Goal: Task Accomplishment & Management: Manage account settings

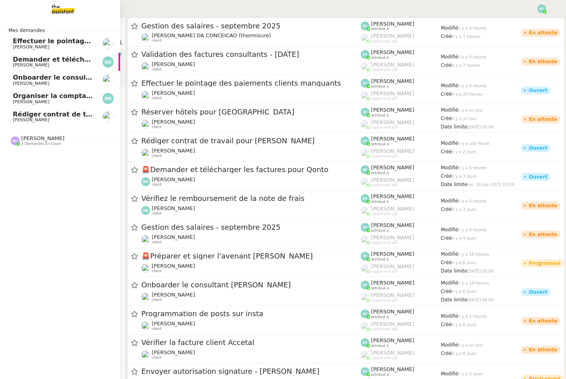
click at [19, 98] on span "Organiser la comptabilité NURI 2025" at bounding box center [79, 96] width 132 height 8
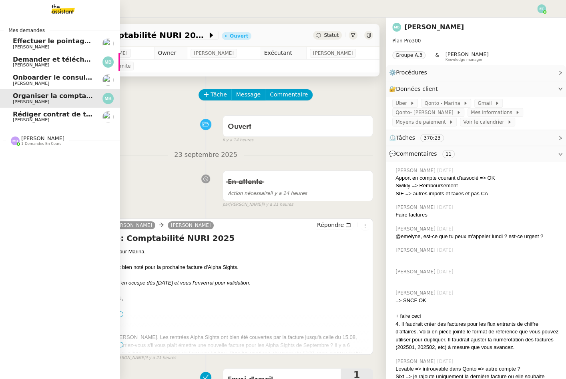
click at [20, 41] on span "Effectuer le pointage des paiements clients manquants" at bounding box center [113, 41] width 200 height 8
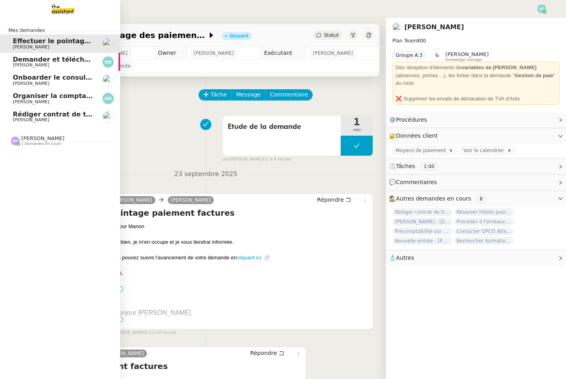
click at [15, 65] on span "[PERSON_NAME]" at bounding box center [31, 64] width 36 height 5
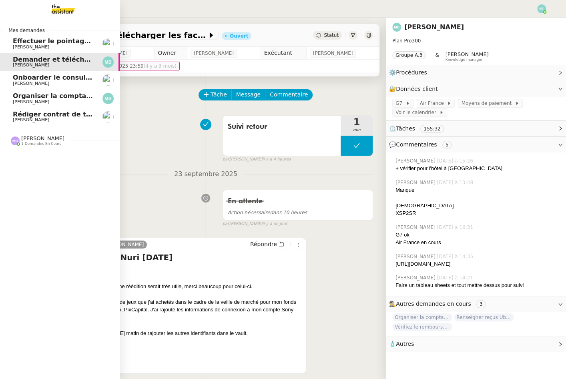
click at [32, 81] on span "[PERSON_NAME]" at bounding box center [31, 83] width 36 height 5
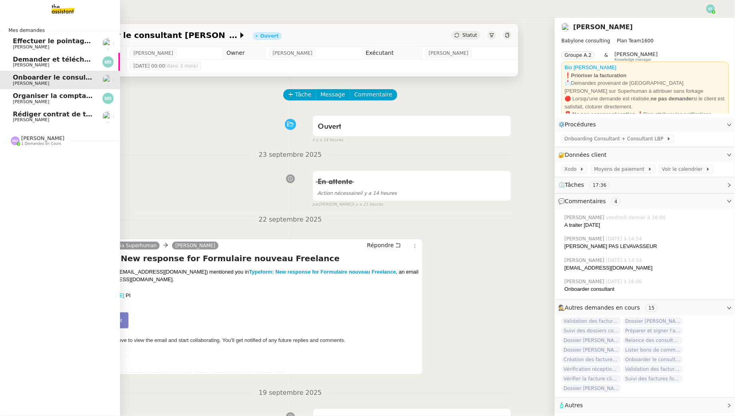
click at [26, 99] on span "Organiser la comptabilité NURI 2025" at bounding box center [79, 96] width 132 height 8
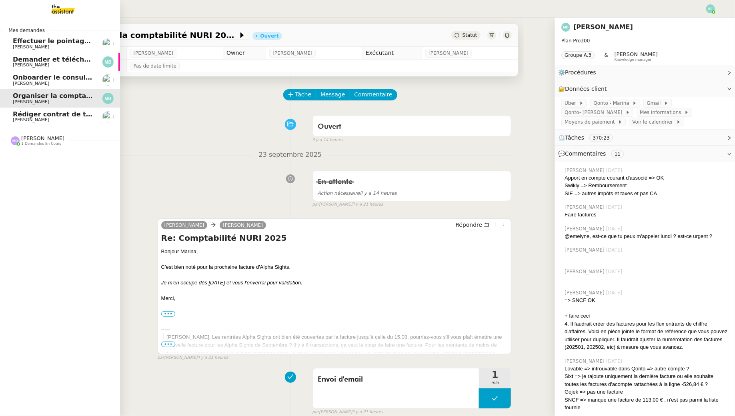
click at [18, 112] on span "Rédiger contrat de travail pour [PERSON_NAME]" at bounding box center [100, 114] width 174 height 8
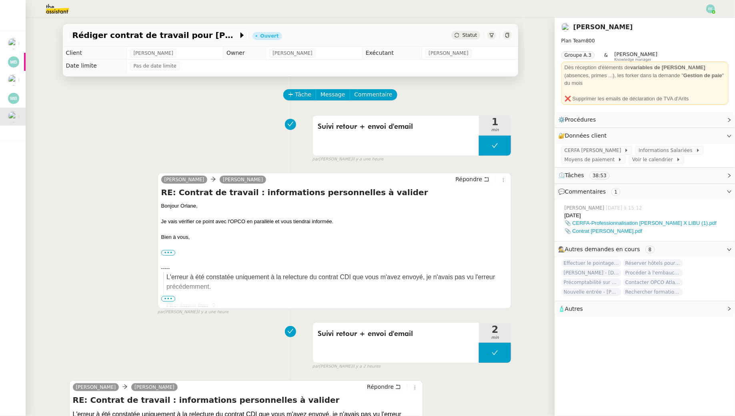
click at [56, 6] on img at bounding box center [51, 9] width 62 height 18
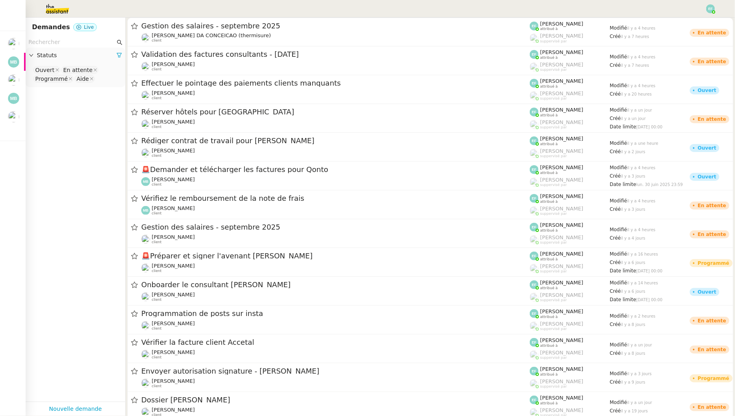
click at [47, 5] on img at bounding box center [51, 9] width 62 height 18
click at [55, 9] on img at bounding box center [51, 9] width 62 height 18
click at [59, 41] on input "text" at bounding box center [71, 42] width 87 height 9
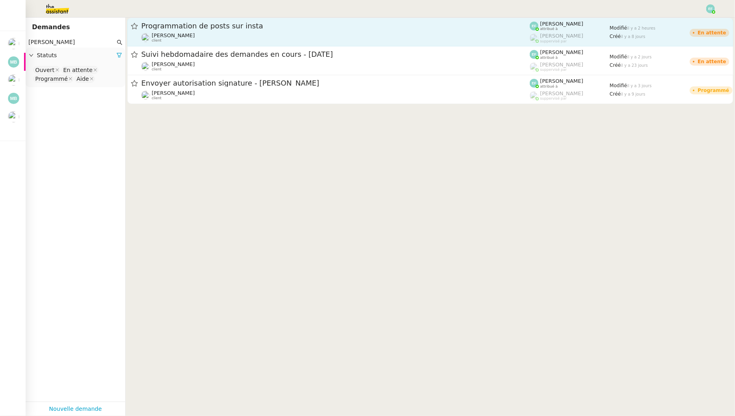
type input "juliette"
click at [191, 34] on div "Juliette Rihal client" at bounding box center [335, 37] width 389 height 10
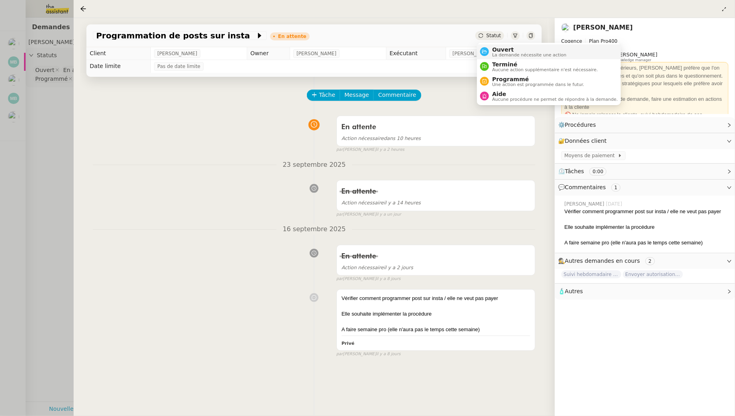
click at [499, 52] on span "Ouvert" at bounding box center [529, 49] width 74 height 6
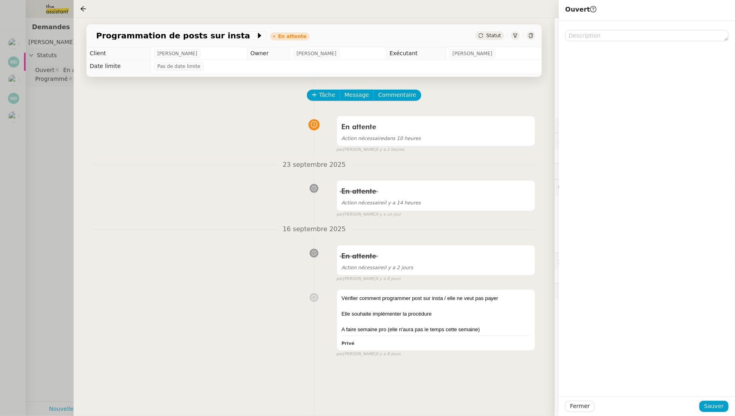
click at [565, 379] on div "Fermer Sauver" at bounding box center [647, 407] width 176 height 20
click at [565, 379] on span "Sauver" at bounding box center [714, 406] width 20 height 9
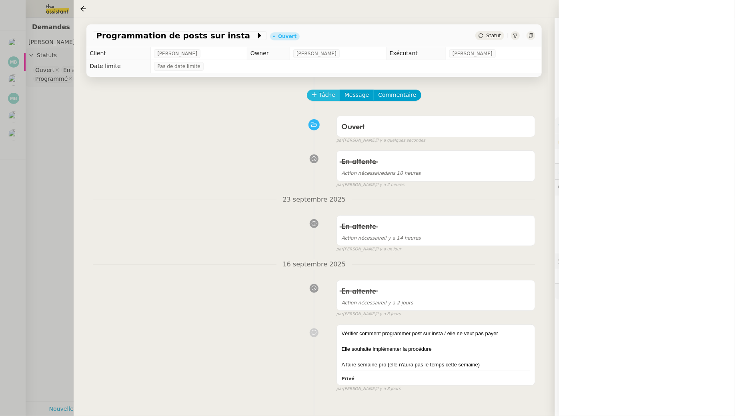
click at [327, 99] on span "Tâche" at bounding box center [327, 94] width 16 height 9
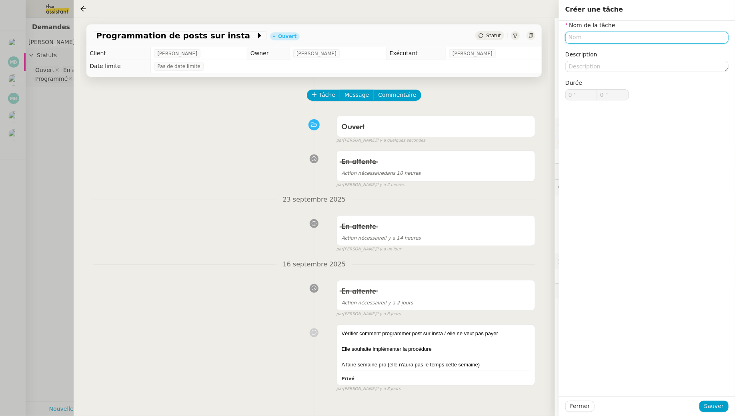
click at [565, 35] on input "text" at bounding box center [646, 38] width 163 height 12
type input "Recherche"
click at [565, 379] on div "Fermer Sauver" at bounding box center [647, 407] width 176 height 20
click at [565, 379] on span "Sauver" at bounding box center [714, 406] width 20 height 9
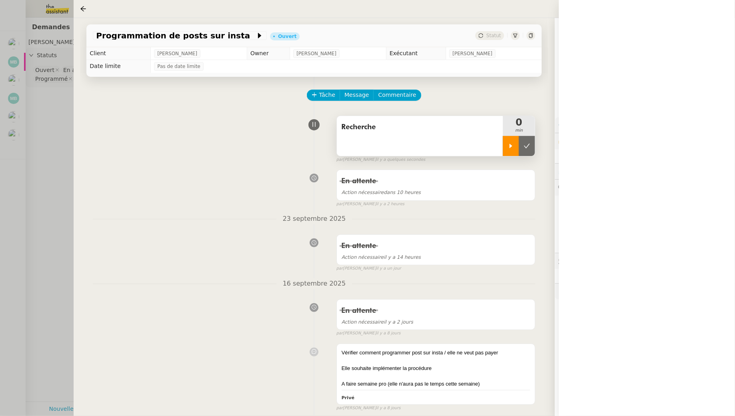
click at [512, 145] on icon at bounding box center [511, 146] width 6 height 6
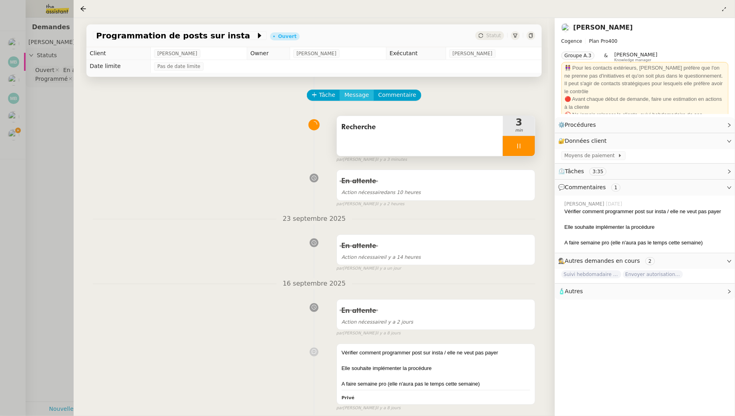
click at [363, 92] on span "Message" at bounding box center [357, 94] width 24 height 9
click at [375, 118] on span "Nouvelle conversation" at bounding box center [392, 118] width 70 height 6
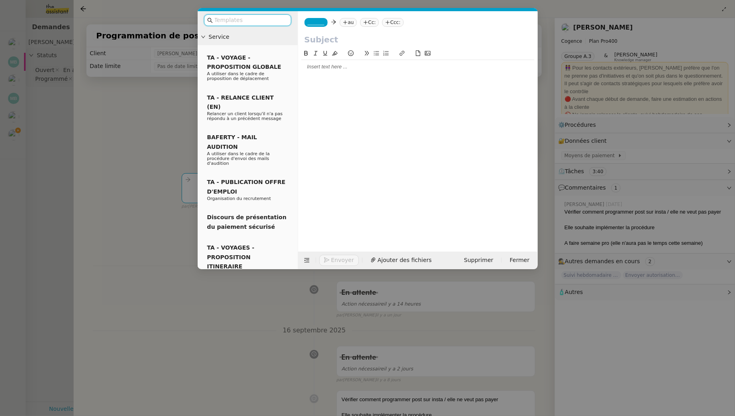
click at [349, 24] on nz-tag "au" at bounding box center [348, 22] width 17 height 9
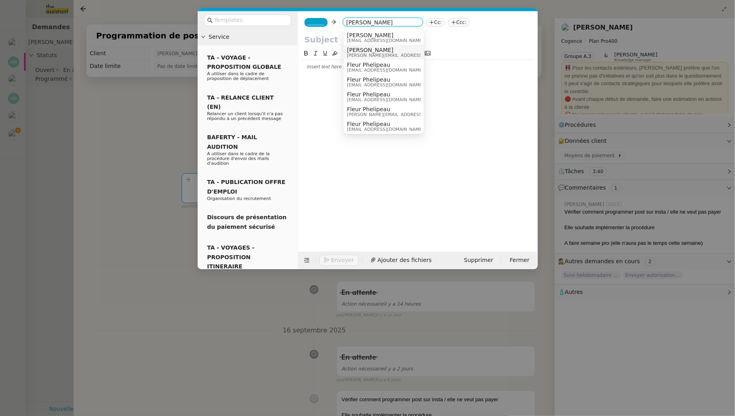
type input "juliette"
click at [390, 55] on span "juliette.rihal@cogence-consulting.com" at bounding box center [404, 55] width 114 height 4
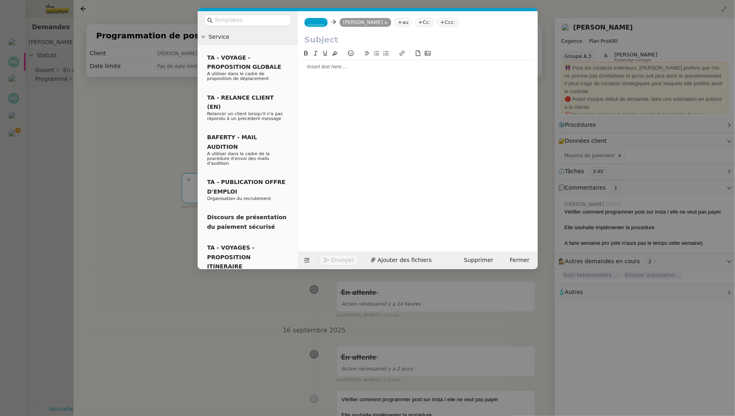
click at [308, 20] on span "_______" at bounding box center [316, 23] width 17 height 6
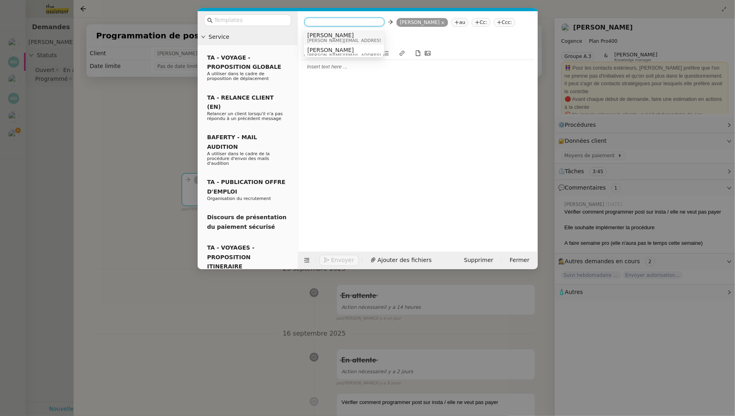
click at [345, 39] on span "louise@cogence-consulting.com" at bounding box center [364, 40] width 114 height 4
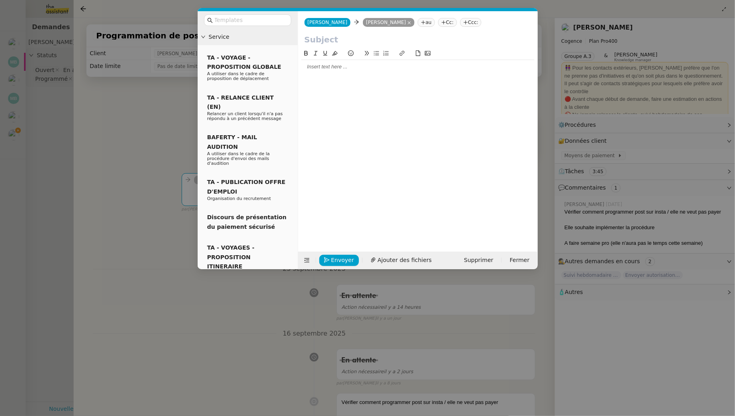
click at [329, 40] on input "text" at bounding box center [418, 40] width 227 height 12
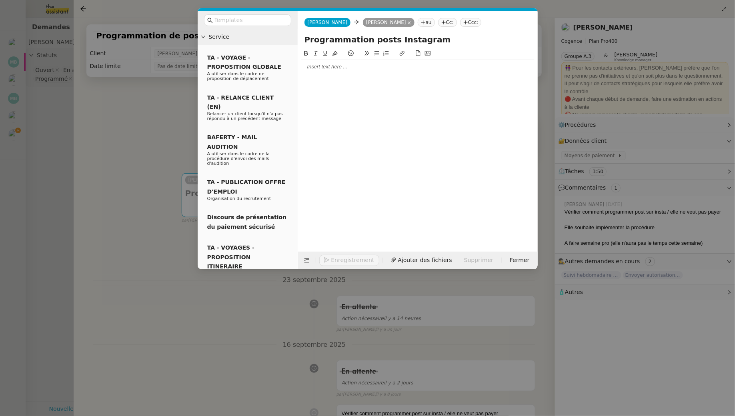
type input "Programmation posts Instagram"
click at [362, 63] on div at bounding box center [417, 66] width 233 height 7
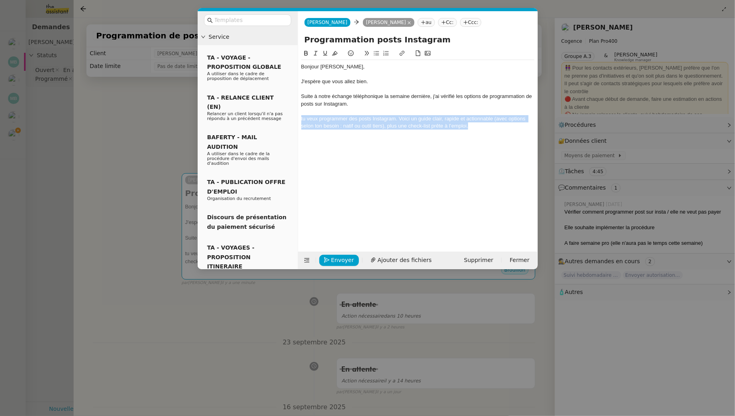
drag, startPoint x: 490, startPoint y: 129, endPoint x: 290, endPoint y: 118, distance: 200.4
click at [290, 118] on nz-layout "Service TA - VOYAGE - PROPOSITION GLOBALE A utiliser dans le cadre de propositi…" at bounding box center [368, 140] width 340 height 258
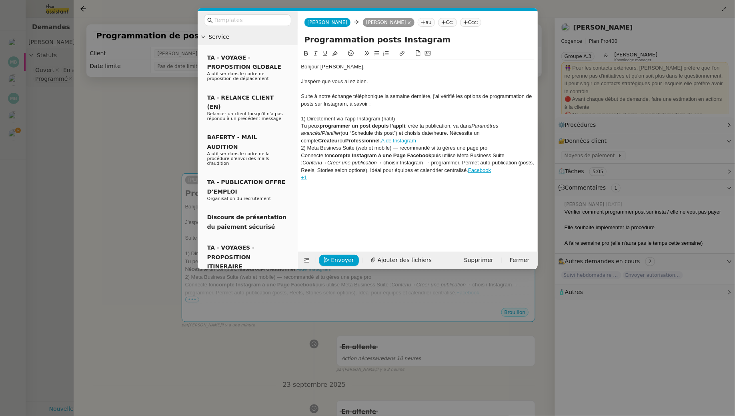
click at [407, 113] on div at bounding box center [417, 111] width 233 height 7
click at [402, 117] on div "1) Directement via l’app Instagram (natif)" at bounding box center [417, 118] width 233 height 7
drag, startPoint x: 393, startPoint y: 118, endPoint x: 286, endPoint y: 116, distance: 107.2
click at [286, 116] on nz-layout "Service TA - VOYAGE - PROPOSITION GLOBALE A utiliser dans le cadre de propositi…" at bounding box center [368, 140] width 340 height 258
click at [303, 52] on icon at bounding box center [306, 53] width 6 height 6
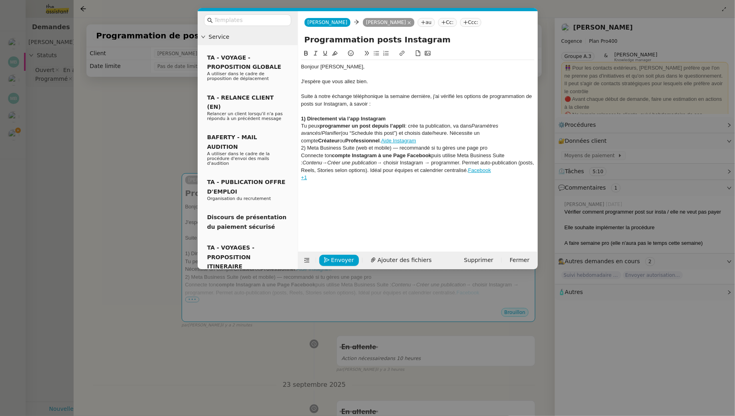
click at [324, 52] on icon at bounding box center [326, 53] width 6 height 6
click at [401, 114] on div at bounding box center [417, 111] width 233 height 7
drag, startPoint x: 319, startPoint y: 126, endPoint x: 291, endPoint y: 126, distance: 28.4
click at [291, 126] on nz-layout "Service TA - VOYAGE - PROPOSITION GLOBALE A utiliser dans le cadre de propositi…" at bounding box center [368, 140] width 340 height 258
click at [432, 128] on div "Vous pouvez programmer un post depuis l’appli : crée ta publication, va dans Pa…" at bounding box center [417, 133] width 233 height 22
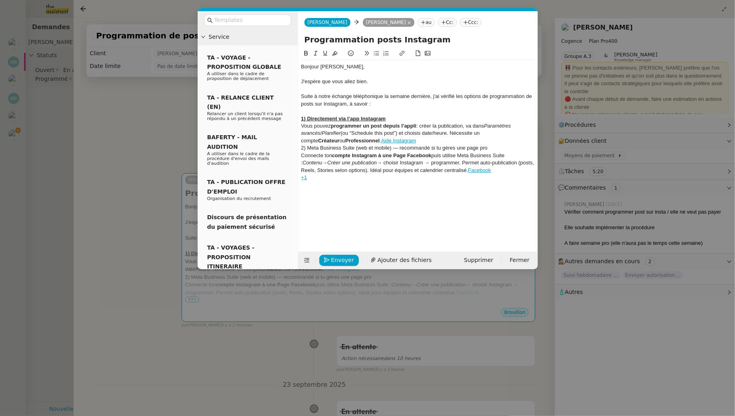
click at [472, 126] on div "Vous pouvez programmer un post depuis l’appli : créer la publication, va dans P…" at bounding box center [417, 133] width 233 height 22
click at [425, 132] on div "Vous pouvez programmer un post depuis l’appli : créer la publication, aller dan…" at bounding box center [417, 133] width 233 height 22
click at [455, 131] on div "Vous pouvez programmer un post depuis l’appli : créer la publication, aller dan…" at bounding box center [417, 133] width 233 height 22
click at [456, 140] on link "Aide Instagram" at bounding box center [441, 141] width 35 height 6
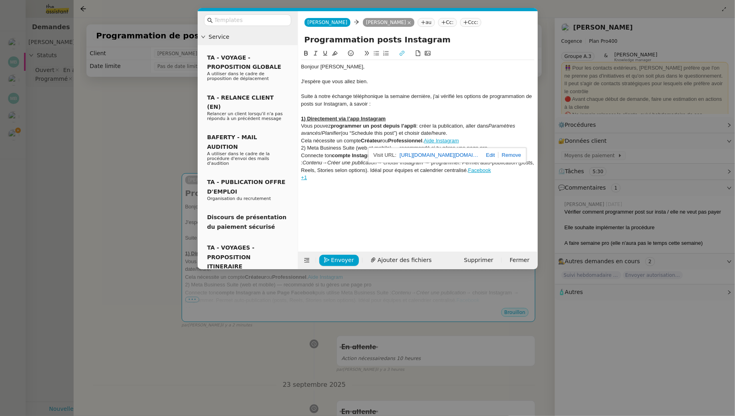
click at [447, 153] on link "https://help.instagram.com/439971288310029?utm_source=chatgpt.com" at bounding box center [440, 155] width 80 height 10
click at [428, 140] on div "Cela nécessite un compte Créateur ou Professionnel . Aide Instagram" at bounding box center [417, 140] width 233 height 7
click at [302, 124] on div "Vous pouvez programmer un post depuis l’appli : créer la publication, aller dan…" at bounding box center [417, 129] width 233 height 15
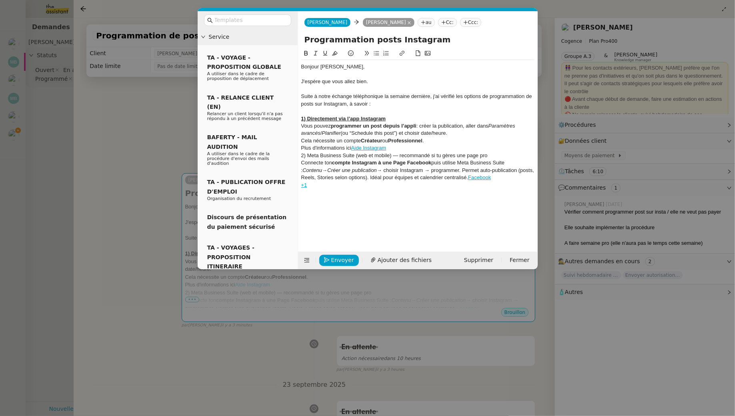
click at [423, 126] on div "Vous pouvez programmer un post depuis l’appli : créer la publication, aller dan…" at bounding box center [417, 129] width 233 height 15
click at [422, 128] on div "Vous pouvez programmer un post depuis l’appli en créer la publication, aller da…" at bounding box center [417, 129] width 233 height 15
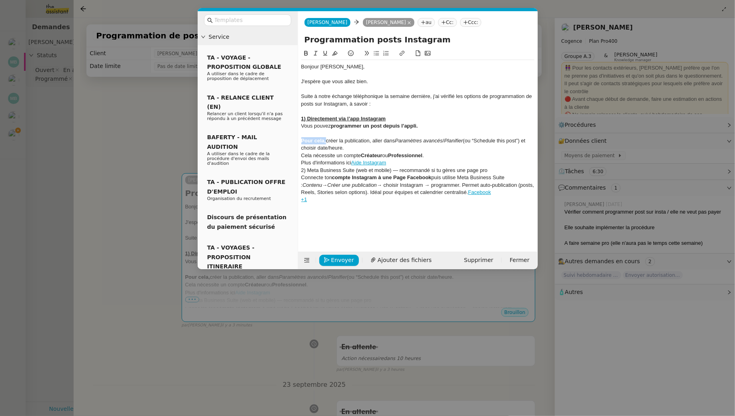
drag, startPoint x: 327, startPoint y: 139, endPoint x: 292, endPoint y: 139, distance: 34.8
click at [292, 139] on nz-layout "Service TA - VOYAGE - PROPOSITION GLOBALE A utiliser dans le cadre de propositi…" at bounding box center [368, 140] width 340 height 258
click at [303, 51] on icon at bounding box center [306, 53] width 6 height 6
click at [367, 148] on div "Pour cela, créer la publication, aller dans Paramètres avancés / Planifier (ou …" at bounding box center [417, 144] width 233 height 15
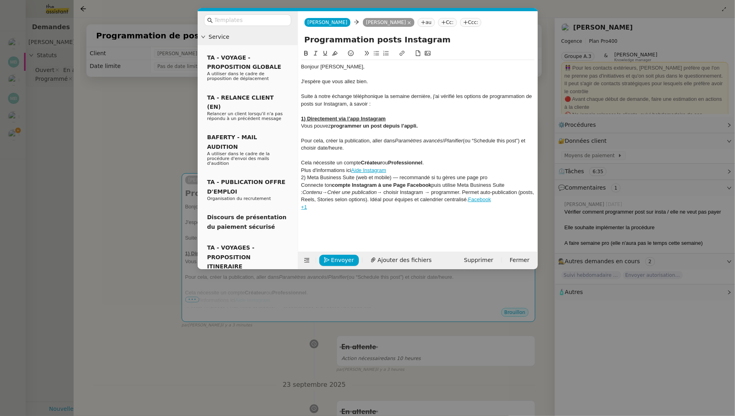
click at [439, 162] on div "Cela nécessite un compte Créateur ou Professionnel ." at bounding box center [417, 162] width 233 height 7
click at [302, 171] on div "Plus d'informations ici Aide Instagram" at bounding box center [417, 170] width 233 height 7
click at [397, 170] on div "👉 Plus d'informations ici Aide Instagram" at bounding box center [417, 170] width 233 height 7
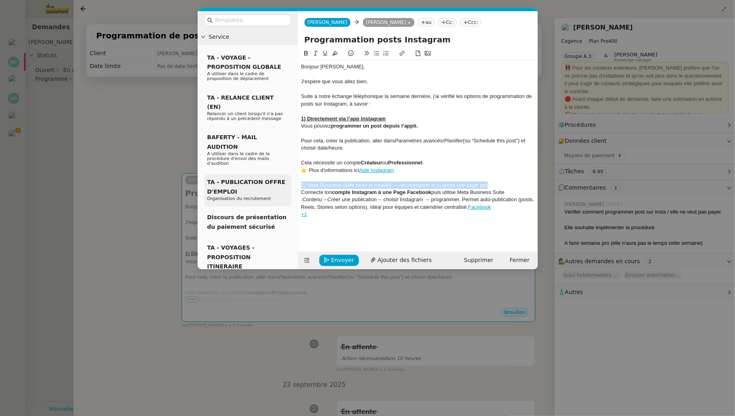
drag, startPoint x: 498, startPoint y: 186, endPoint x: 280, endPoint y: 187, distance: 217.7
click at [280, 187] on nz-layout "Service TA - VOYAGE - PROPOSITION GLOBALE A utiliser dans le cadre de propositi…" at bounding box center [368, 140] width 340 height 258
click at [305, 50] on button at bounding box center [306, 53] width 10 height 9
click at [321, 52] on button at bounding box center [326, 53] width 10 height 9
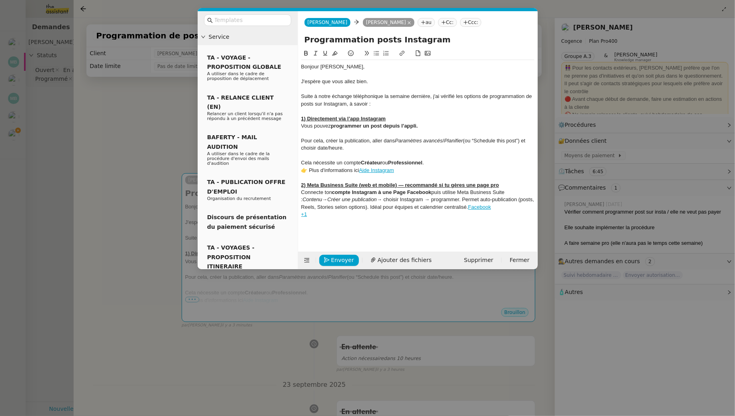
click at [447, 185] on u "2) Meta Business Suite (web et mobile) — recommandé si tu gères une page pro" at bounding box center [400, 185] width 198 height 6
click at [462, 184] on u "2) Meta Business Suite (web et mobile) — recommandé si vous gères une page pro" at bounding box center [403, 185] width 205 height 6
click at [508, 184] on div "2) Meta Business Suite (web et mobile) — recommandé si vous gérez une page pro" at bounding box center [417, 185] width 233 height 7
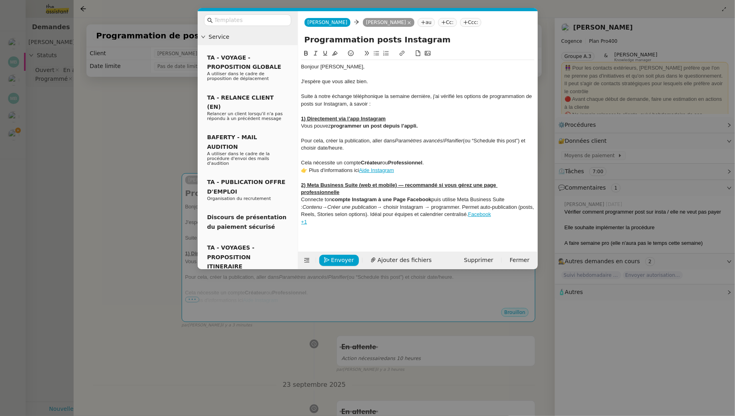
click at [323, 200] on div "Connecte ton compte Instagram à une Page Facebook puis utilise Meta Business Su…" at bounding box center [417, 207] width 233 height 22
click at [330, 201] on div "Connectez ton compte Instagram à une Page Facebook puis utilise Meta Business S…" at bounding box center [417, 207] width 233 height 22
click at [465, 200] on div "Connectez votre compte Instagram à une Page Facebook puis utilise Meta Business…" at bounding box center [417, 207] width 233 height 22
click at [483, 205] on div "Connectez votre compte Instagram à une Page Facebook puis utilisez Meta Busines…" at bounding box center [417, 207] width 233 height 22
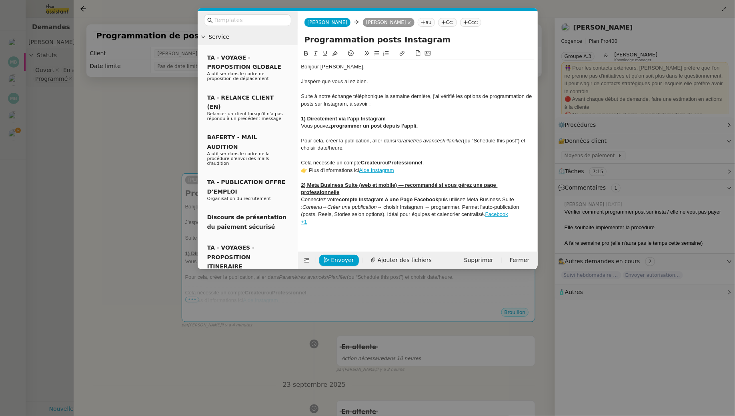
click at [386, 213] on div "Connectez votre compte Instagram à une Page Facebook puis utilisez Meta Busines…" at bounding box center [417, 207] width 233 height 22
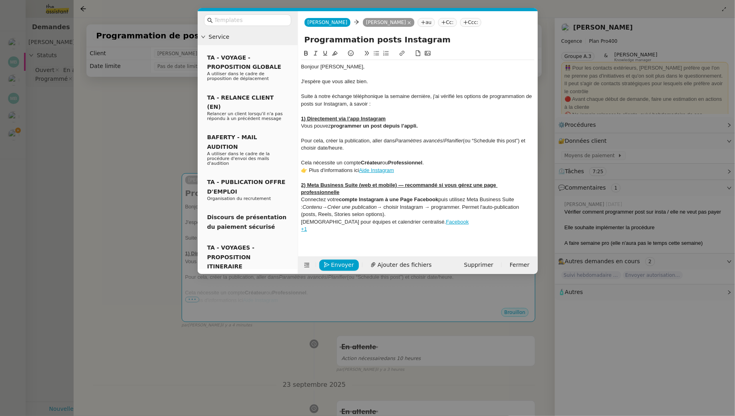
click at [446, 221] on link "Facebook" at bounding box center [457, 222] width 23 height 6
click at [407, 233] on link "https://www.facebook.com/business/help/942827662903020?utm_source=chatgpt.com" at bounding box center [405, 236] width 80 height 10
drag, startPoint x: 359, startPoint y: 170, endPoint x: 301, endPoint y: 172, distance: 57.7
click at [301, 172] on div "👉 Plus d'informations ici Aide Instagram" at bounding box center [417, 170] width 233 height 7
copy div "👉 Plus d'informations ici"
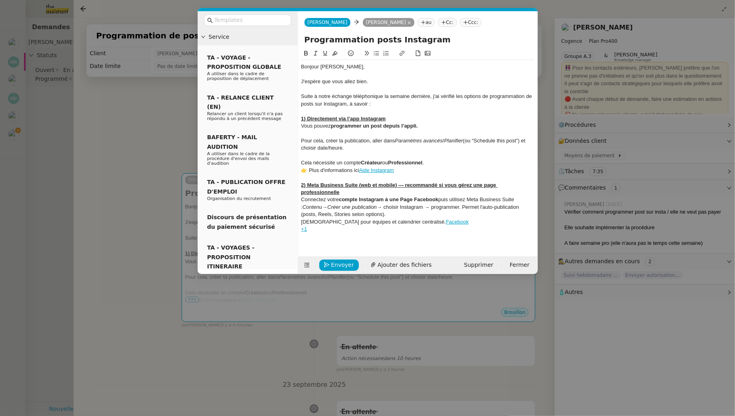
click at [399, 221] on div "Idéal pour équipes et calendrier centralisé. Facebook" at bounding box center [417, 221] width 233 height 7
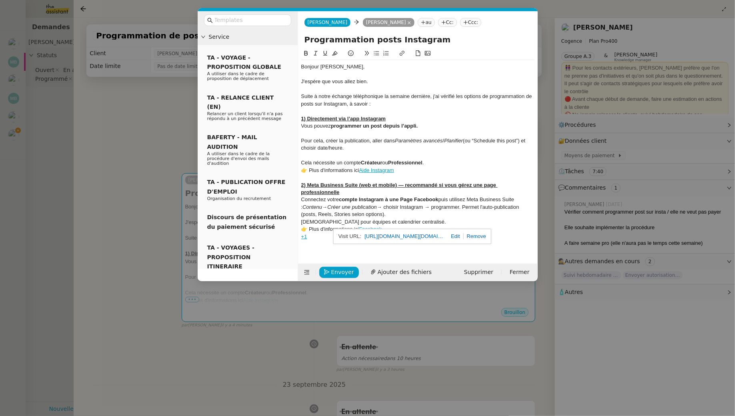
click at [329, 253] on nz-spin "Bonjour Juliette, J'espère que vous allez bien. Suite à notre échange téléphoni…" at bounding box center [418, 152] width 240 height 206
click at [313, 238] on div "+1" at bounding box center [417, 236] width 233 height 7
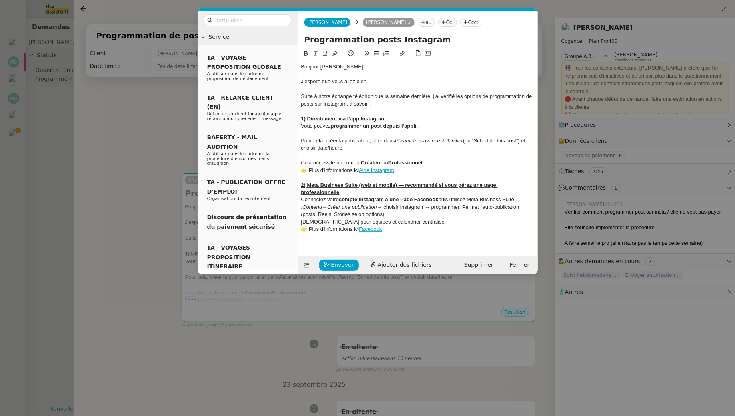
click at [372, 168] on link "Aide Instagram" at bounding box center [376, 170] width 35 height 6
click at [394, 174] on div at bounding box center [417, 177] width 233 height 7
click at [367, 230] on link "Facebook" at bounding box center [370, 229] width 23 height 6
click at [355, 242] on link "https://www.facebook.com/business/help/942827662903020?utm_source=chatgpt.com" at bounding box center [364, 244] width 80 height 10
click at [427, 217] on div "Connectez votre compte Instagram à une Page Facebook puis utilisez Meta Busines…" at bounding box center [417, 207] width 233 height 22
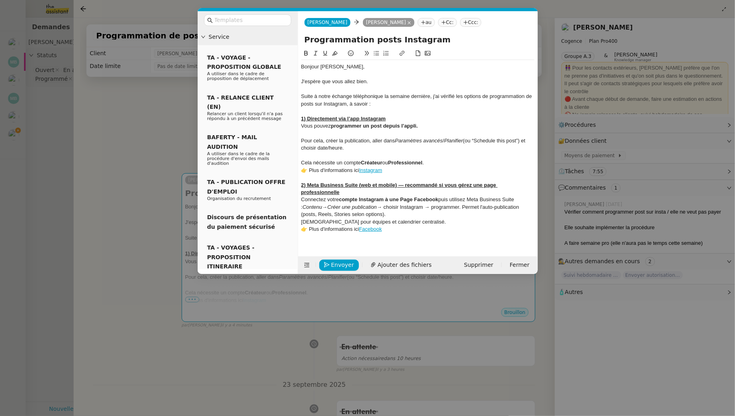
click at [421, 228] on div "👉 Plus d'informations ici Facebook" at bounding box center [417, 229] width 233 height 7
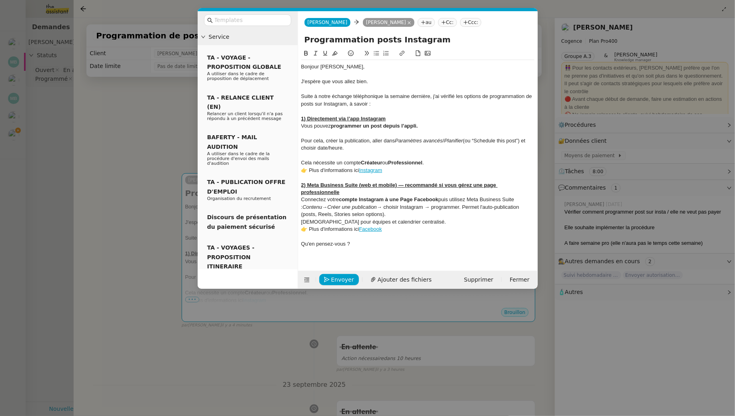
click at [303, 240] on div "Qu'en pensez-vous ?" at bounding box center [417, 243] width 233 height 7
click at [138, 162] on nz-modal-container "Service TA - VOYAGE - PROPOSITION GLOBALE A utiliser dans le cadre de propositi…" at bounding box center [367, 208] width 735 height 416
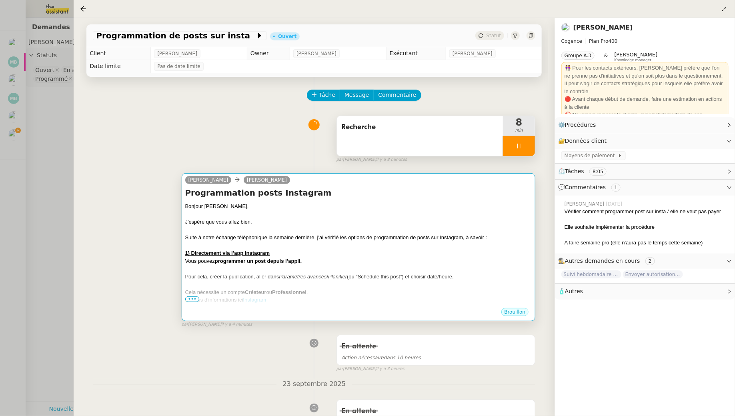
click at [435, 227] on div at bounding box center [358, 230] width 347 height 8
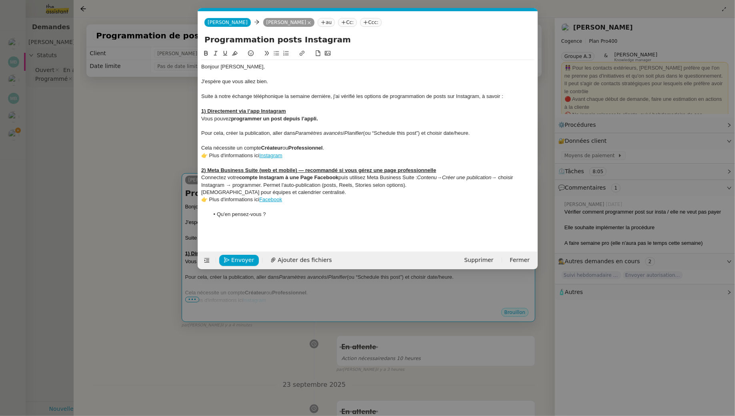
scroll to position [0, 17]
click at [270, 212] on li "Qu'en pensez-vous ?" at bounding box center [372, 214] width 326 height 7
drag, startPoint x: 313, startPoint y: 229, endPoint x: 253, endPoint y: 219, distance: 60.1
click at [253, 219] on div "Bonjour Juliette, J'espère que vous allez bien. Suite à notre échange téléphoni…" at bounding box center [367, 144] width 333 height 190
drag, startPoint x: 320, startPoint y: 219, endPoint x: 182, endPoint y: 220, distance: 137.2
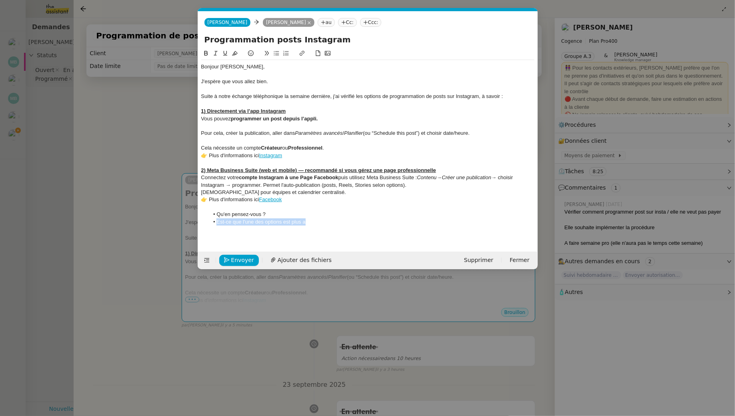
click at [182, 220] on nz-modal-container "Service TA - VOYAGE - PROPOSITION GLOBALE A utiliser dans le cadre de propositi…" at bounding box center [367, 208] width 735 height 416
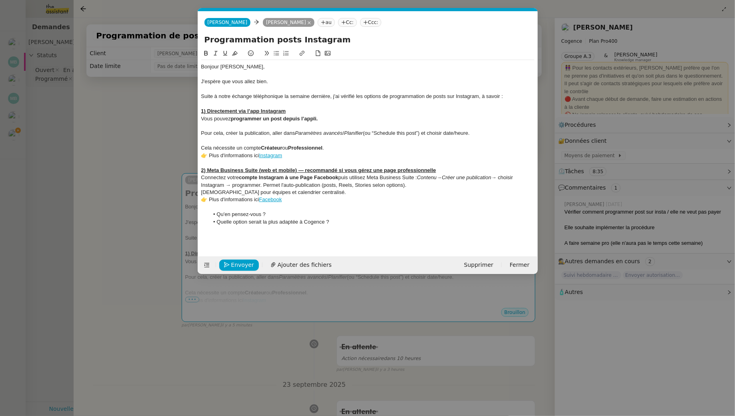
click at [302, 224] on li "Quelle option serait la plus adaptée à Cogence ?" at bounding box center [372, 221] width 326 height 7
click at [357, 218] on li "Quelle option serait la plus adaptée pour Cogence ?" at bounding box center [372, 221] width 326 height 7
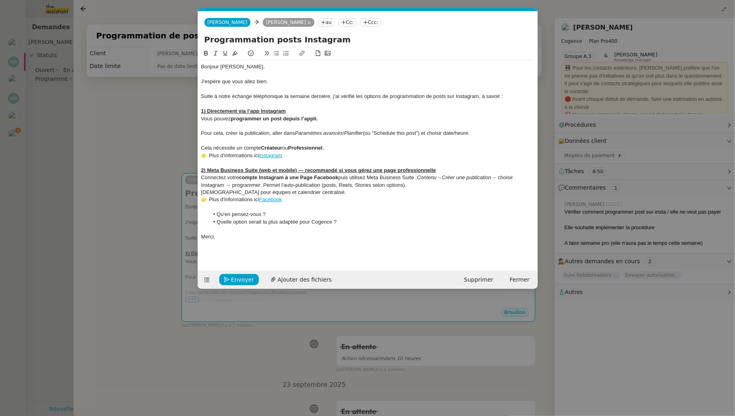
click at [160, 130] on nz-modal-container "Service TA - VOYAGE - PROPOSITION GLOBALE A utiliser dans le cadre de propositi…" at bounding box center [367, 208] width 735 height 416
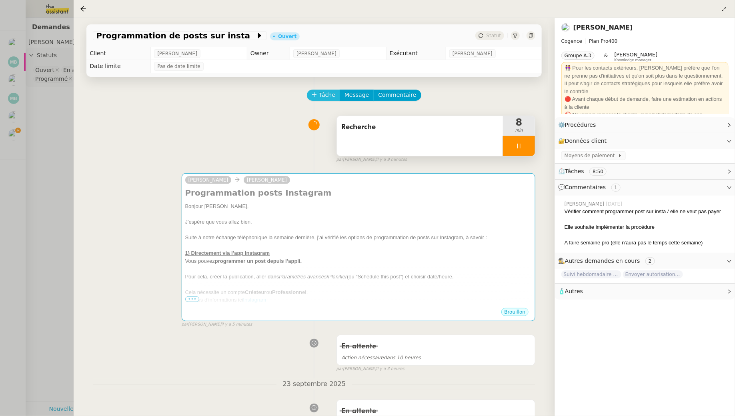
click at [324, 100] on button "Tâche" at bounding box center [323, 95] width 33 height 11
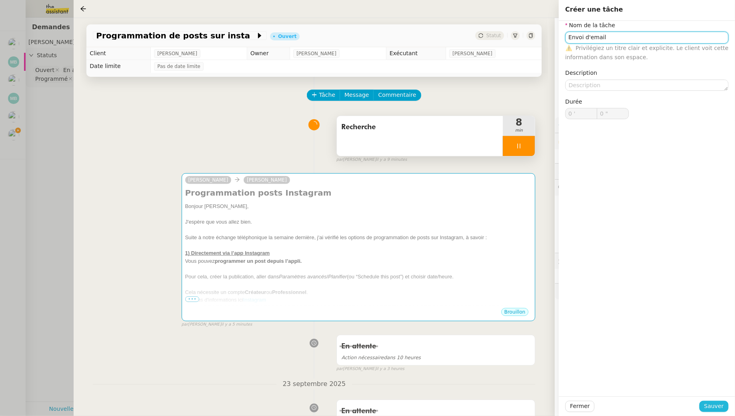
type input "Envoi d'email"
click at [565, 379] on span "Sauver" at bounding box center [714, 406] width 20 height 9
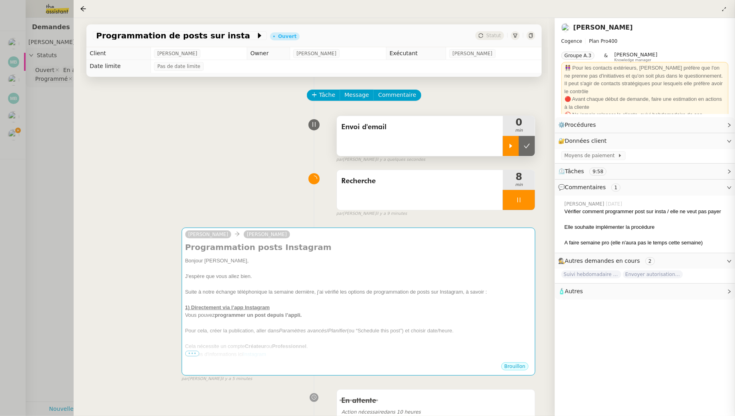
click at [511, 139] on div at bounding box center [511, 146] width 16 height 20
click at [525, 195] on div at bounding box center [519, 200] width 32 height 20
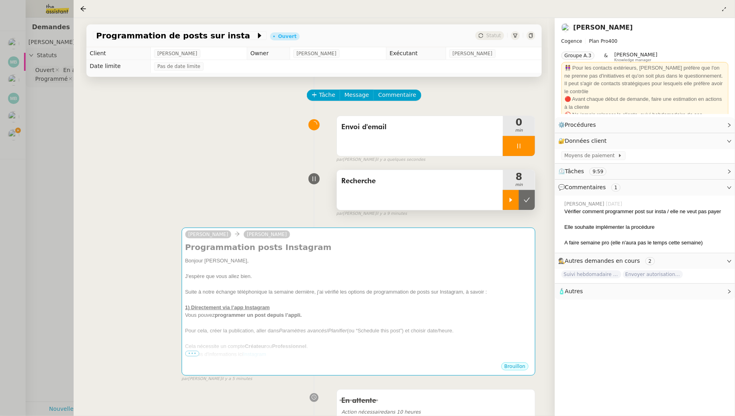
click at [516, 198] on div at bounding box center [511, 200] width 16 height 20
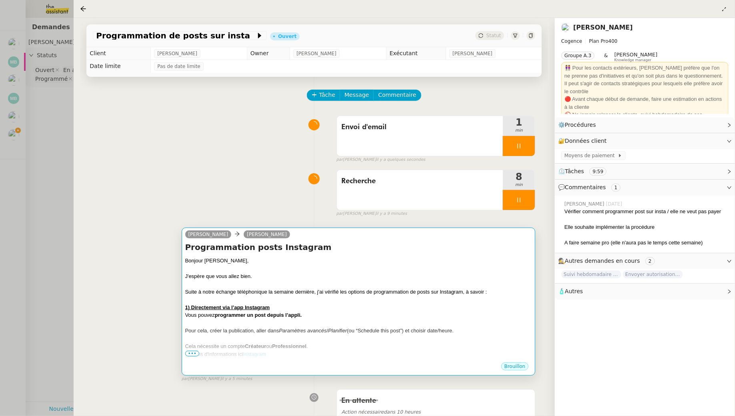
click at [507, 246] on h4 "Programmation posts Instagram" at bounding box center [358, 247] width 347 height 11
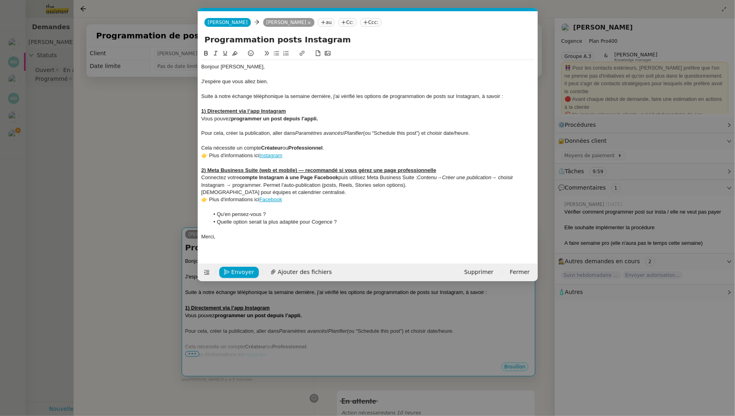
scroll to position [0, 17]
click at [207, 123] on div at bounding box center [367, 125] width 333 height 7
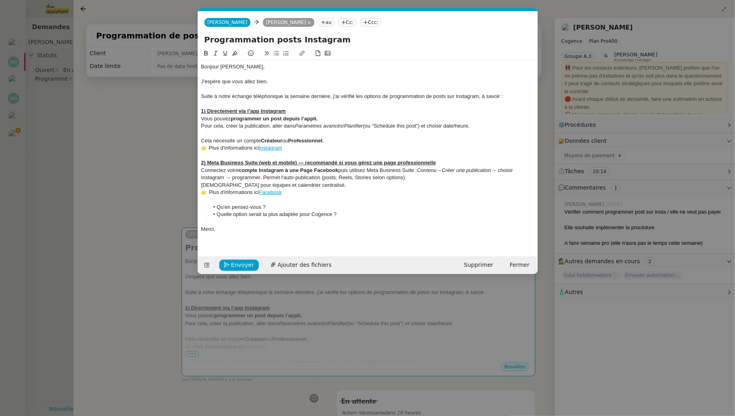
click at [211, 134] on div at bounding box center [367, 133] width 333 height 7
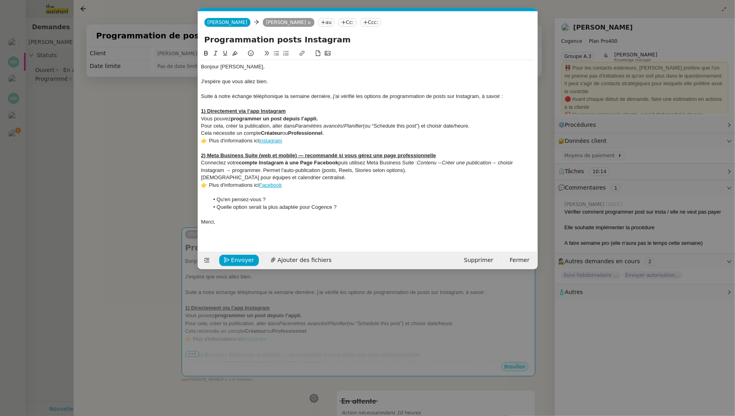
click at [335, 132] on div "Cela nécessite un compte Créateur ou Professionnel ." at bounding box center [367, 133] width 333 height 7
click at [235, 169] on div "Connectez votre compte Instagram à une Page Facebook puis utilisez Meta Busines…" at bounding box center [367, 166] width 333 height 15
click at [241, 258] on span "Envoyer" at bounding box center [242, 260] width 23 height 9
click at [241, 258] on span "Confirmer l'envoi" at bounding box center [255, 260] width 48 height 9
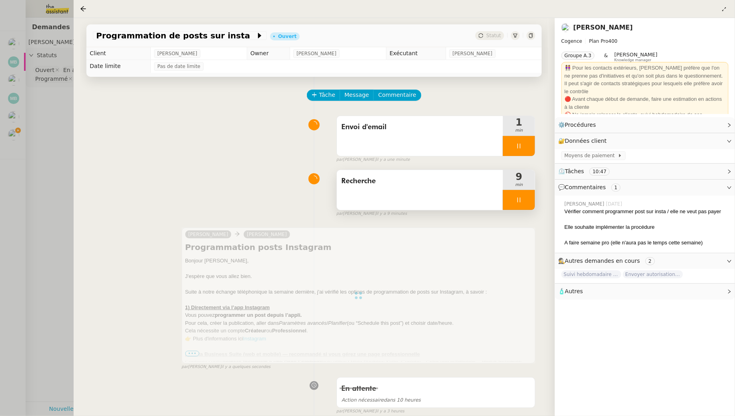
click at [517, 194] on div at bounding box center [519, 200] width 32 height 20
click at [525, 194] on button at bounding box center [527, 200] width 16 height 20
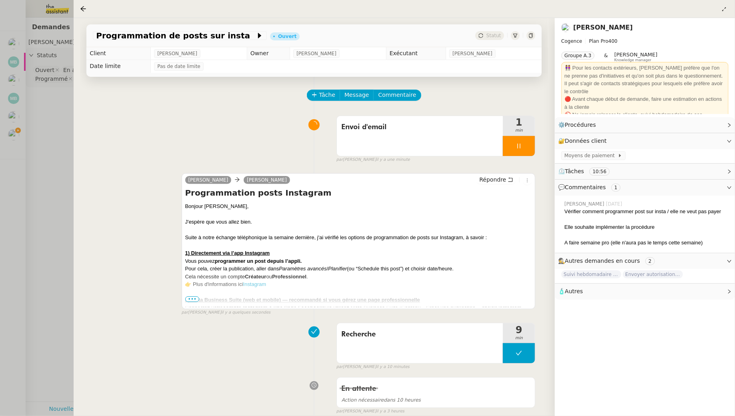
click at [194, 300] on span "•••" at bounding box center [192, 300] width 14 height 6
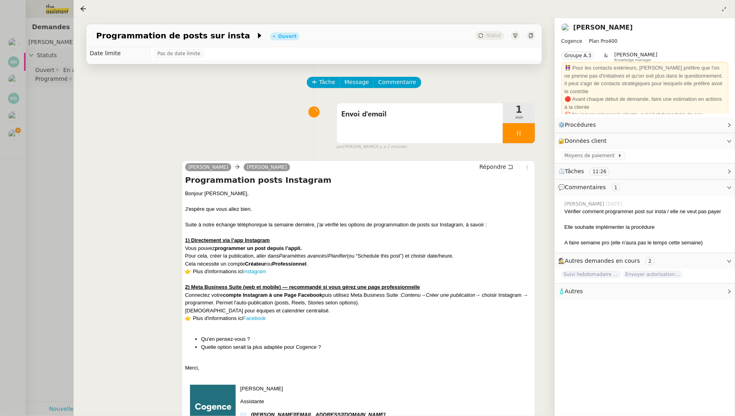
scroll to position [14, 0]
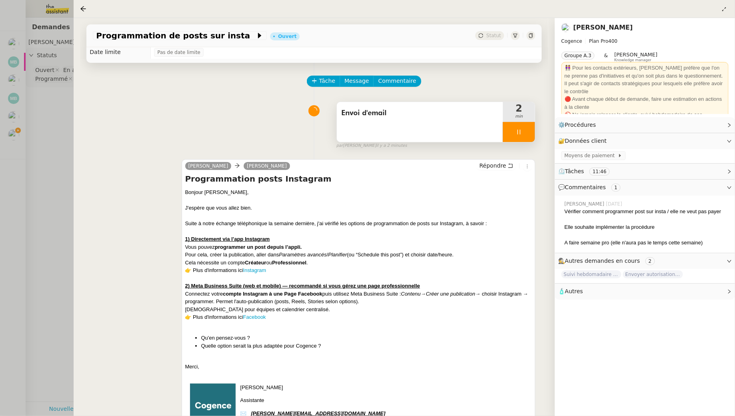
click at [521, 133] on icon at bounding box center [519, 132] width 6 height 6
click at [529, 132] on icon at bounding box center [527, 132] width 6 height 6
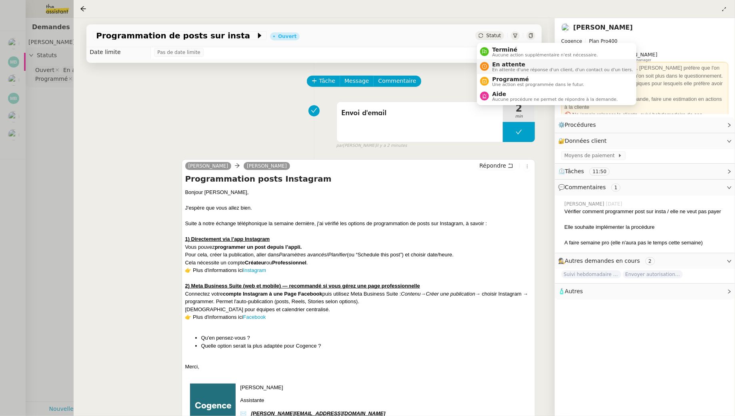
click at [494, 63] on span "En attente" at bounding box center [562, 64] width 141 height 6
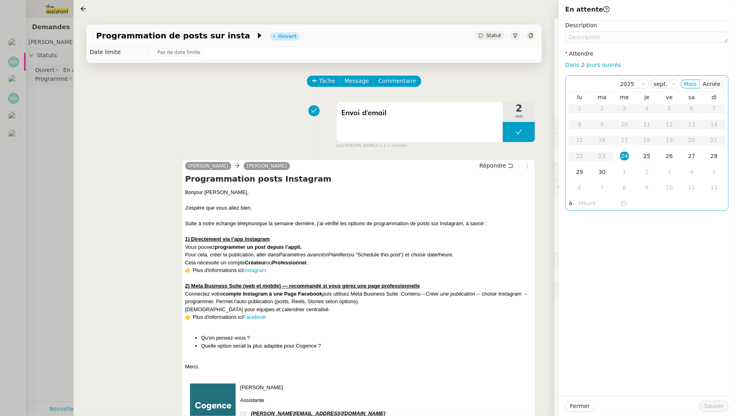
click at [565, 156] on div "25" at bounding box center [647, 156] width 9 height 9
click at [565, 159] on div "26" at bounding box center [669, 156] width 9 height 9
click at [565, 379] on span "Sauver" at bounding box center [714, 406] width 20 height 9
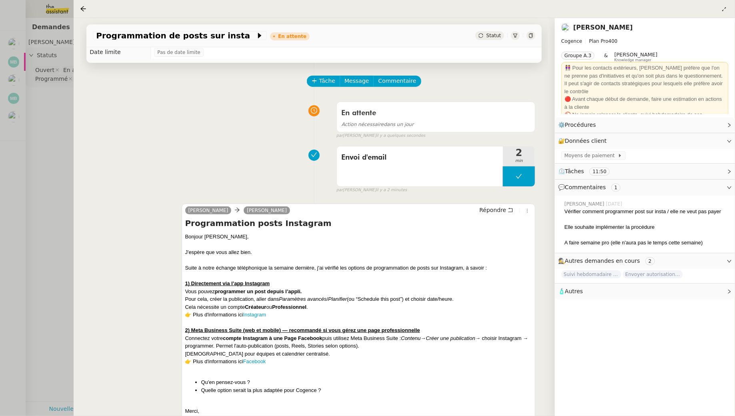
click at [48, 141] on div at bounding box center [367, 208] width 735 height 416
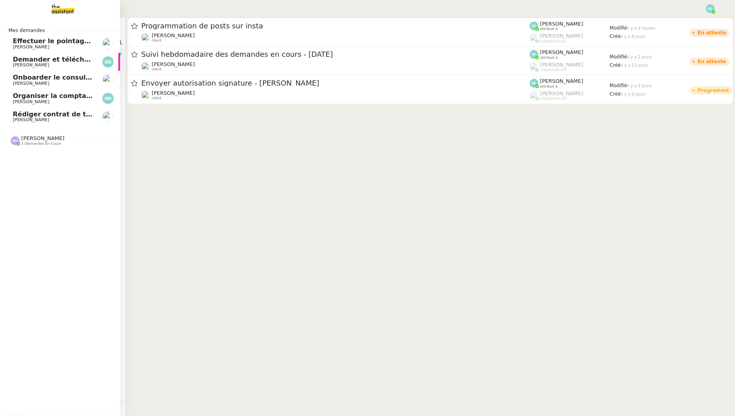
click at [10, 38] on link "Effectuer le pointage des paiements clients manquants [PERSON_NAME]" at bounding box center [60, 43] width 120 height 18
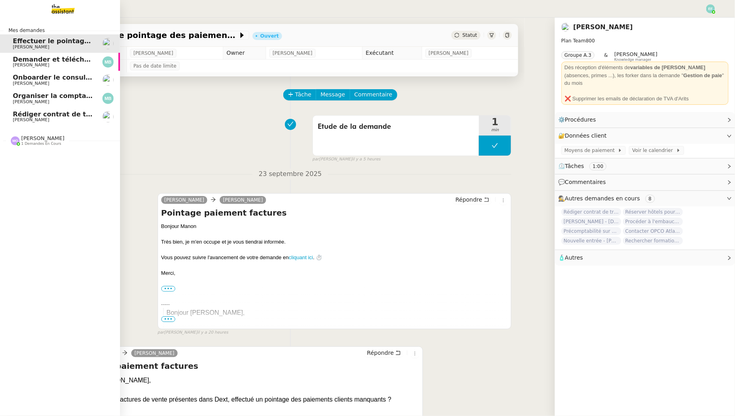
click at [19, 62] on span "Demander et télécharger les factures pour Qonto" at bounding box center [102, 60] width 178 height 8
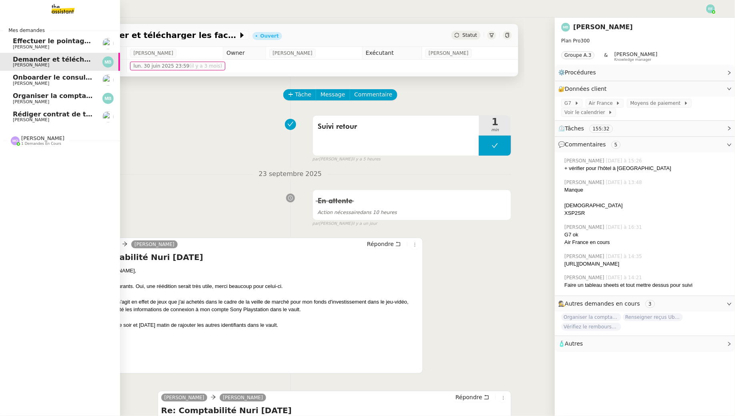
click at [32, 78] on span "Onboarder le consultant [PERSON_NAME]" at bounding box center [88, 78] width 150 height 8
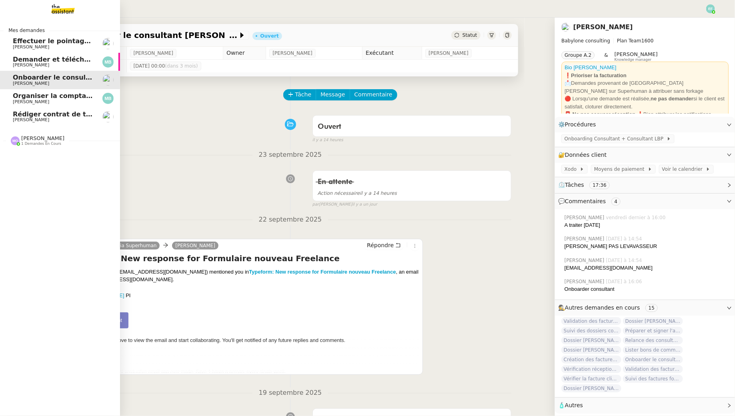
click at [38, 90] on link "Organiser la comptabilité NURI 2025 Marina Barthelemy" at bounding box center [60, 98] width 120 height 18
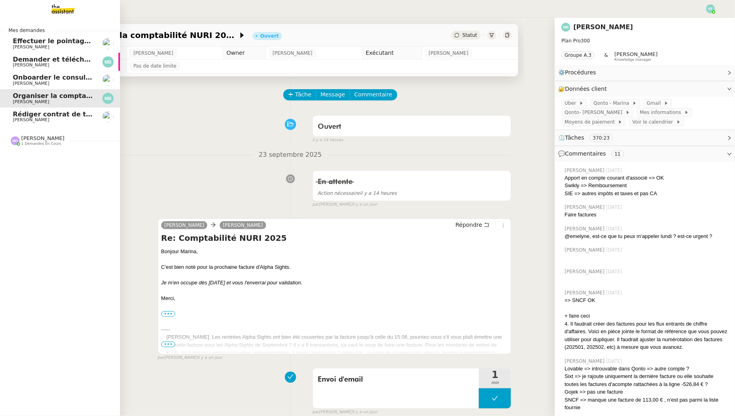
click at [43, 104] on span "[PERSON_NAME]" at bounding box center [31, 101] width 36 height 5
click at [48, 113] on span "Rédiger contrat de travail pour [PERSON_NAME]" at bounding box center [100, 114] width 174 height 8
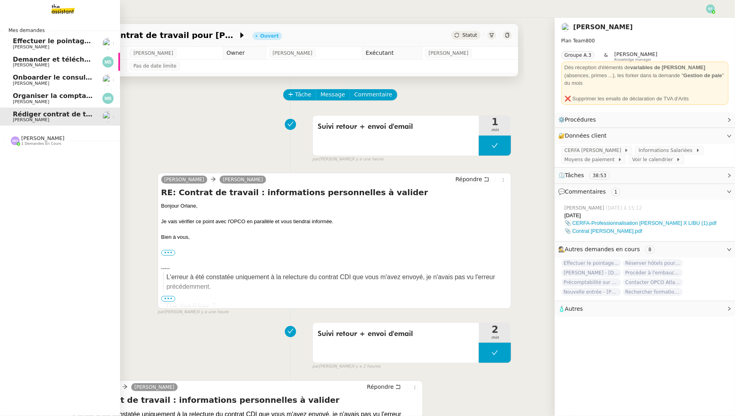
click at [59, 142] on span "1 demandes en cours" at bounding box center [41, 144] width 40 height 4
click at [69, 156] on span "Envoyer contrat pour signature électronique" at bounding box center [94, 156] width 163 height 8
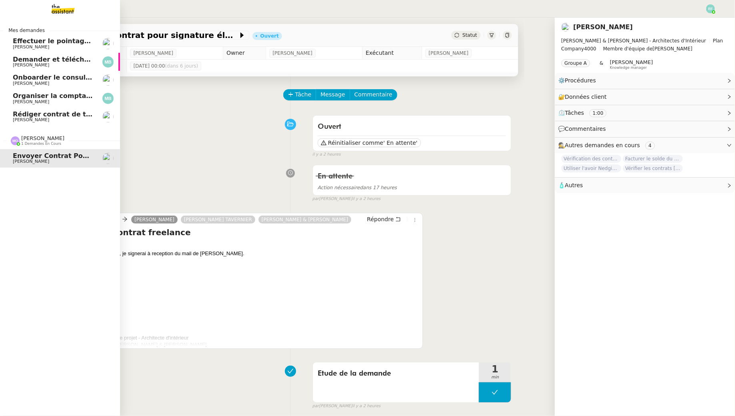
click at [18, 43] on span "Effectuer le pointage des paiements clients manquants" at bounding box center [113, 41] width 200 height 8
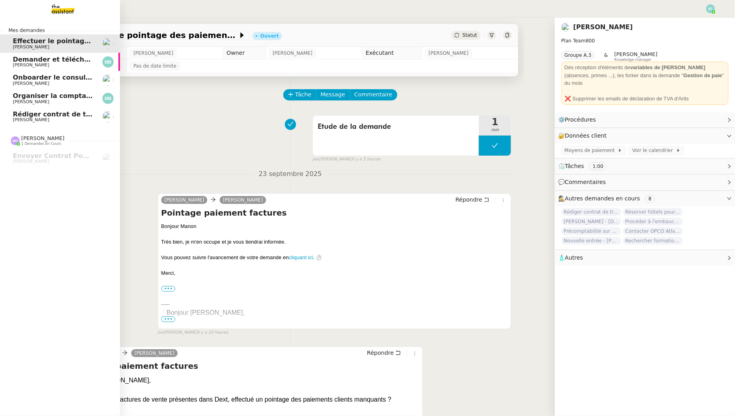
click at [35, 114] on span "Rédiger contrat de travail pour [PERSON_NAME]" at bounding box center [100, 114] width 174 height 8
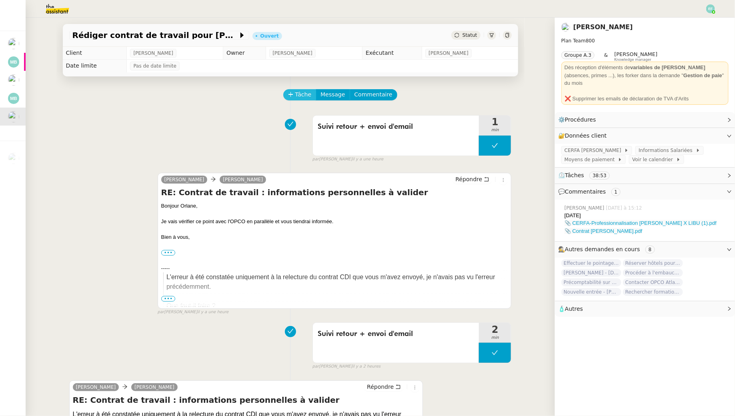
click at [299, 96] on span "Tâche" at bounding box center [303, 94] width 16 height 9
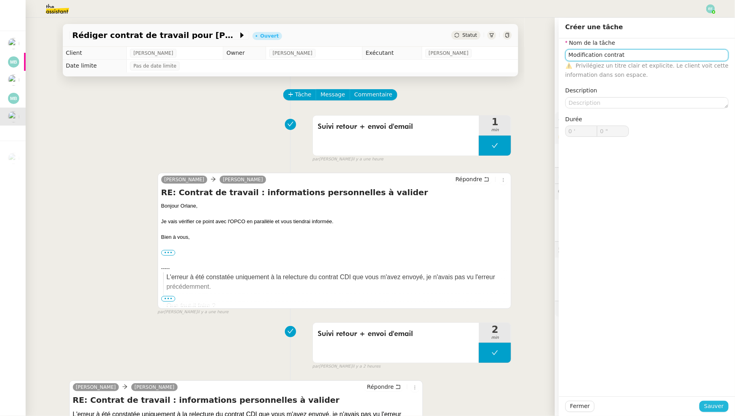
type input "Modification contrat"
click at [565, 379] on span "Sauver" at bounding box center [714, 406] width 20 height 9
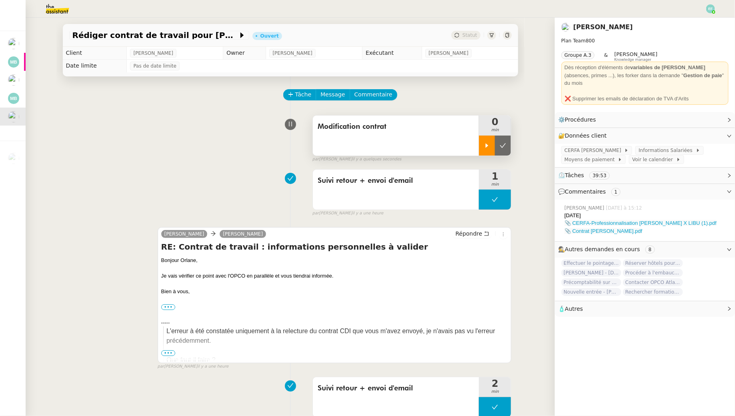
click at [481, 148] on div at bounding box center [487, 146] width 16 height 20
click at [565, 228] on link "📎 Contrat [PERSON_NAME].pdf" at bounding box center [604, 231] width 78 height 6
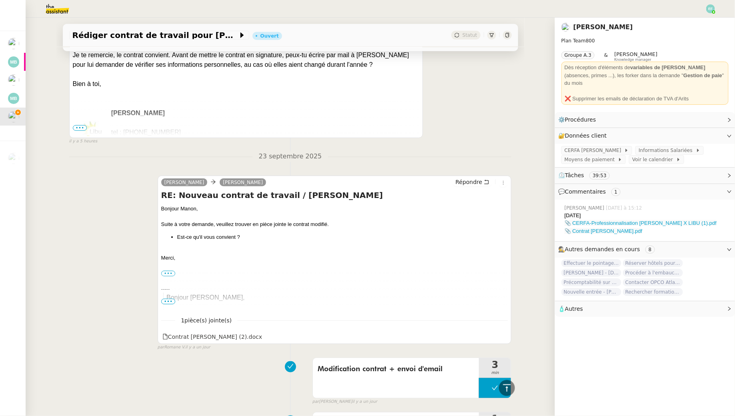
scroll to position [1778, 0]
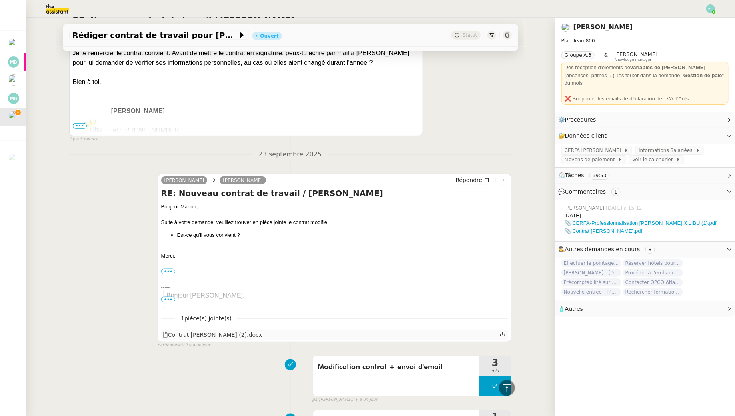
click at [504, 331] on icon at bounding box center [503, 334] width 6 height 6
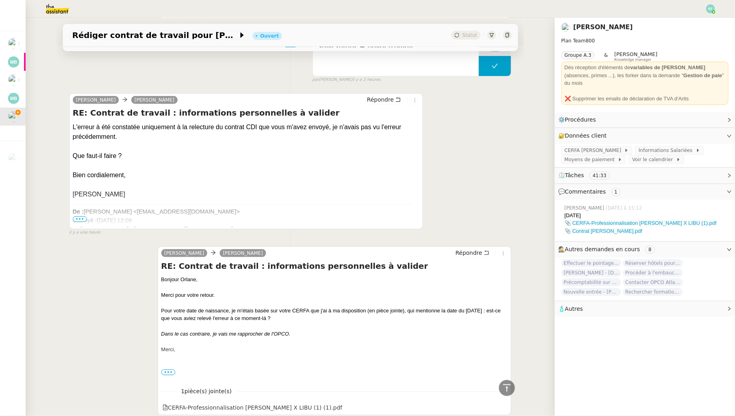
scroll to position [0, 0]
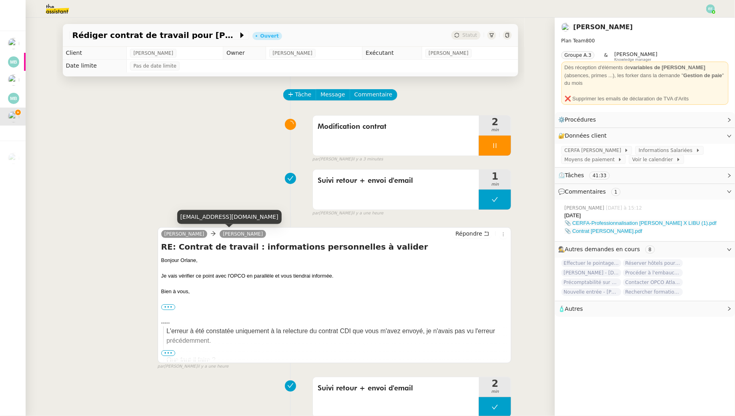
click at [216, 220] on div "orlane.fernandez@libu.fr" at bounding box center [229, 217] width 104 height 14
copy div "orlane.fernandez@libu.fr"
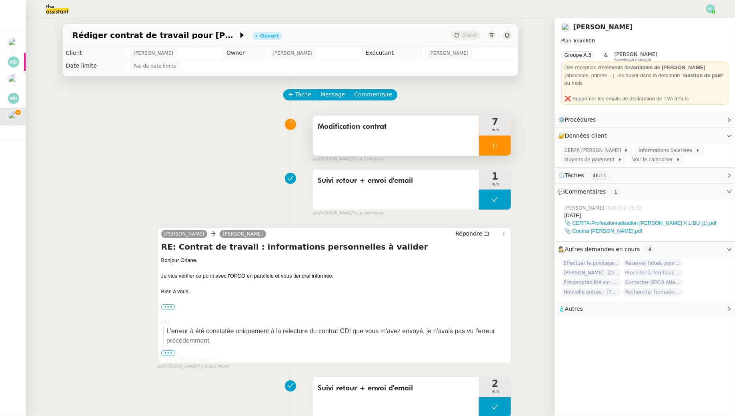
click at [459, 139] on div "Modification contrat" at bounding box center [396, 136] width 166 height 40
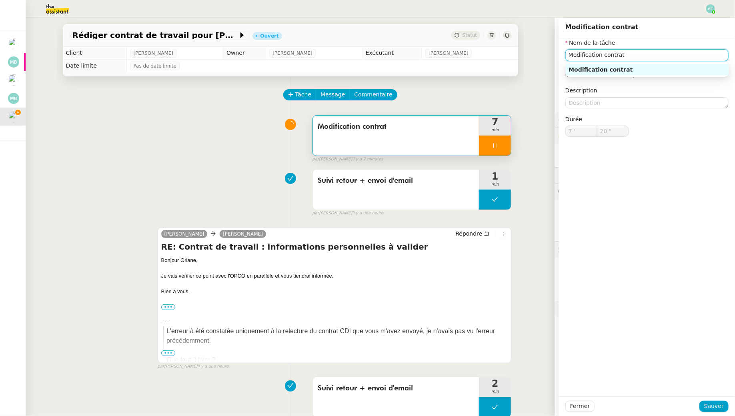
click at [565, 57] on input "Modification contrat" at bounding box center [646, 55] width 163 height 12
type input "Modification contrat"
type input "21 ""
type input "Modification contrat + envoi d"
type input "22 ""
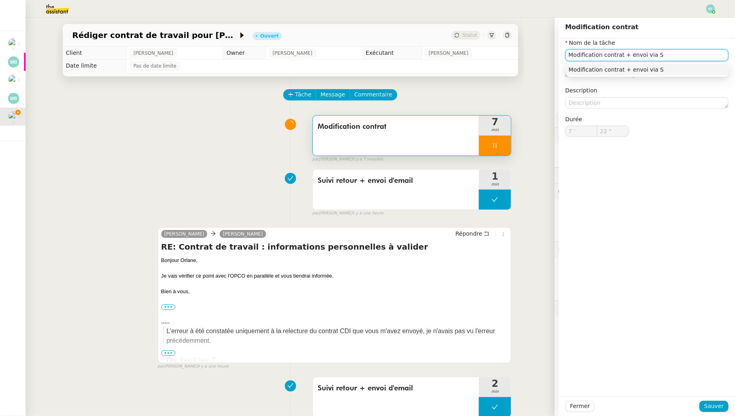
type input "Modification contrat + envoi via Si"
type input "23 ""
type input "Modification contrat + envoi via SignReq"
type input "24 ""
type input "Modification contrat + envoi via SignRequest"
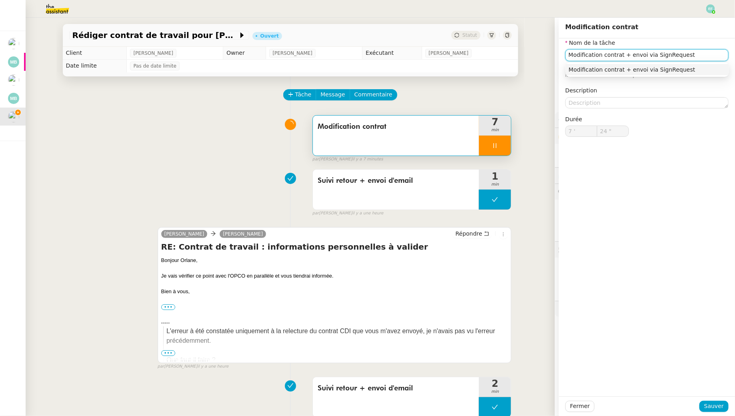
type input "25 ""
type input "Modification contrat + envoi via SignRequest"
click at [565, 379] on span "Sauver" at bounding box center [714, 406] width 20 height 9
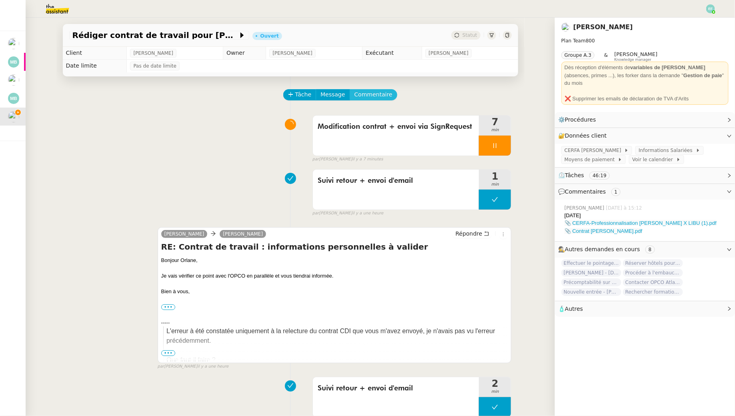
click at [369, 98] on span "Commentaire" at bounding box center [374, 94] width 38 height 9
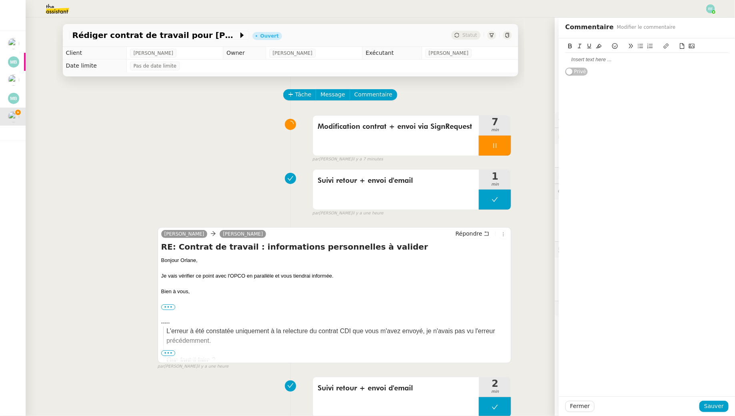
click at [565, 62] on div at bounding box center [646, 59] width 163 height 7
click at [565, 379] on span "Sauver" at bounding box center [714, 406] width 20 height 9
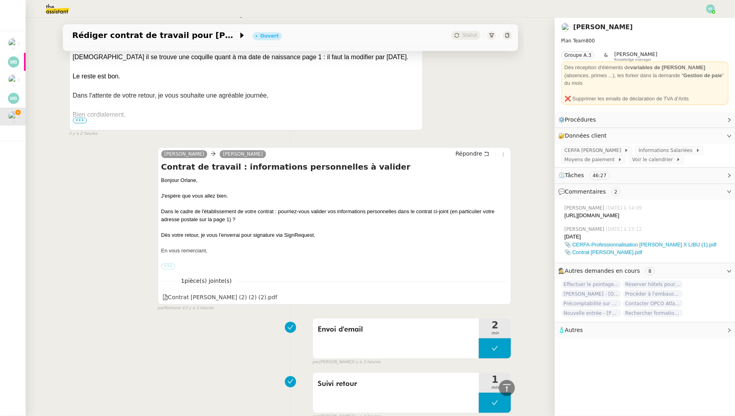
scroll to position [1131, 0]
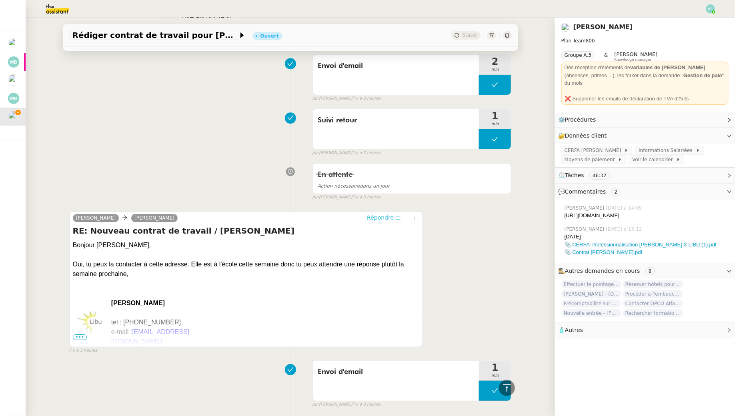
click at [394, 222] on span "Répondre" at bounding box center [380, 218] width 27 height 8
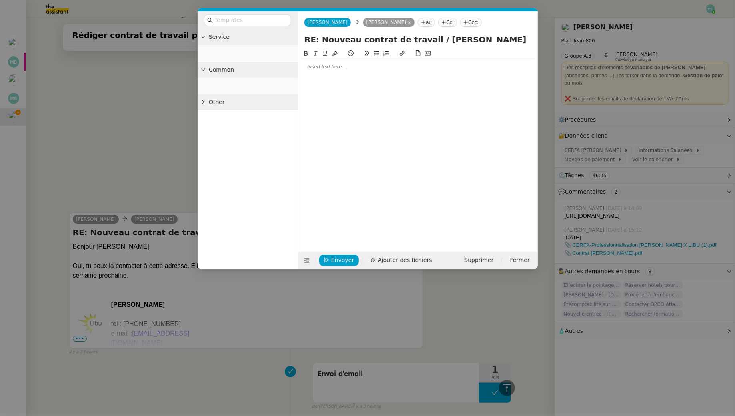
scroll to position [1194, 0]
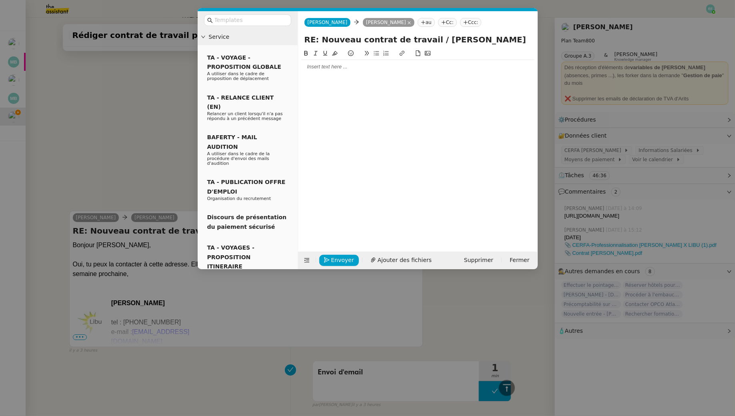
click at [385, 64] on div at bounding box center [417, 66] width 233 height 7
click at [138, 110] on nz-modal-container "Service TA - VOYAGE - PROPOSITION GLOBALE A utiliser dans le cadre de propositi…" at bounding box center [367, 208] width 735 height 416
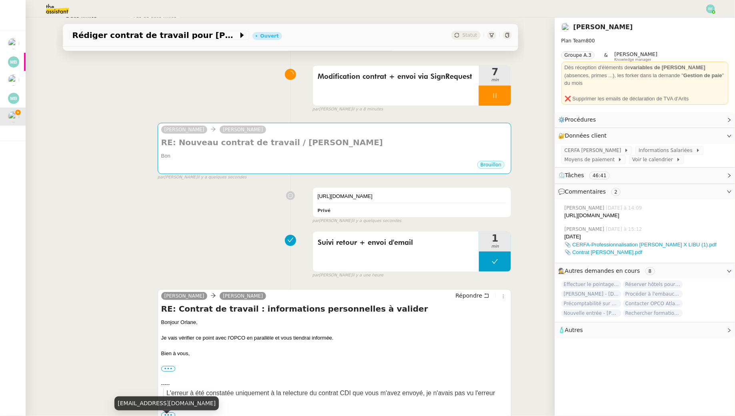
scroll to position [0, 0]
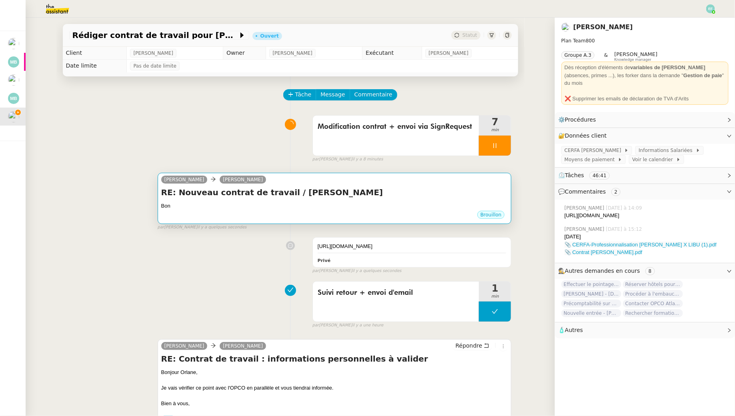
click at [235, 202] on div "Bon" at bounding box center [334, 206] width 347 height 8
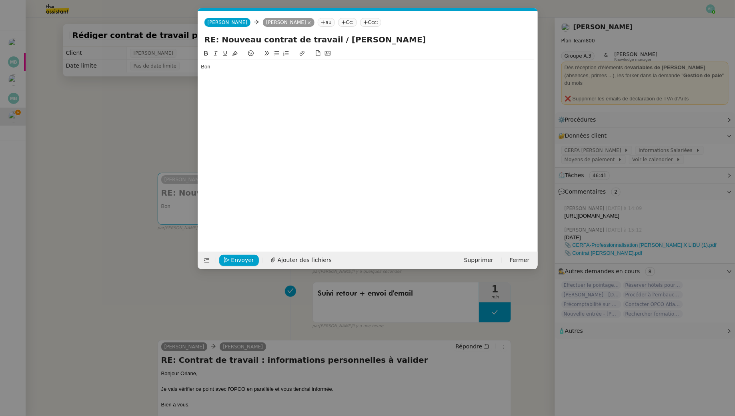
scroll to position [0, 17]
click at [215, 70] on div "Bon" at bounding box center [367, 66] width 333 height 7
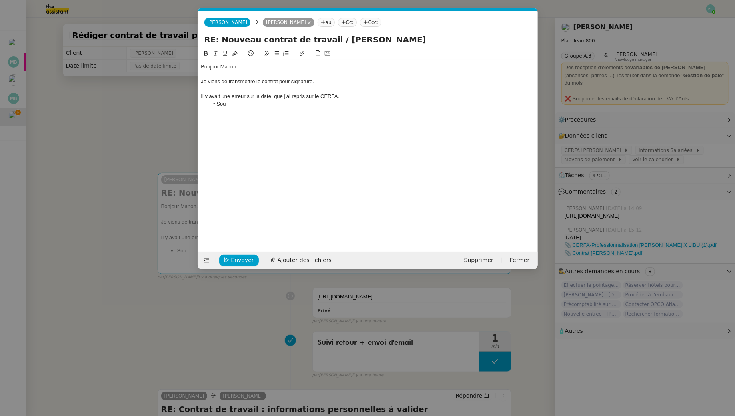
click at [271, 96] on div "Il y avait une erreur sur la date, que j'ai repris sur le CERFA." at bounding box center [367, 96] width 333 height 7
click at [262, 105] on li "Sou" at bounding box center [372, 103] width 326 height 7
click at [256, 98] on div "Il y avait une erreur sur la date de naissance, que j'ai repris sur le CERFA." at bounding box center [367, 96] width 333 height 7
click at [303, 96] on div "Il y avait une erreur sur sa date de naissance, que j'ai repris sur le CERFA." at bounding box center [367, 96] width 333 height 7
click at [346, 94] on div "Il y avait une erreur sur sa date de naissance que j'ai corrigée, que j'ai repr…" at bounding box center [367, 96] width 333 height 7
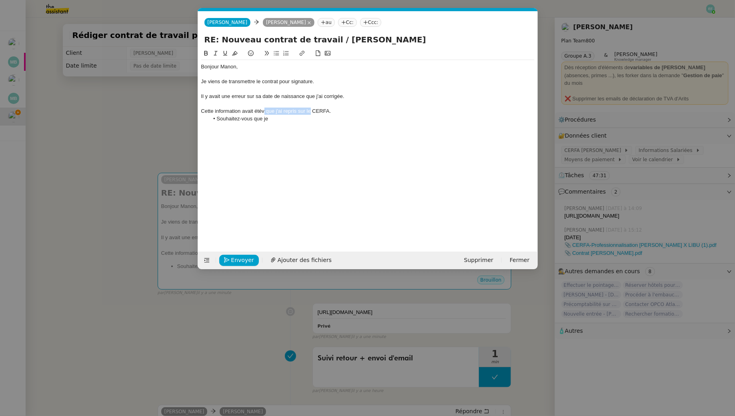
drag, startPoint x: 310, startPoint y: 110, endPoint x: 264, endPoint y: 110, distance: 45.2
click at [264, 110] on div "Cette information avait étév que j'ai repris sur le CERFA." at bounding box center [367, 111] width 333 height 7
click at [268, 123] on div "Bonjour Manon, Je viens de transmettre le contrat pour signature. Il y avait un…" at bounding box center [367, 93] width 333 height 66
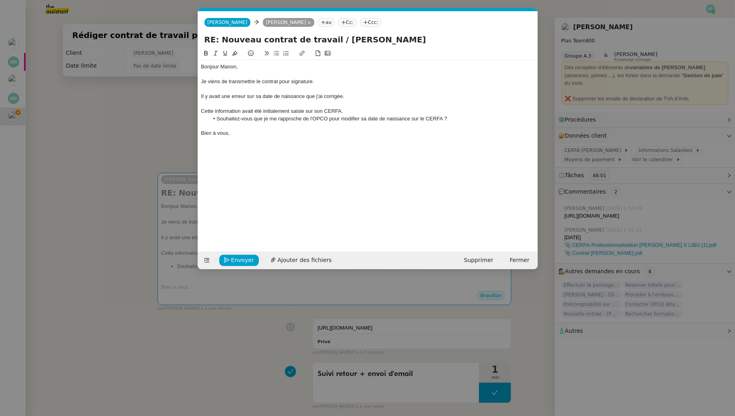
click at [456, 122] on li "Souhaitez-vous que je me rapproche de l'OPCO pour modifier sa date de naissance…" at bounding box center [372, 118] width 326 height 7
click at [373, 135] on div "Bien à vous," at bounding box center [367, 133] width 333 height 7
click at [268, 96] on div "Il y avait une erreur sur sa date de naissance que j'ai corrigée." at bounding box center [367, 96] width 333 height 7
drag, startPoint x: 216, startPoint y: 81, endPoint x: 219, endPoint y: 88, distance: 8.1
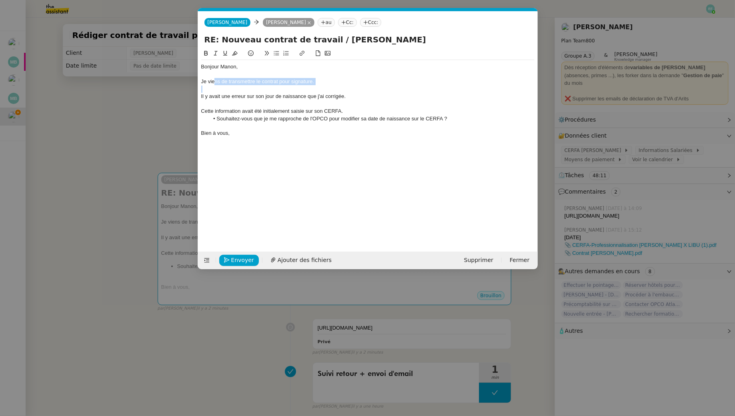
click at [219, 88] on div "Bonjour Manon, Je viens de transmettre le contrat pour signature. Il y avait un…" at bounding box center [367, 100] width 333 height 80
click at [219, 88] on div at bounding box center [367, 89] width 333 height 7
drag, startPoint x: 218, startPoint y: 88, endPoint x: 223, endPoint y: 102, distance: 14.7
click at [223, 102] on div "Bonjour Manon, Je viens de transmettre le contrat pour signature. Il y avait un…" at bounding box center [367, 100] width 333 height 80
click at [223, 102] on div at bounding box center [367, 103] width 333 height 7
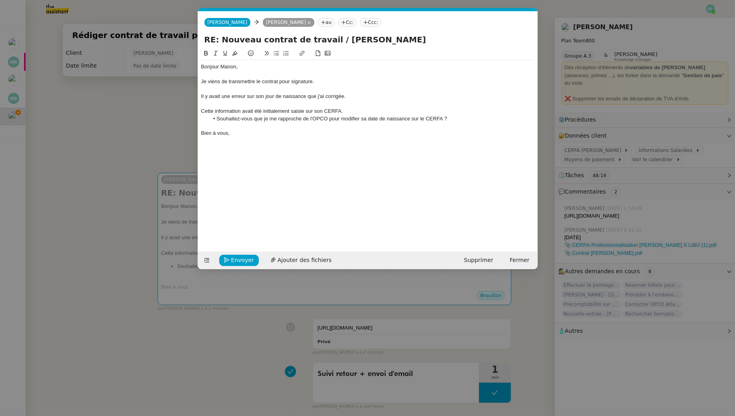
click at [213, 106] on div at bounding box center [367, 103] width 333 height 7
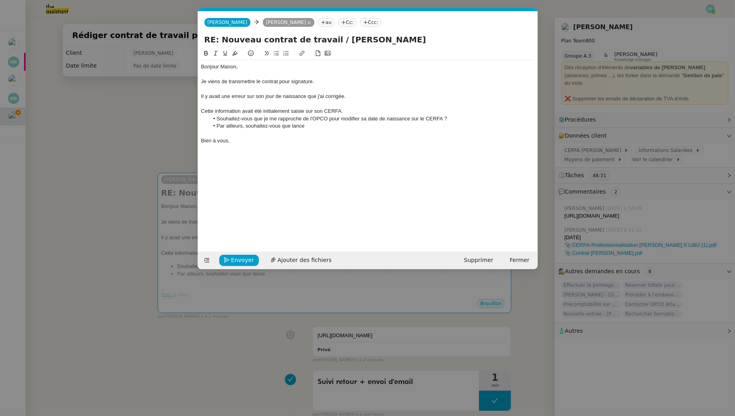
click at [137, 143] on nz-modal-container "Service TA - VOYAGE - PROPOSITION GLOBALE A utiliser dans le cadre de propositi…" at bounding box center [367, 208] width 735 height 416
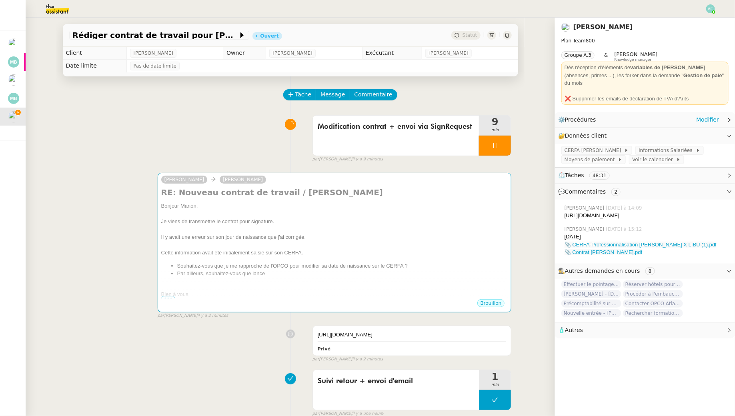
click at [565, 115] on div "⚙️ Procédures Modifier" at bounding box center [638, 119] width 161 height 9
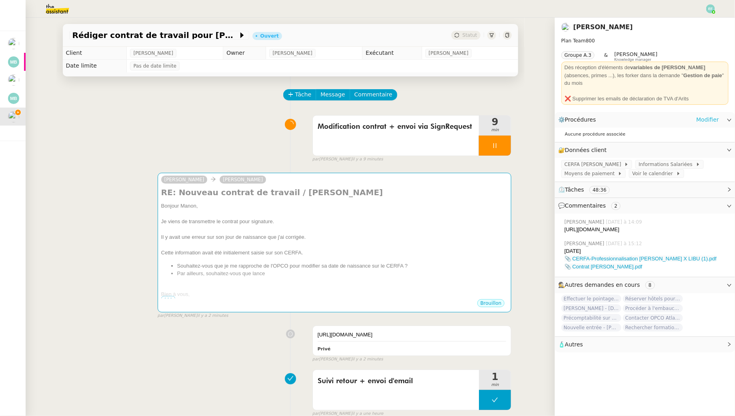
click at [565, 115] on link "Modifier" at bounding box center [707, 119] width 23 height 9
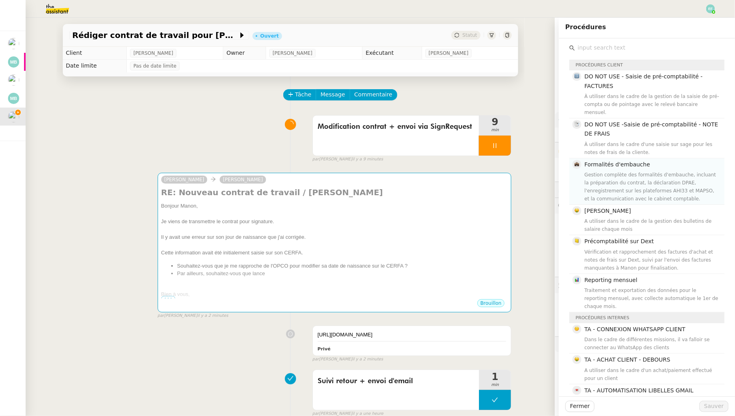
click at [565, 171] on div "Gestion complète des formalités d'embauche, incluant la préparation du contrat,…" at bounding box center [652, 187] width 135 height 32
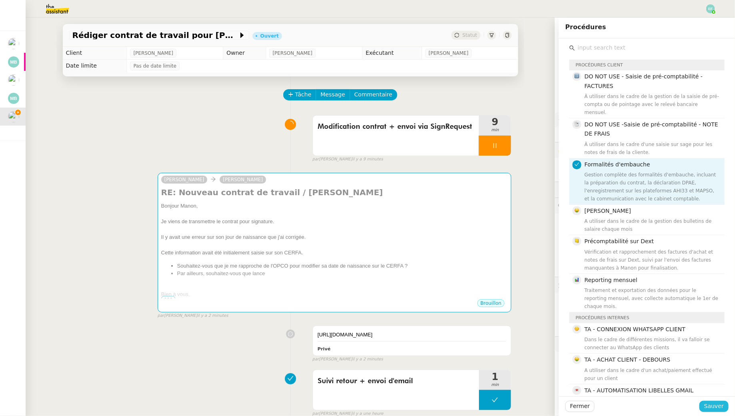
click at [565, 379] on span "Sauver" at bounding box center [714, 406] width 20 height 9
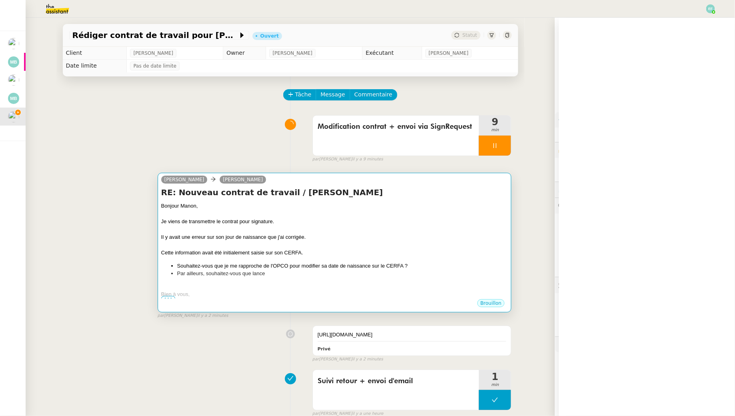
click at [351, 210] on div at bounding box center [334, 214] width 347 height 8
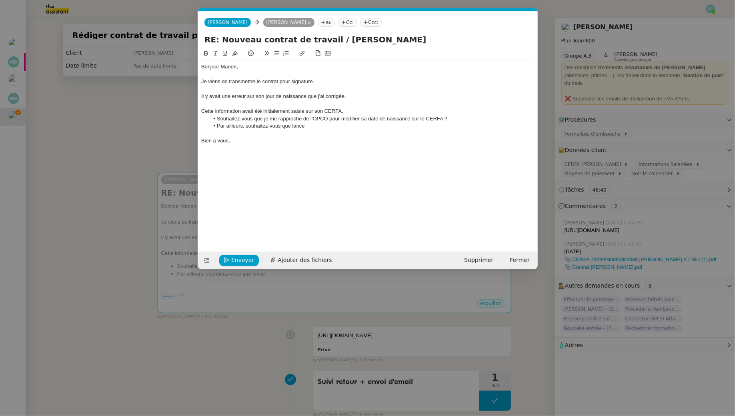
scroll to position [0, 17]
click at [321, 127] on li "Par ailleurs, souhaitez-vous que lance" at bounding box center [372, 125] width 326 height 7
click at [300, 127] on li "Par ailleurs, souhaitez-vous que réalise les formalités d'embauche (DPAE.. ?) ?" at bounding box center [372, 125] width 326 height 7
click at [298, 117] on li "Souhaitez-vous que je me rapproche de l'OPCO pour modifier sa date de naissance…" at bounding box center [372, 118] width 326 height 7
click at [241, 260] on span "Envoyer" at bounding box center [242, 260] width 23 height 9
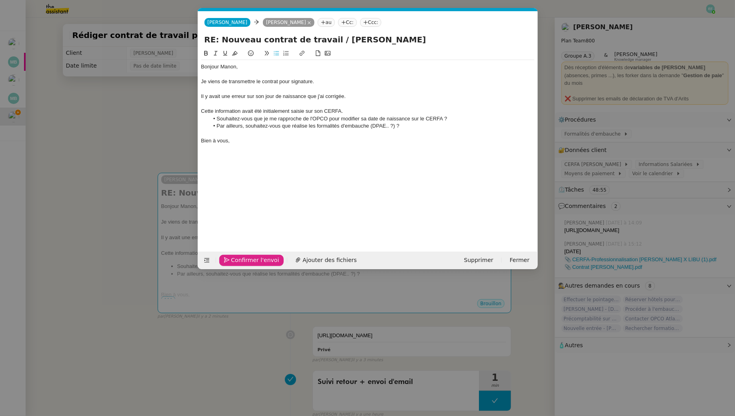
click at [241, 260] on span "Confirmer l'envoi" at bounding box center [255, 260] width 48 height 9
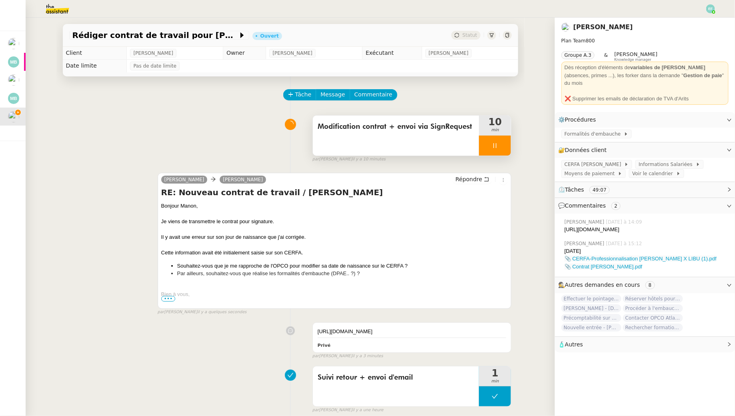
click at [415, 130] on span "Modification contrat + envoi via SignRequest" at bounding box center [396, 127] width 157 height 12
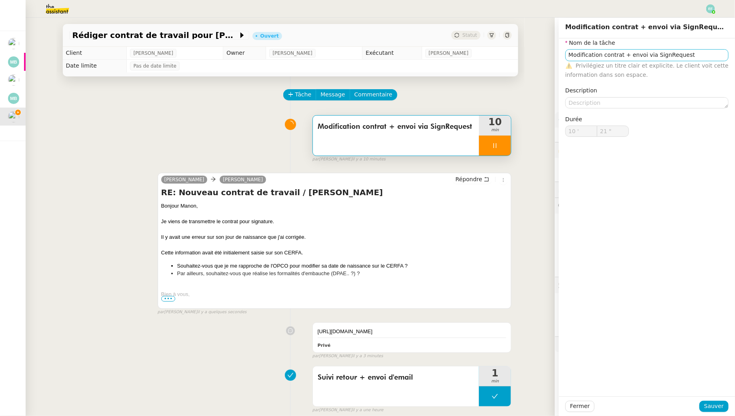
type input "22 ""
click at [565, 53] on input "Modification contrat + envoi via SignRequest" at bounding box center [646, 55] width 163 height 12
type input "Modification contrat + envoi via SignRequest"
type input "23 ""
type input "Modification contrat + envoi via SignRequest +"
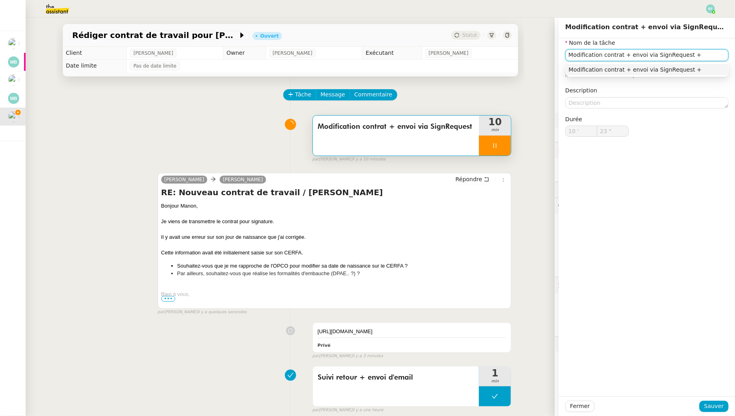
type input "24 ""
type input "Modification contrat + envoi via SignRequest + envoi d"
type input "25 ""
type input "Modification contrat + envoi via SignRequest + envoi"
type input "26 ""
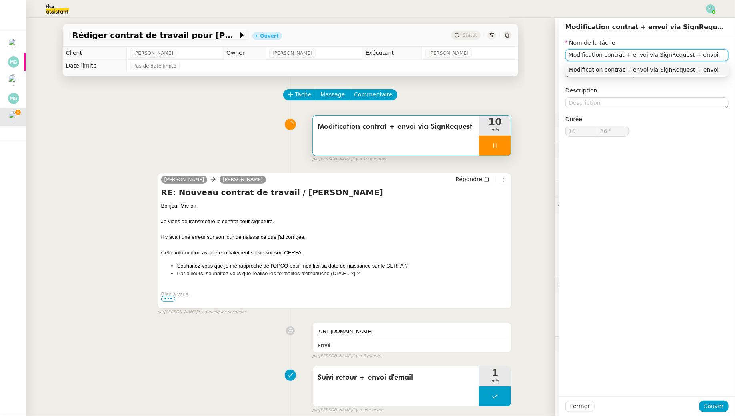
type input "Modification contrat + envoi via SignRequest + envoi"
type input "27 ""
type input "Modification contrat + envoi via SignRequest + envoi d'emai"
type input "28 ""
type input "Modification contrat + envoi via SignRequest + envoi d'email"
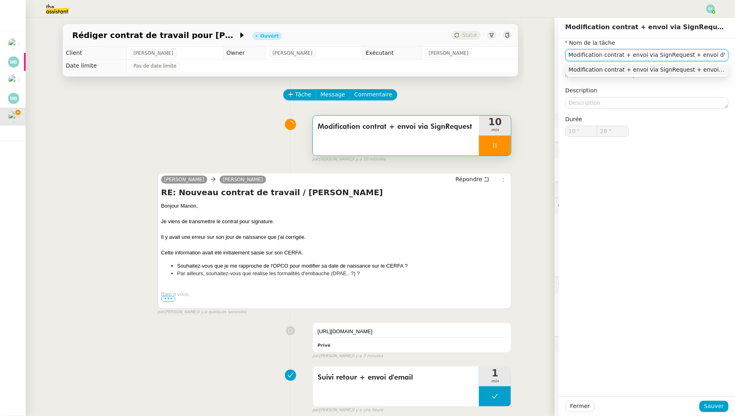
type input "29 ""
type input "Modification contrat + envoi via SignRequest + envoi d'email"
click at [565, 379] on span "Sauver" at bounding box center [714, 406] width 20 height 9
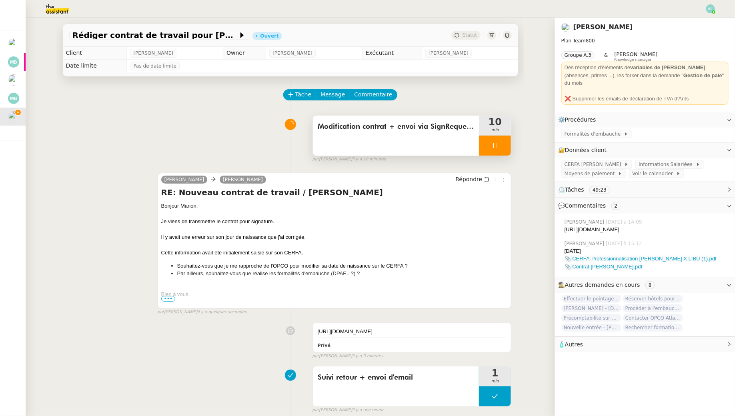
click at [501, 146] on div at bounding box center [495, 146] width 32 height 20
click at [501, 146] on icon at bounding box center [503, 145] width 6 height 6
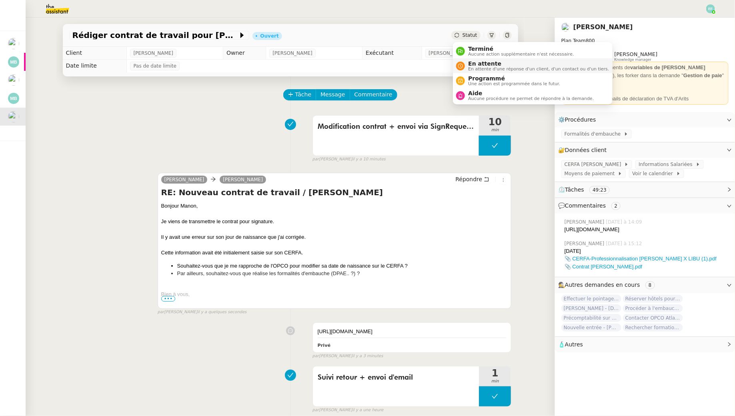
click at [474, 68] on span "En attente d'une réponse d'un client, d'un contact ou d'un tiers." at bounding box center [538, 69] width 141 height 4
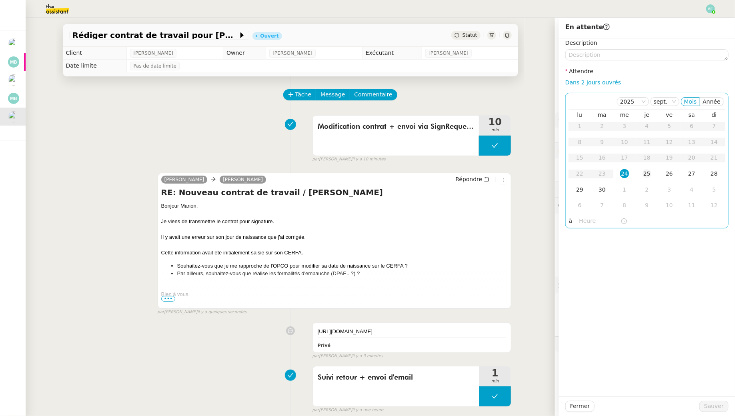
click at [565, 174] on div "25" at bounding box center [647, 173] width 9 height 9
click at [565, 57] on textarea at bounding box center [646, 54] width 163 height 11
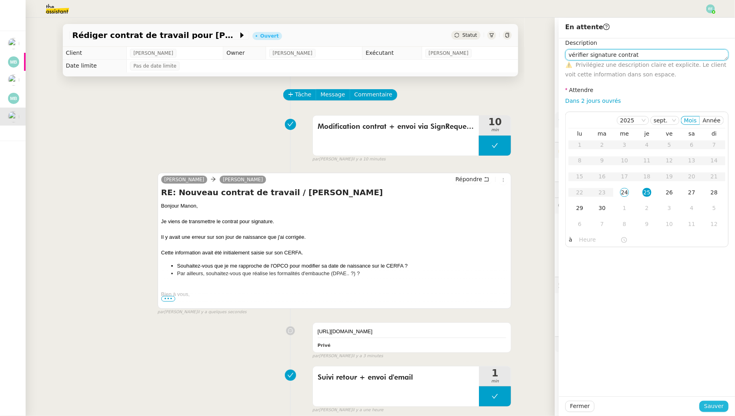
type textarea "vérifier signature contrat"
click at [565, 379] on span "Sauver" at bounding box center [714, 406] width 20 height 9
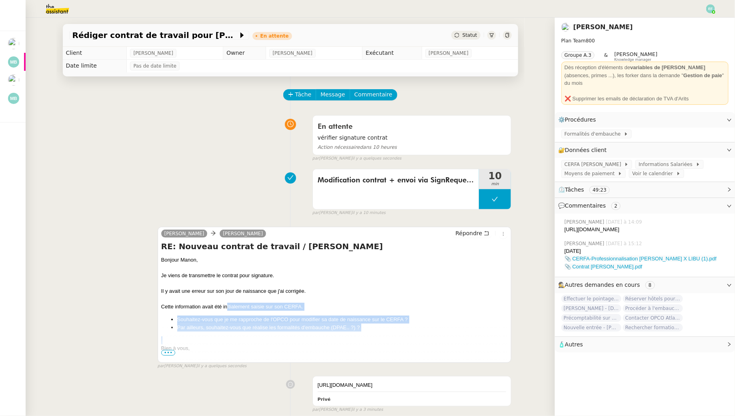
drag, startPoint x: 226, startPoint y: 306, endPoint x: 236, endPoint y: 341, distance: 35.9
click at [247, 295] on div at bounding box center [334, 299] width 347 height 8
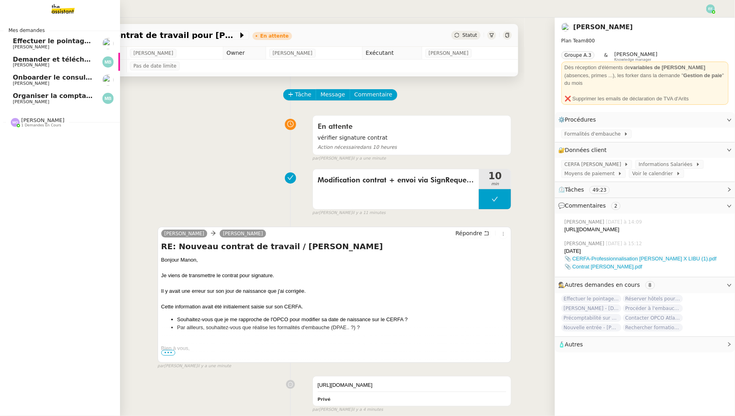
click at [16, 42] on span "Effectuer le pointage des paiements clients manquants" at bounding box center [113, 41] width 200 height 8
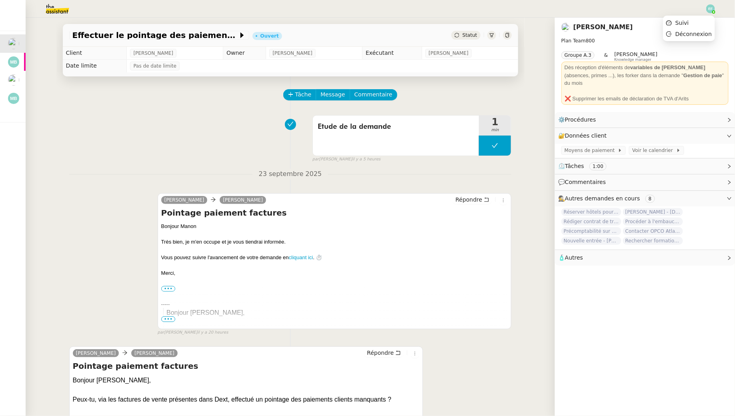
click at [565, 10] on img at bounding box center [710, 8] width 9 height 9
click at [565, 24] on li "Suivi" at bounding box center [689, 22] width 52 height 11
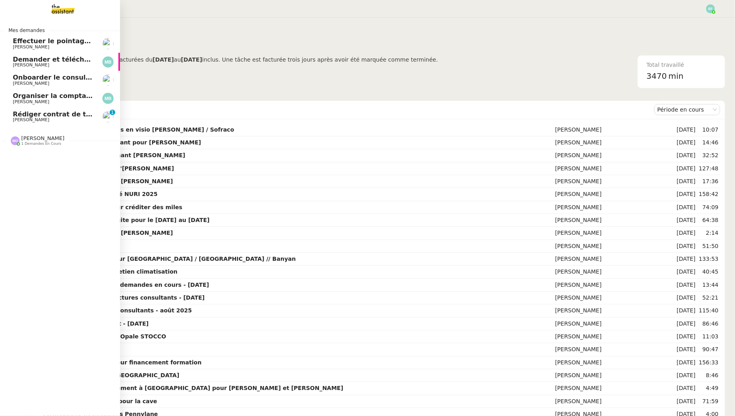
click at [21, 115] on span "Rédiger contrat de travail pour [PERSON_NAME]" at bounding box center [100, 114] width 174 height 8
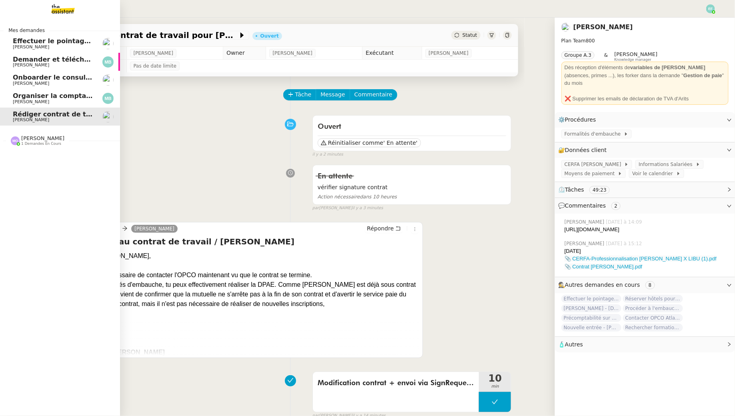
click at [48, 40] on span "Effectuer le pointage des paiements clients manquants" at bounding box center [113, 41] width 200 height 8
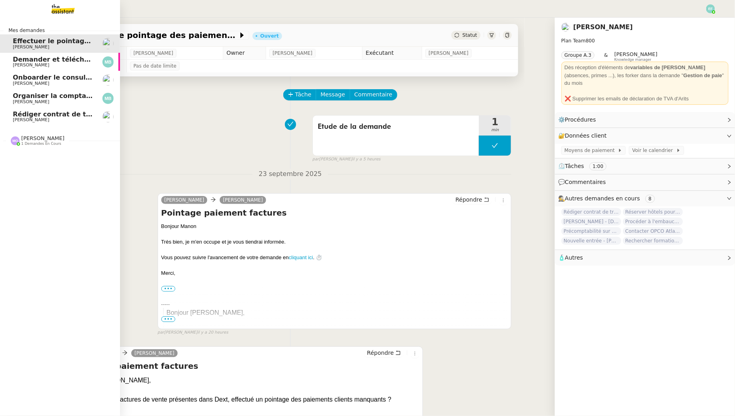
click at [59, 116] on span "Rédiger contrat de travail pour [PERSON_NAME]" at bounding box center [100, 114] width 174 height 8
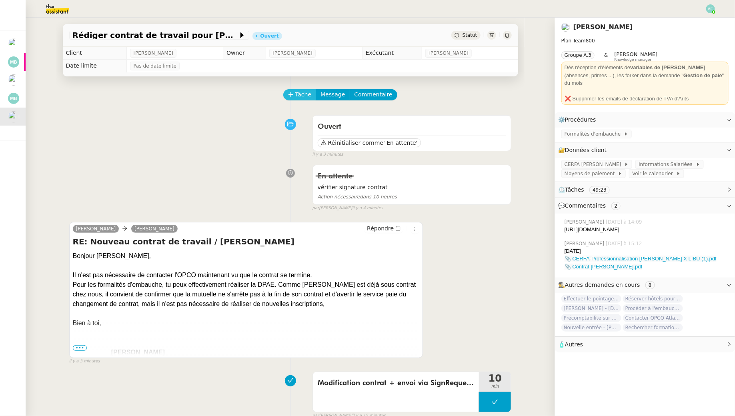
click at [300, 96] on span "Tâche" at bounding box center [303, 94] width 16 height 9
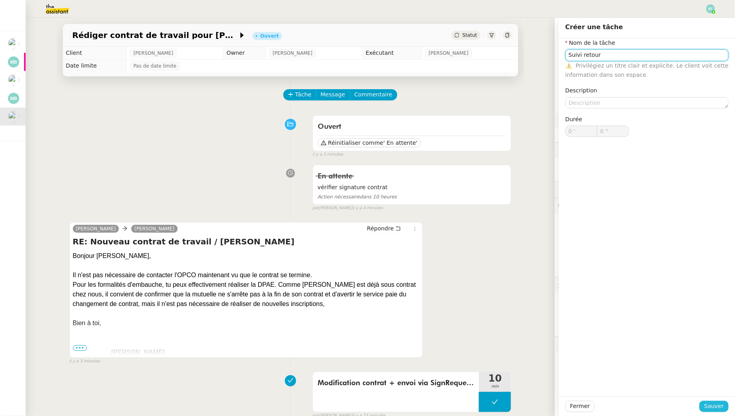
type input "Suivi retour"
click at [565, 379] on span "Sauver" at bounding box center [714, 406] width 20 height 9
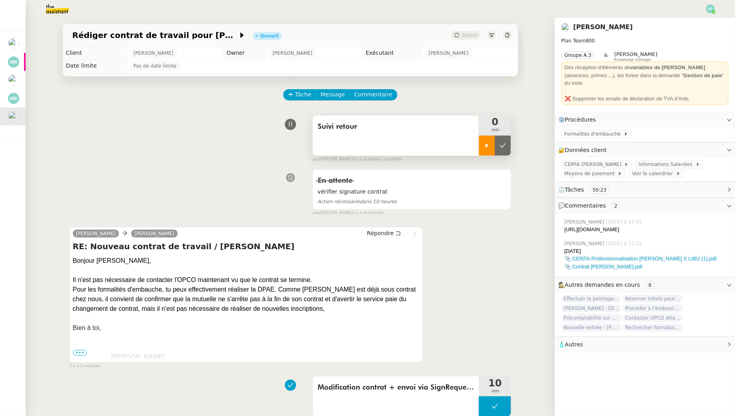
click at [490, 143] on icon at bounding box center [487, 145] width 6 height 6
click at [509, 146] on div at bounding box center [495, 146] width 32 height 20
click at [509, 146] on button at bounding box center [503, 146] width 16 height 20
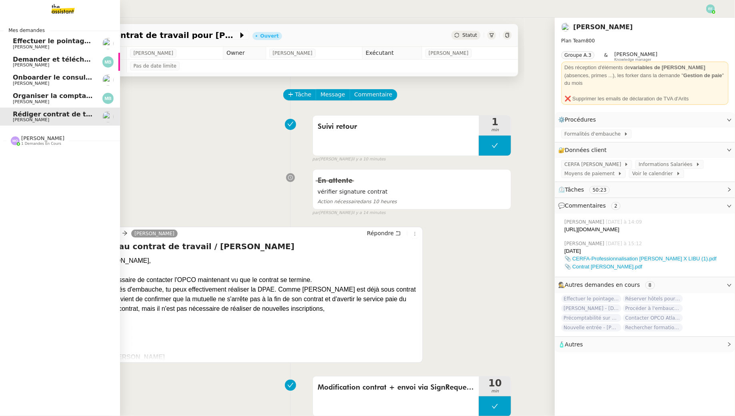
click at [18, 41] on span "Effectuer le pointage des paiements clients manquants" at bounding box center [113, 41] width 200 height 8
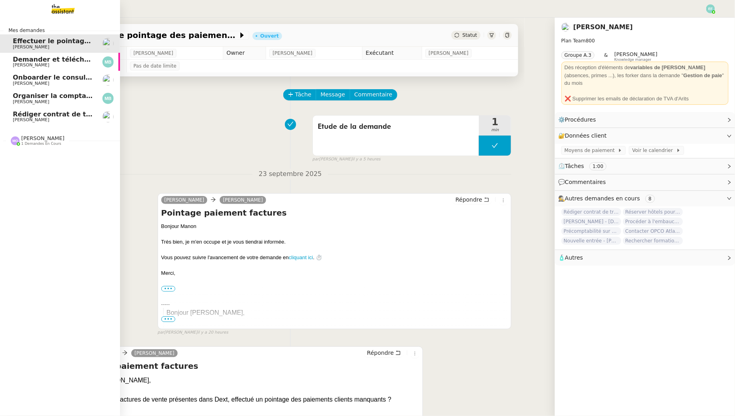
click at [16, 114] on span "Rédiger contrat de travail pour [PERSON_NAME]" at bounding box center [100, 114] width 174 height 8
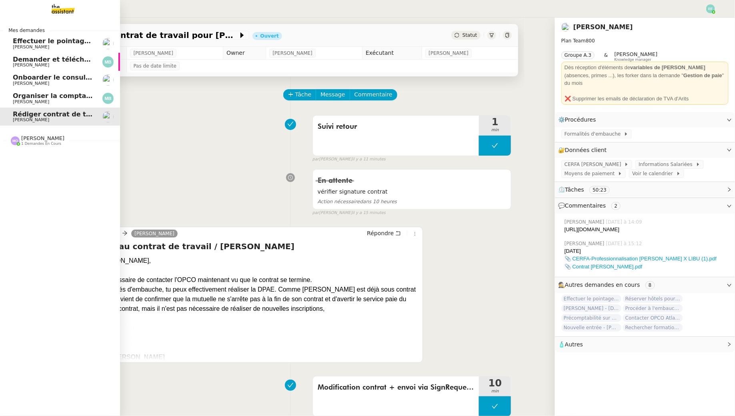
click at [14, 95] on span "Organiser la comptabilité NURI 2025" at bounding box center [79, 96] width 132 height 8
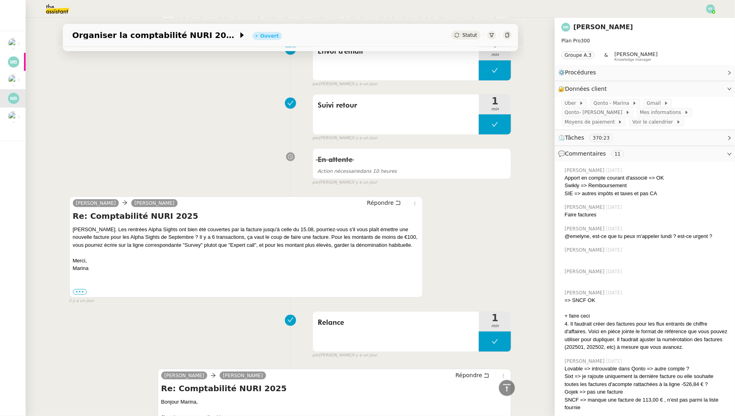
scroll to position [329, 0]
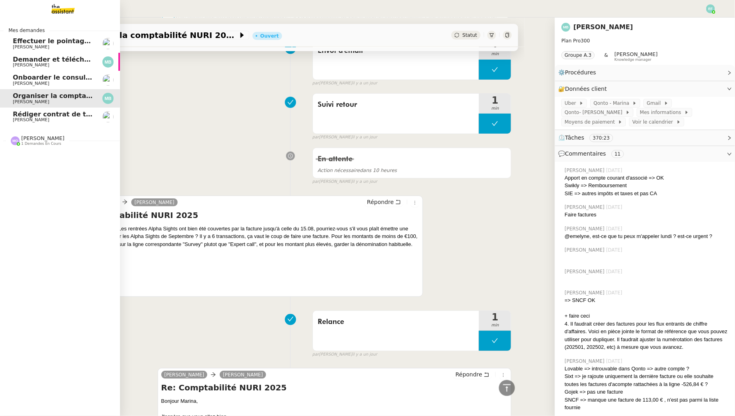
click at [32, 47] on span "[PERSON_NAME]" at bounding box center [31, 46] width 36 height 5
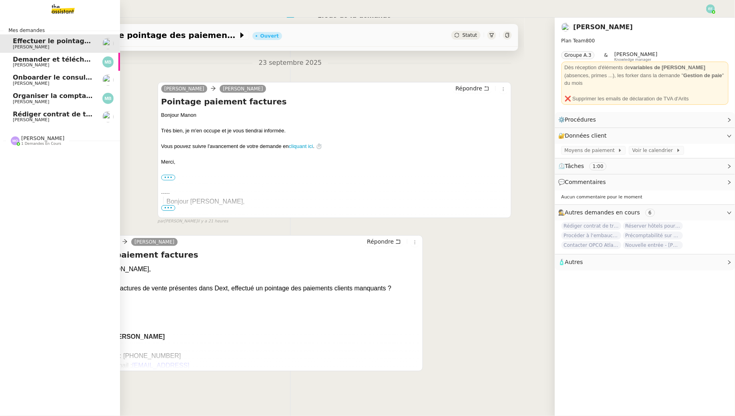
scroll to position [110, 0]
click at [37, 68] on span "[PERSON_NAME]" at bounding box center [31, 64] width 36 height 5
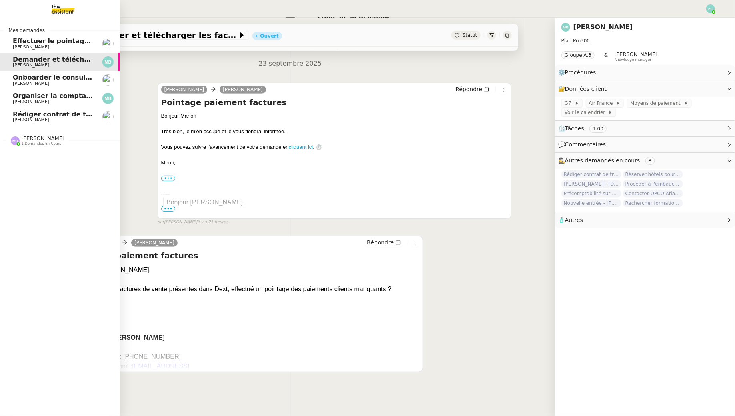
scroll to position [329, 0]
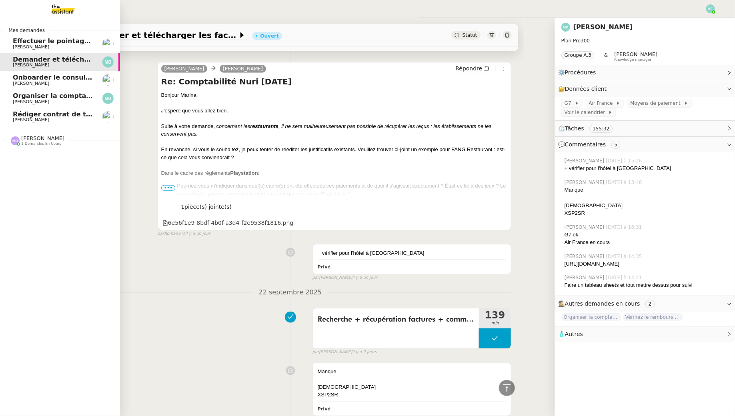
click at [52, 45] on span "[PERSON_NAME]" at bounding box center [53, 47] width 81 height 5
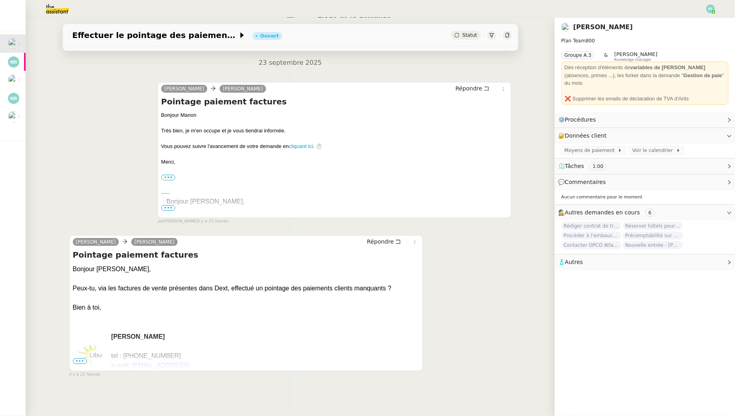
scroll to position [110, 0]
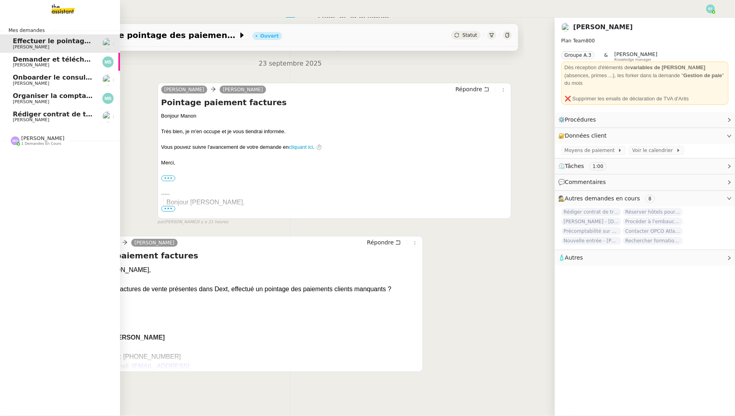
click at [24, 61] on span "Demander et télécharger les factures pour Qonto" at bounding box center [102, 60] width 178 height 8
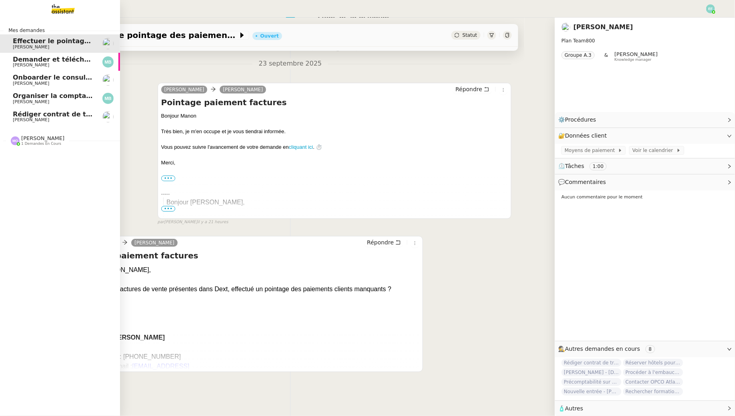
scroll to position [329, 0]
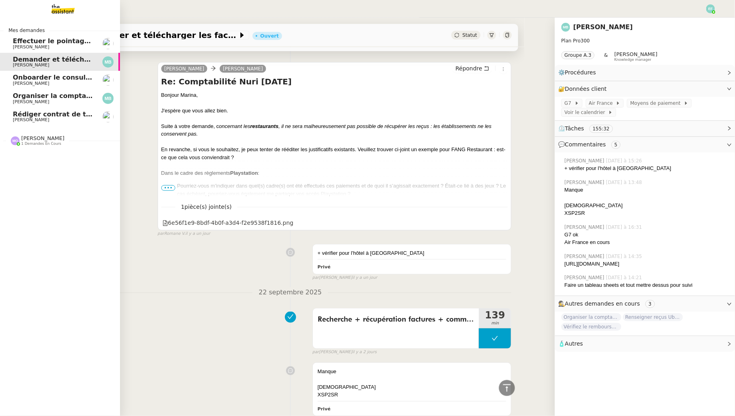
click at [25, 93] on span "Organiser la comptabilité NURI 2025" at bounding box center [79, 96] width 132 height 8
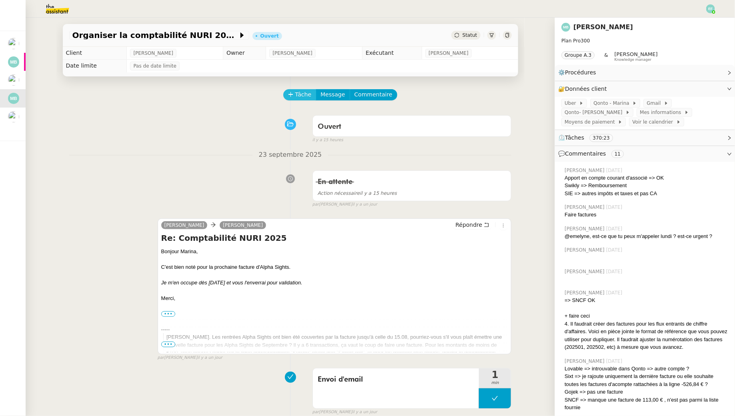
click at [305, 91] on span "Tâche" at bounding box center [303, 94] width 16 height 9
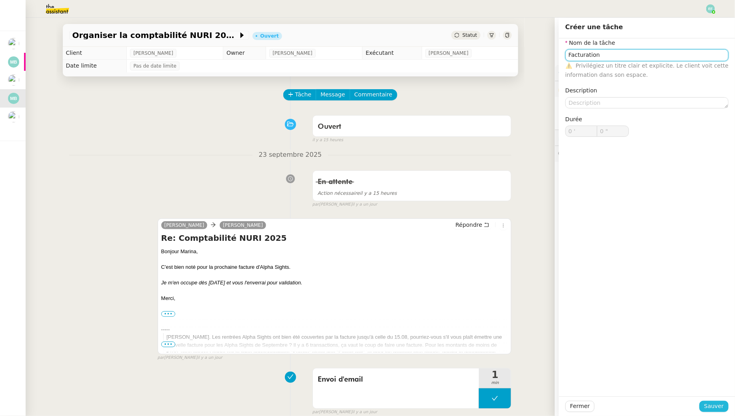
type input "Facturation"
click at [565, 379] on span "Sauver" at bounding box center [714, 406] width 20 height 9
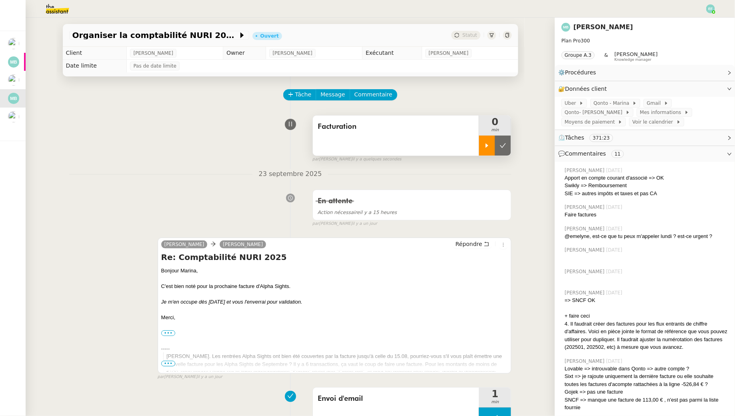
click at [482, 145] on div at bounding box center [487, 146] width 16 height 20
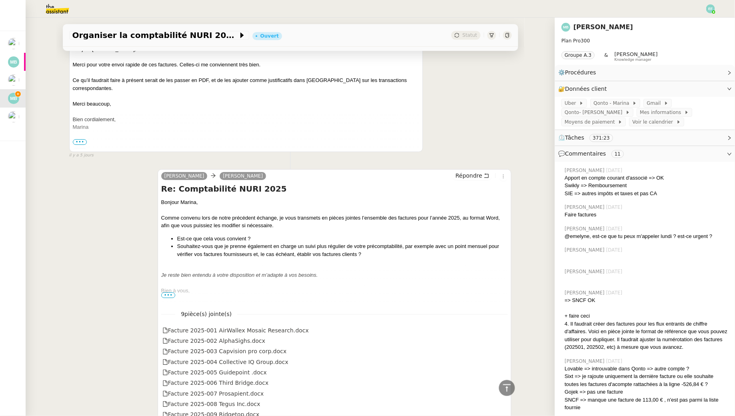
scroll to position [1372, 0]
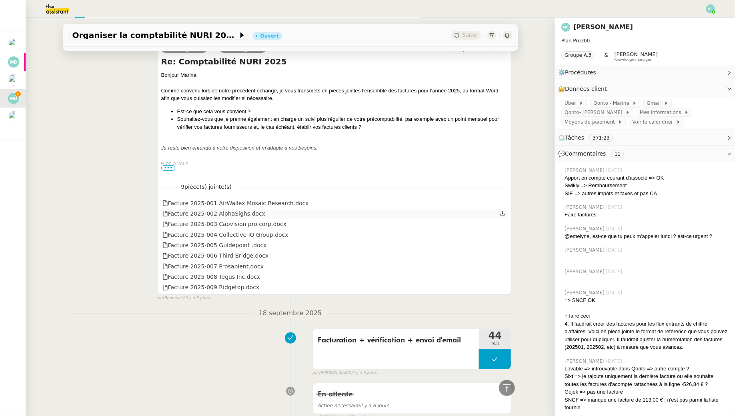
click at [503, 211] on icon at bounding box center [503, 213] width 5 height 4
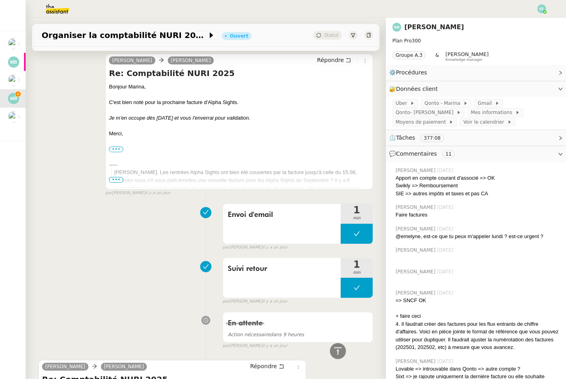
scroll to position [0, 0]
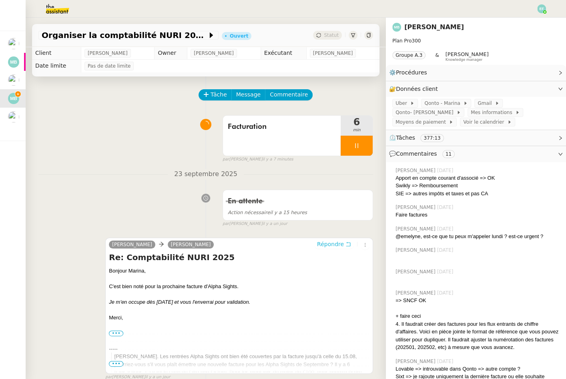
click at [345, 243] on button "Répondre" at bounding box center [334, 244] width 40 height 9
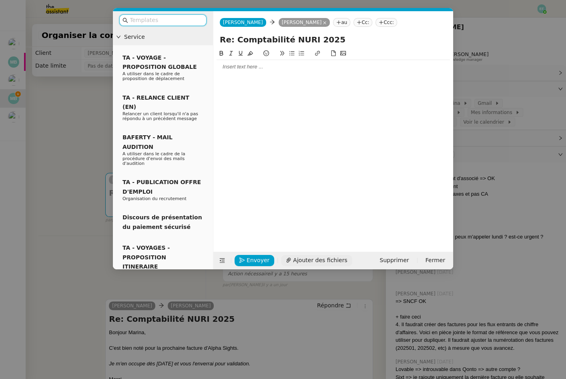
click at [333, 263] on span "Ajouter des fichiers" at bounding box center [320, 260] width 54 height 9
click at [296, 245] on link "Facture 2025-010 AlphaSighs .docx" at bounding box center [327, 246] width 216 height 9
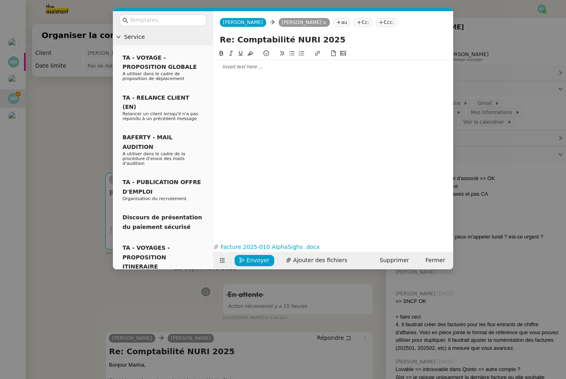
click at [224, 67] on div at bounding box center [332, 66] width 233 height 7
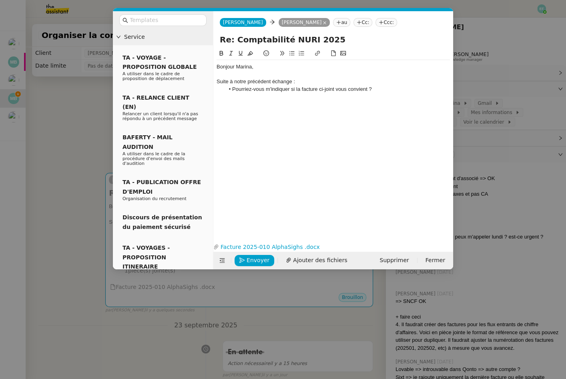
click at [332, 88] on li "Pourriez-vous m'indiquer si la facture ci-joint vous convient ?" at bounding box center [337, 89] width 226 height 7
click at [0, 0] on lt-span "ci-joint e" at bounding box center [0, 0] width 0 height 0
click at [382, 88] on li "Pourriez-vous m'indiquer si la facture ci-jointe vous convient ?" at bounding box center [337, 89] width 226 height 7
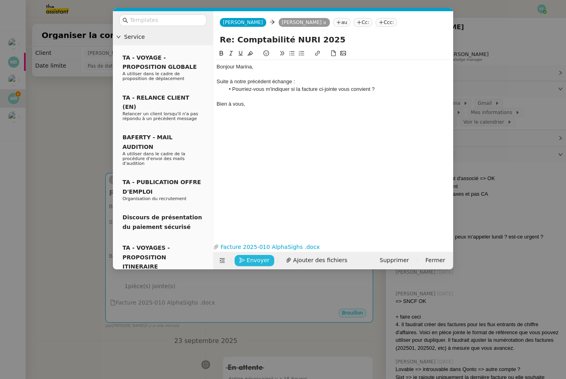
click at [246, 258] on span "Envoyer" at bounding box center [257, 260] width 23 height 9
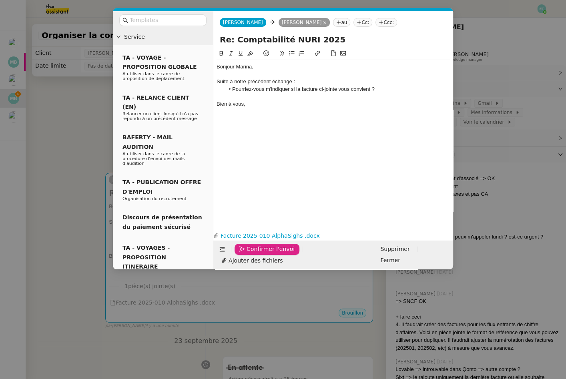
click at [246, 254] on span "Confirmer l'envoi" at bounding box center [270, 248] width 48 height 9
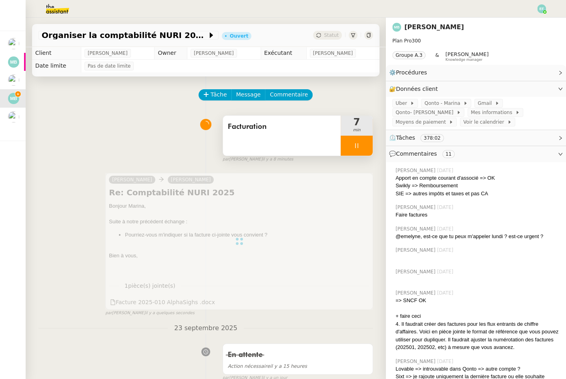
click at [297, 139] on div "Facturation" at bounding box center [282, 136] width 118 height 40
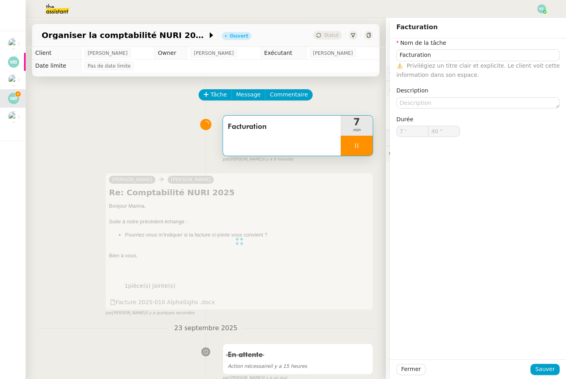
type input "41 ""
click at [512, 52] on input "Facturation" at bounding box center [477, 55] width 163 height 12
type input "Facturation"
type input "42 ""
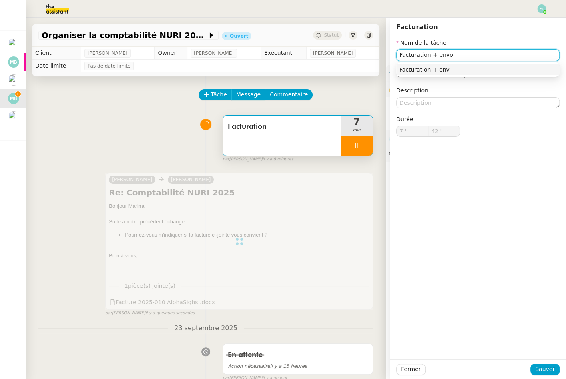
type input "Facturation + envoi"
type input "43 ""
type input "Facturation + envoi d'email"
type input "45 ""
type input "Facturation + envoi d'email"
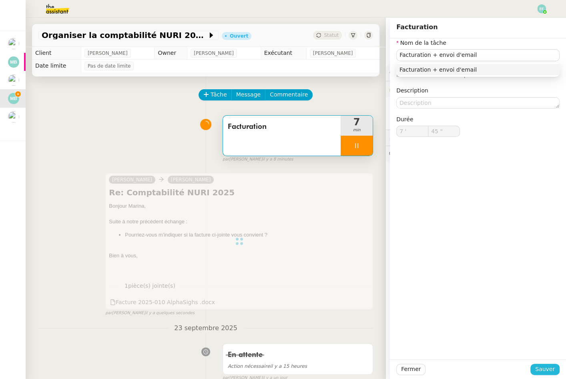
click at [547, 369] on span "Sauver" at bounding box center [545, 369] width 20 height 9
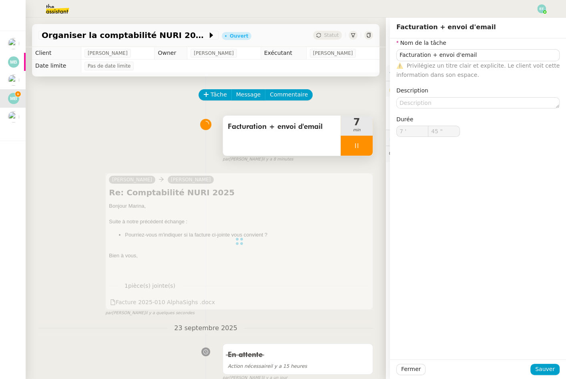
click at [356, 145] on icon at bounding box center [356, 145] width 6 height 6
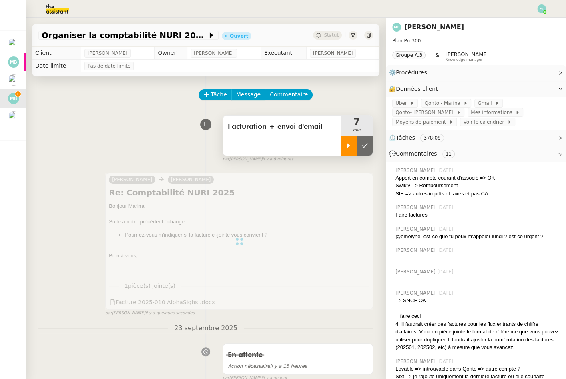
click at [356, 145] on div at bounding box center [349, 146] width 16 height 20
click at [364, 140] on div at bounding box center [357, 146] width 32 height 20
click at [364, 140] on button at bounding box center [365, 146] width 16 height 20
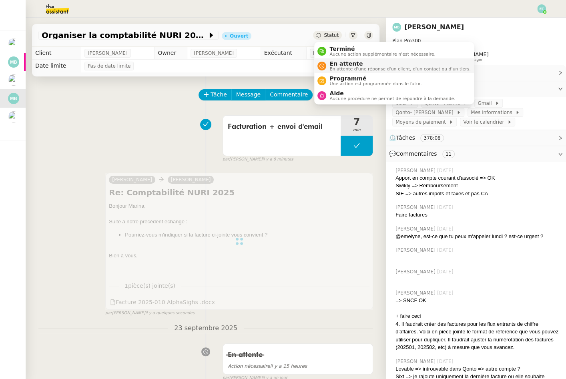
click at [339, 67] on span "En attente d'une réponse d'un client, d'un contact ou d'un tiers." at bounding box center [399, 69] width 141 height 4
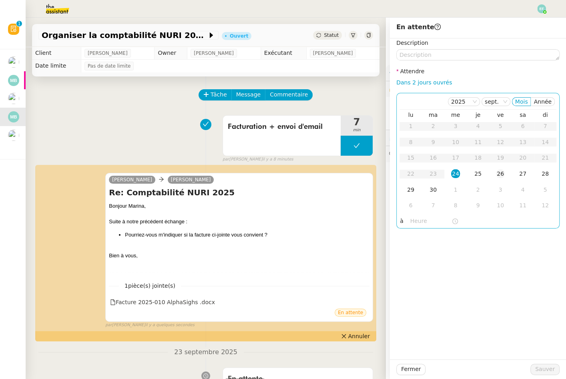
click at [501, 174] on div "26" at bounding box center [500, 173] width 9 height 9
click at [552, 372] on span "Sauver" at bounding box center [545, 369] width 20 height 9
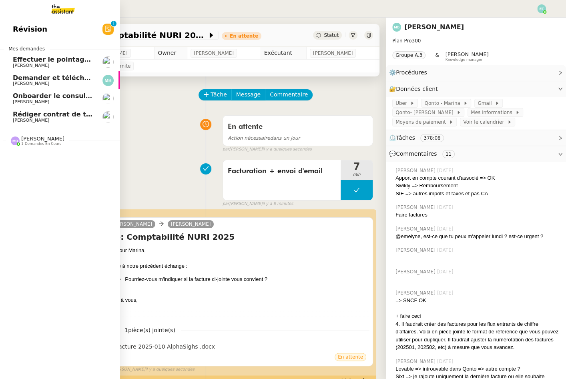
click at [18, 80] on span "Demander et télécharger les factures pour Qonto" at bounding box center [102, 78] width 178 height 8
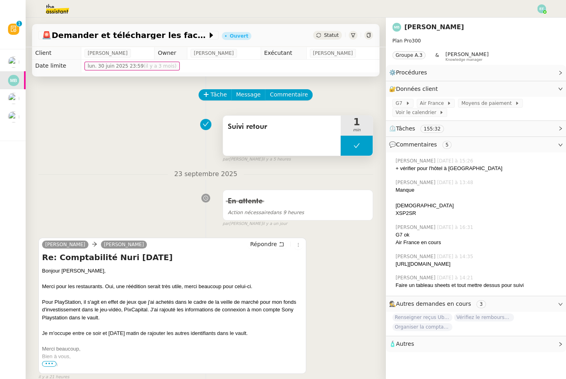
drag, startPoint x: 350, startPoint y: 157, endPoint x: 350, endPoint y: 150, distance: 6.8
click at [350, 156] on div "par Emelyne F. il y a 5 heures" at bounding box center [297, 159] width 150 height 7
click at [350, 142] on button at bounding box center [357, 146] width 32 height 20
click at [350, 142] on icon at bounding box center [348, 145] width 6 height 6
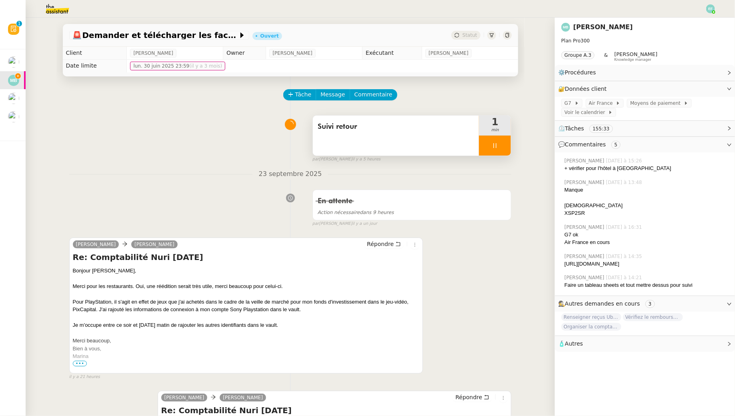
click at [502, 149] on div at bounding box center [495, 146] width 32 height 20
click at [502, 149] on button at bounding box center [503, 146] width 16 height 20
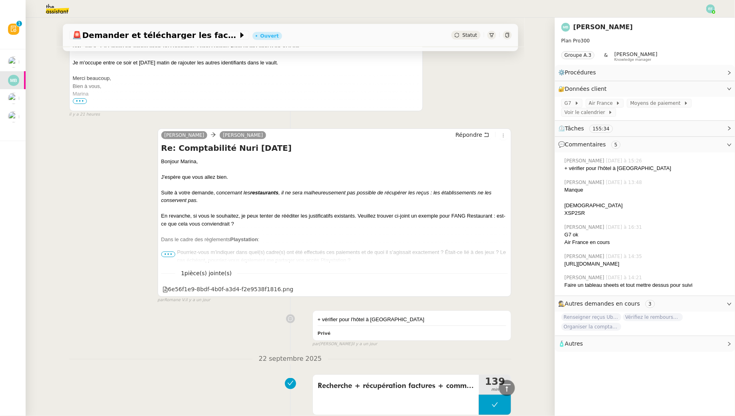
scroll to position [272, 0]
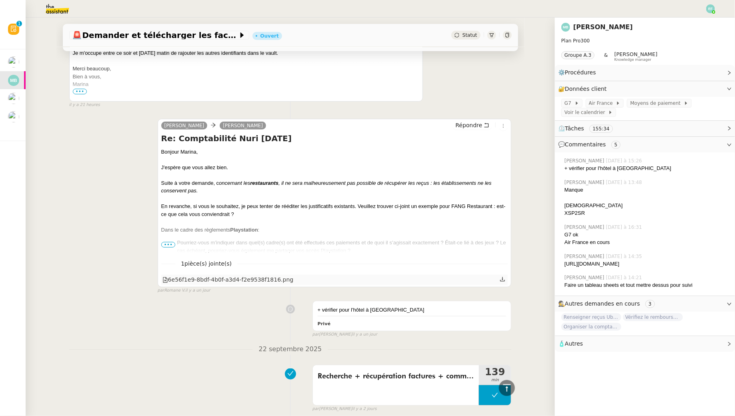
click at [503, 280] on icon at bounding box center [503, 279] width 6 height 6
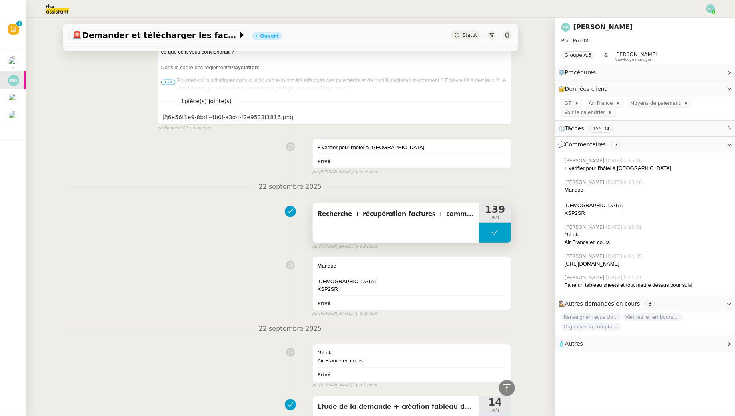
scroll to position [0, 0]
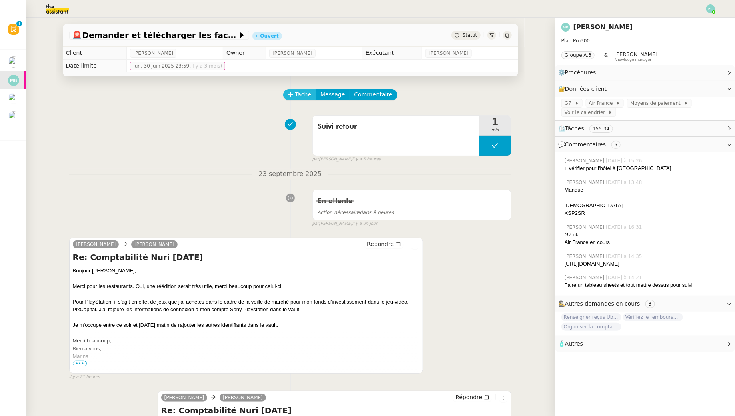
click at [299, 95] on span "Tâche" at bounding box center [303, 94] width 16 height 9
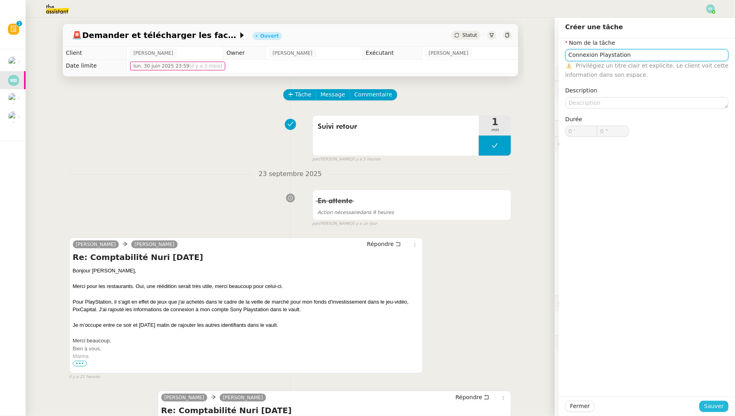
type input "Connexion Playstation"
click at [565, 379] on span "Sauver" at bounding box center [714, 406] width 20 height 9
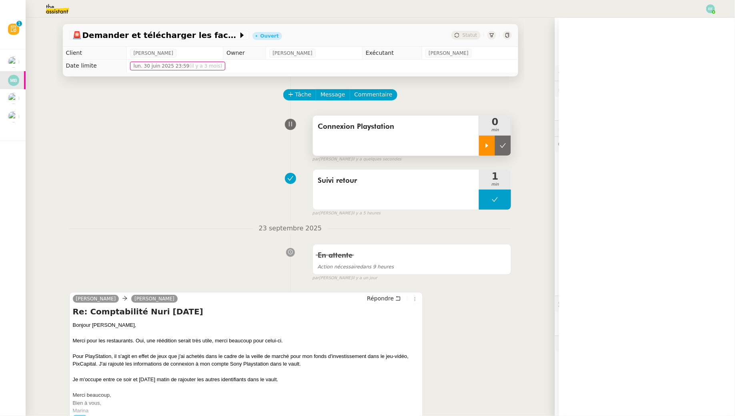
click at [484, 138] on div at bounding box center [487, 146] width 16 height 20
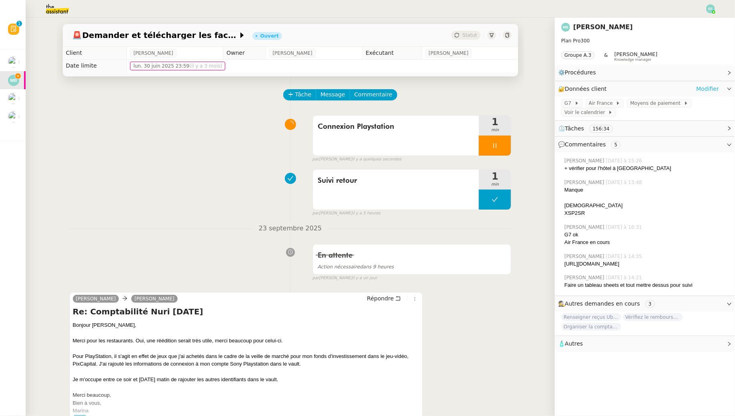
click at [565, 88] on link "Modifier" at bounding box center [707, 88] width 23 height 9
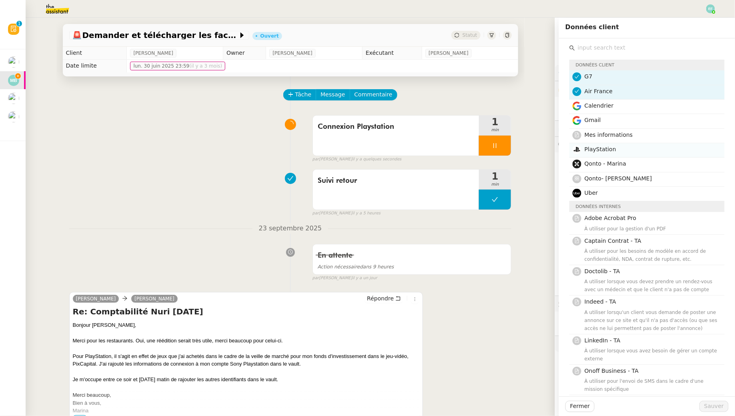
click at [565, 146] on span "PlayStation" at bounding box center [601, 149] width 32 height 6
click at [565, 379] on span "Sauver" at bounding box center [714, 406] width 20 height 9
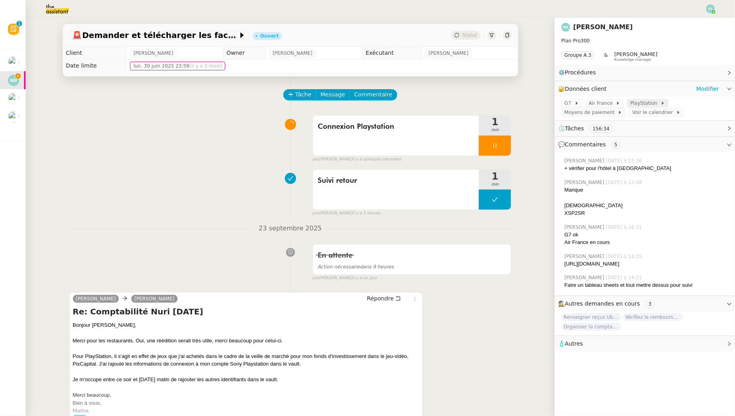
click at [565, 104] on span "PlayStation" at bounding box center [645, 103] width 30 height 8
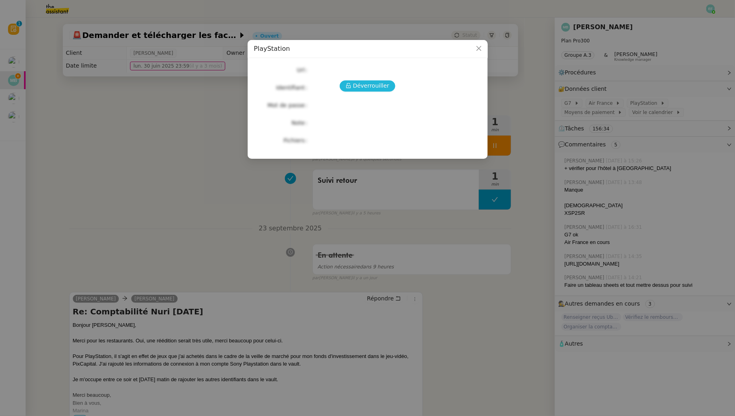
click at [380, 84] on span "Déverrouiller" at bounding box center [371, 85] width 36 height 9
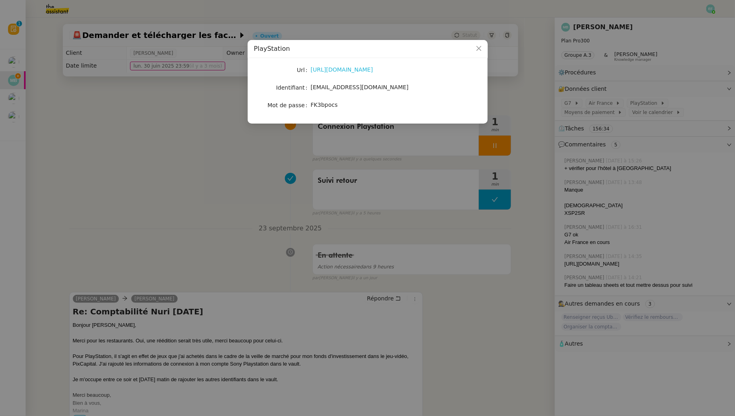
click at [363, 70] on link "https://www.playstation.com/fr-fr" at bounding box center [342, 69] width 62 height 6
click at [331, 87] on span "marinabarthelemy@hotmail.fr" at bounding box center [360, 87] width 98 height 6
copy span "marinabarthelemy@hotmail.fr"
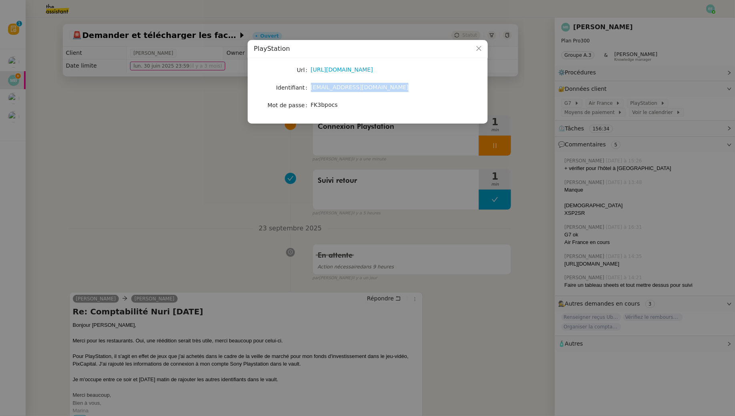
click at [329, 106] on span "FK3bpocs" at bounding box center [324, 105] width 27 height 6
copy span "FK3bpocs"
click at [368, 68] on link "https://www.playstation.com/fr-fr" at bounding box center [342, 69] width 62 height 6
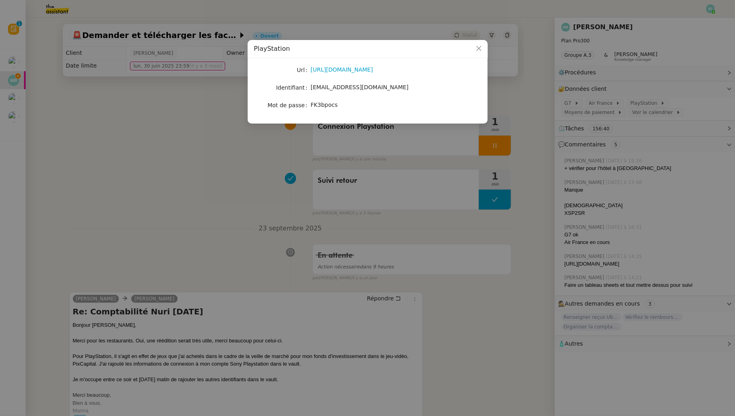
click at [262, 183] on nz-modal-container "PlayStation Url https://www.playstation.com/fr-fr Identifiant marinabarthelemy@…" at bounding box center [367, 208] width 735 height 416
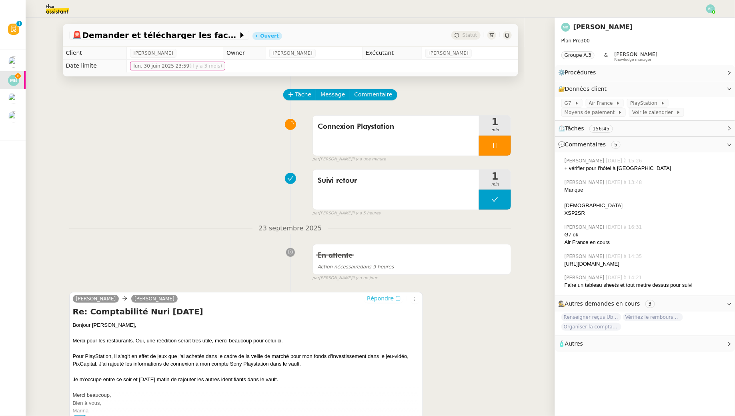
scroll to position [13, 0]
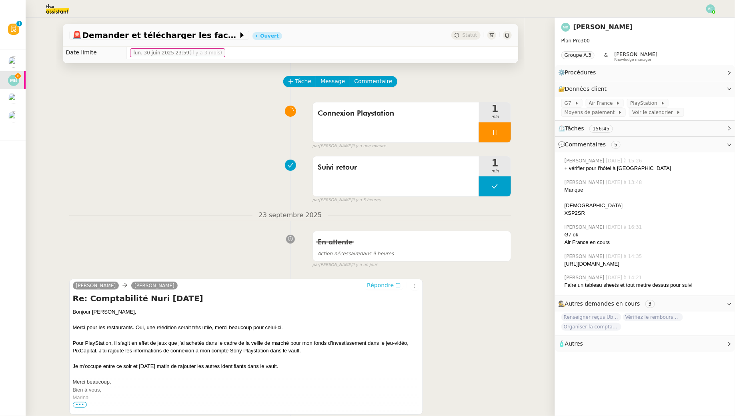
click at [398, 283] on icon at bounding box center [398, 285] width 6 height 6
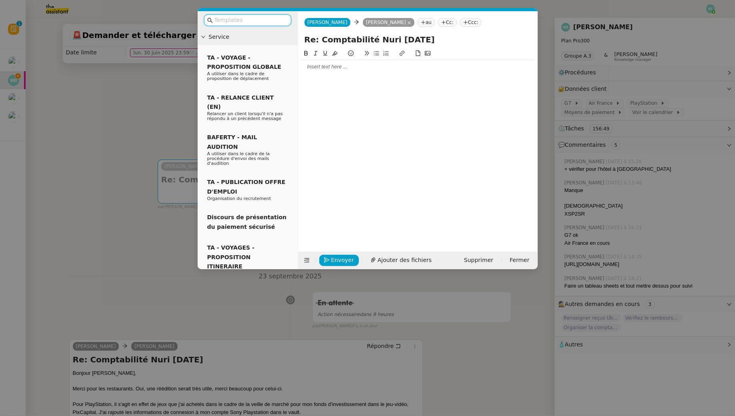
click at [433, 63] on div at bounding box center [417, 66] width 233 height 7
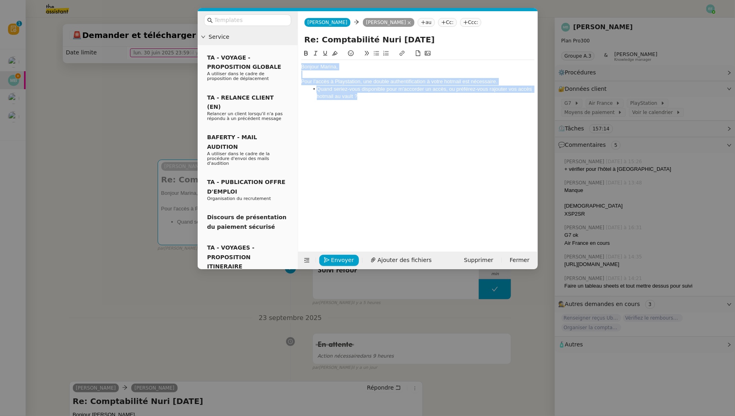
drag, startPoint x: 379, startPoint y: 100, endPoint x: 297, endPoint y: 41, distance: 101.5
click at [297, 41] on nz-layout "Service TA - VOYAGE - PROPOSITION GLOBALE A utiliser dans le cadre de propositi…" at bounding box center [368, 140] width 340 height 258
copy div "Bonjour Marina, Pour l'accès à Playstation, une double authentification à votre…"
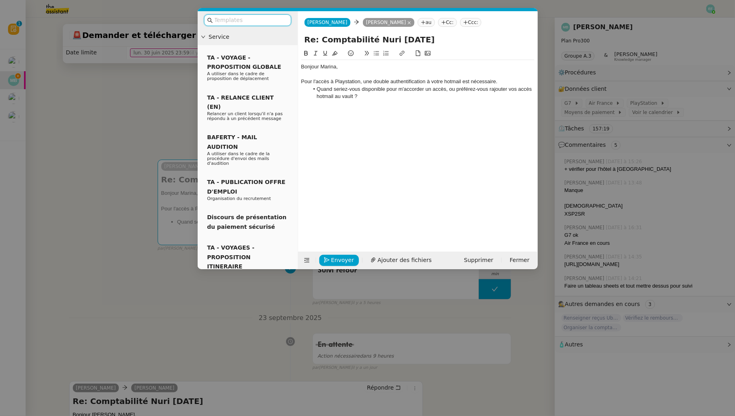
click at [252, 16] on input "text" at bounding box center [250, 20] width 72 height 9
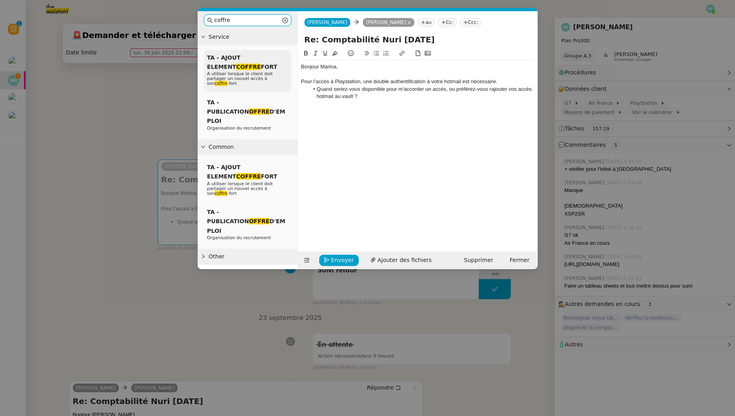
type input "coffre"
click at [250, 81] on p "A utiliser lorsque le client doit partager un nouvel accès à son coffre -fort" at bounding box center [247, 79] width 81 height 14
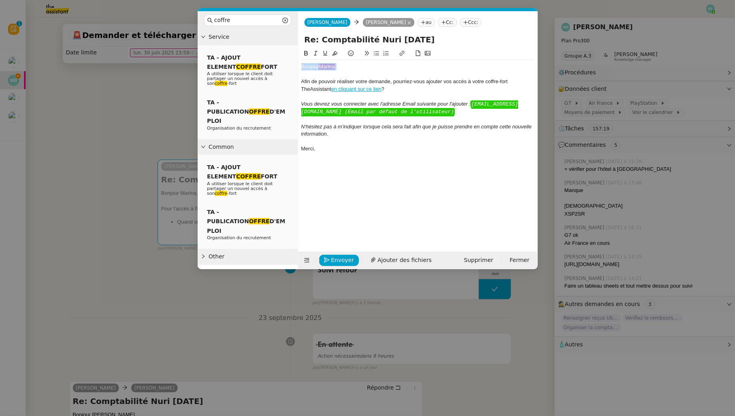
drag, startPoint x: 356, startPoint y: 68, endPoint x: 293, endPoint y: 58, distance: 64.0
click at [293, 58] on nz-layout "coffre Service TA - AJOUT ELEMENT COFFRE FORT A utiliser lorsque le client doit…" at bounding box center [368, 140] width 340 height 258
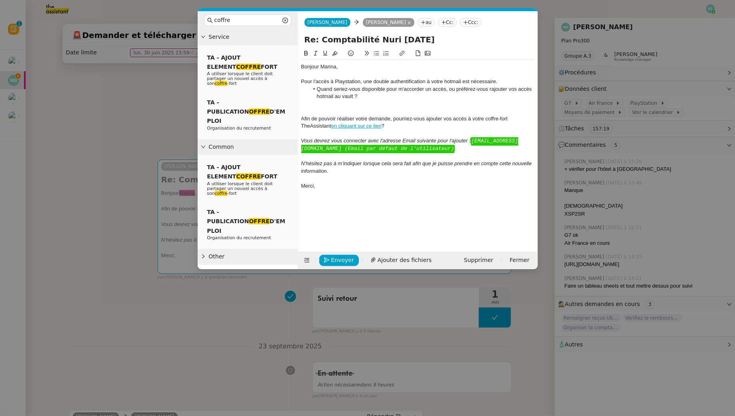
scroll to position [0, 0]
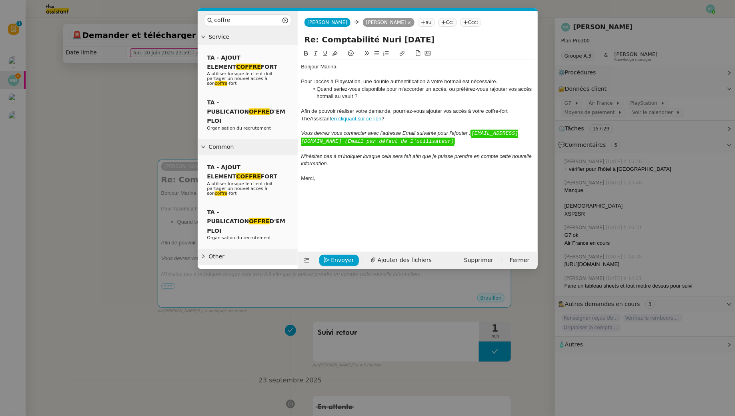
click at [437, 83] on div "Pour l'accès à Playstation, une double authentification à votre hotmail est néc…" at bounding box center [417, 81] width 233 height 7
click at [443, 82] on div "Pour l'accès à Playstation, une double authentification hotmail est nécessaire." at bounding box center [417, 81] width 233 height 7
click at [472, 81] on div "Pour l'accès à Playstation, une double authentification est nécessaire." at bounding box center [417, 81] width 233 height 7
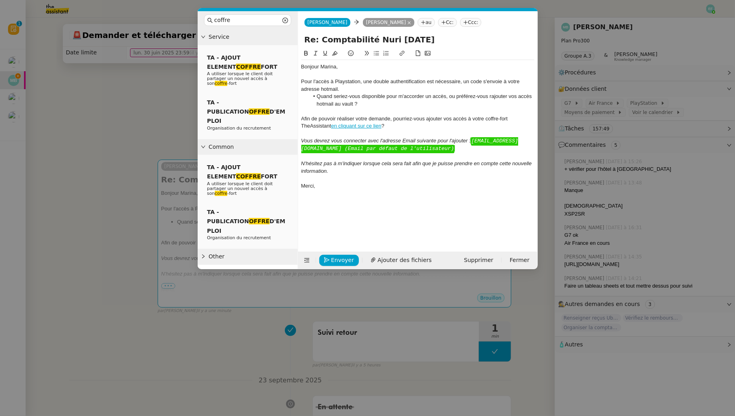
click at [302, 117] on div "Afin de pouvoir réaliser votre demande, pourriez-vous ajouter vos accès à votre…" at bounding box center [417, 122] width 233 height 15
drag, startPoint x: 429, startPoint y: 119, endPoint x: 340, endPoint y: 118, distance: 88.4
click at [340, 118] on div "Le cas échéant, Afin de pouvoir réaliser votre demande, pourriez-vous ajouter v…" at bounding box center [417, 122] width 233 height 15
click at [415, 118] on div "Le cas échéant,, pourriez-vous ajouter vos accès à votre coffre-fort TheAssista…" at bounding box center [417, 122] width 233 height 15
click at [400, 126] on div "Le cas échéant,, pourriez-vous ajouter vos accès hotmail à votre coffre-fort Th…" at bounding box center [417, 122] width 233 height 15
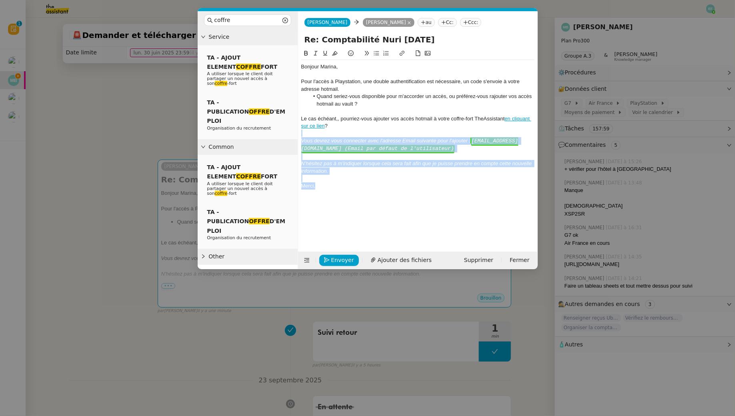
drag, startPoint x: 306, startPoint y: 136, endPoint x: 345, endPoint y: 194, distance: 69.8
click at [345, 194] on div "Bonjour Marina, Pour l'accès à Playstation, une double authentification est néc…" at bounding box center [417, 144] width 233 height 190
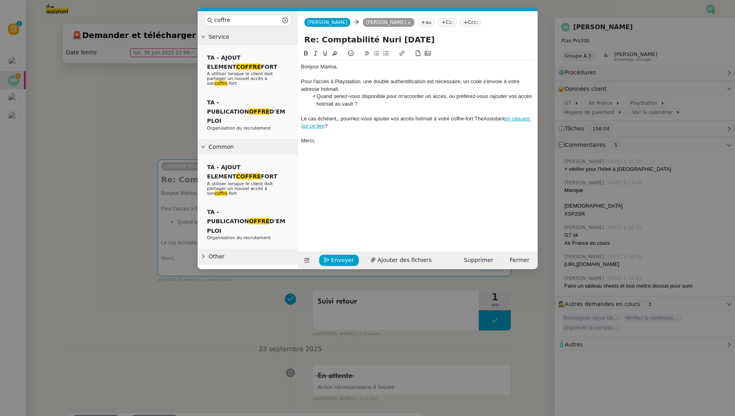
click at [303, 79] on div "Pour l'accès à Playstation, une double authentification est nécessaire, un code…" at bounding box center [417, 85] width 233 height 15
click at [411, 80] on div "Suite à notre précédent échange, pour l'accès à Playstation, une double authent…" at bounding box center [417, 85] width 233 height 15
click at [349, 87] on div "Suite à notre précédent échange, pour l'accès Playstation, une double authentif…" at bounding box center [417, 85] width 233 height 15
click at [419, 90] on div "Suite à notre précédent échange, pour l'accès Playstation, une double authentif…" at bounding box center [417, 85] width 233 height 15
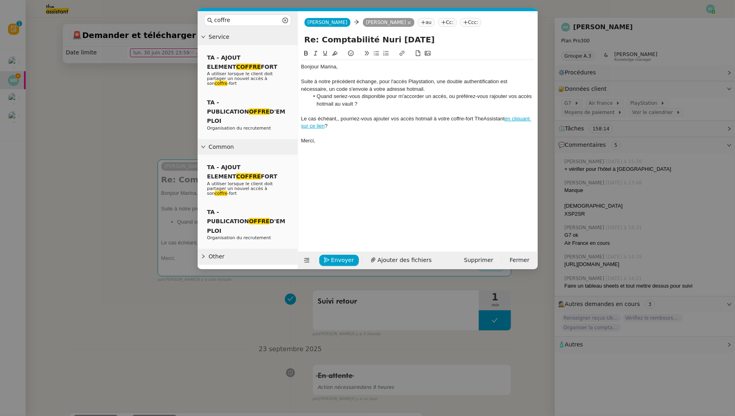
click at [439, 88] on div "Suite à notre précédent échange, pour l'accès Playstation, une double authentif…" at bounding box center [417, 85] width 233 height 15
click at [376, 104] on li "Quand seriez-vous disponible pour m'accorder un accès, ou préférez-vous rajoute…" at bounding box center [422, 100] width 226 height 15
click at [339, 118] on div "Le cas échéant,, pourriez-vous ajouter vos accès hotmail à votre coffre-fort Th…" at bounding box center [417, 122] width 233 height 15
click at [303, 116] on div "Le cas échéant, pourriez-vous ajouter vos accès hotmail à votre coffre-fort The…" at bounding box center [417, 122] width 233 height 15
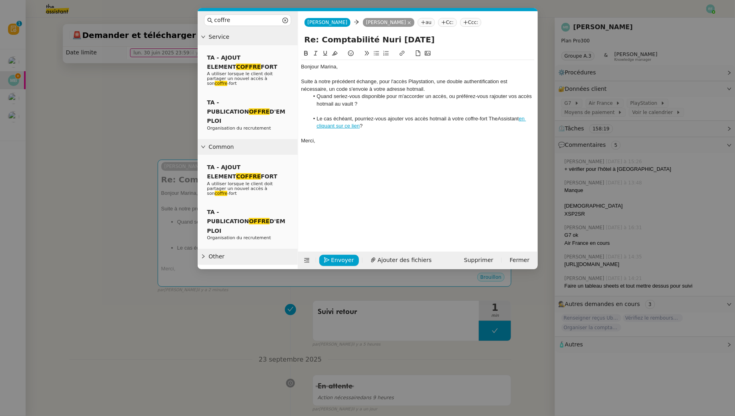
click at [336, 112] on div at bounding box center [417, 111] width 233 height 7
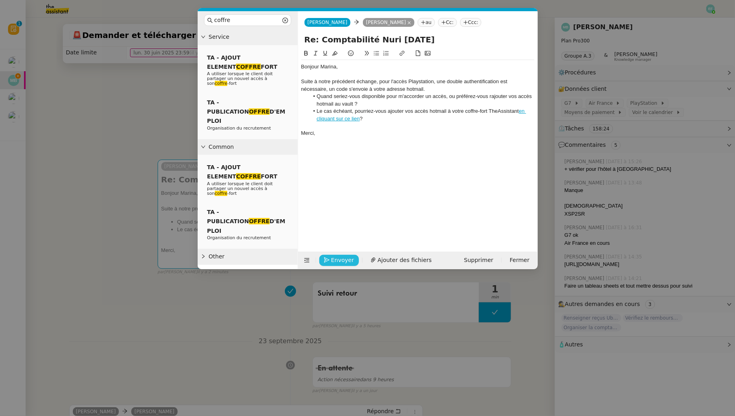
click at [347, 259] on span "Envoyer" at bounding box center [342, 260] width 23 height 9
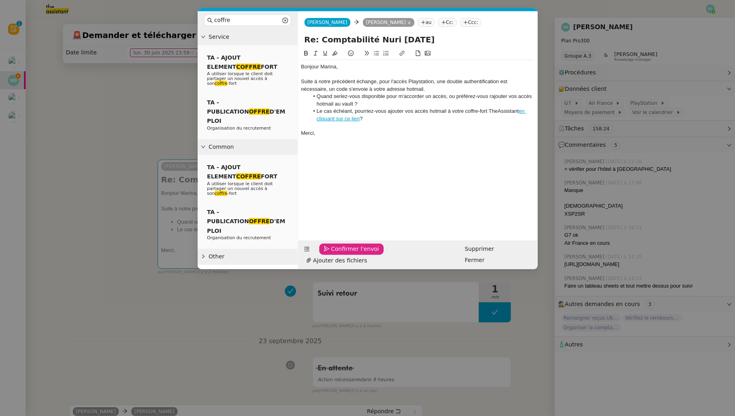
click at [347, 254] on span "Confirmer l'envoi" at bounding box center [355, 248] width 48 height 9
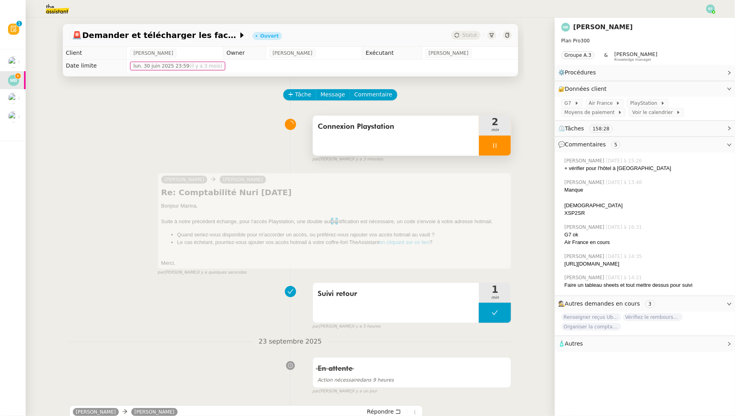
click at [447, 123] on span "Connexion Playstation" at bounding box center [396, 127] width 157 height 12
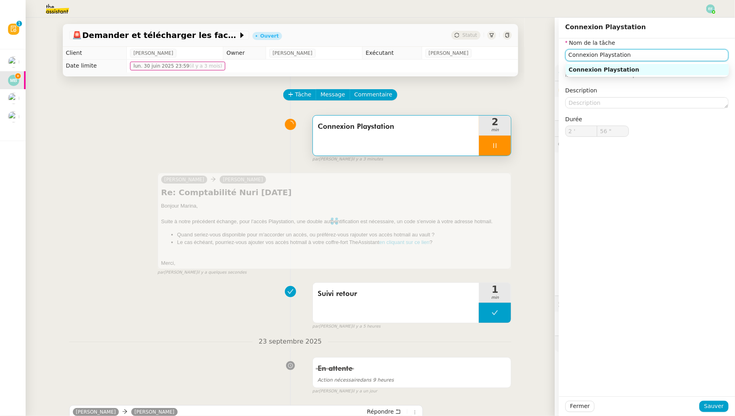
click at [565, 56] on input "Connexion Playstation" at bounding box center [646, 55] width 163 height 12
type input "Connexion Playstation +"
type input "57 ""
type input "Connexion Playstation + envoi d'e"
type input "58 ""
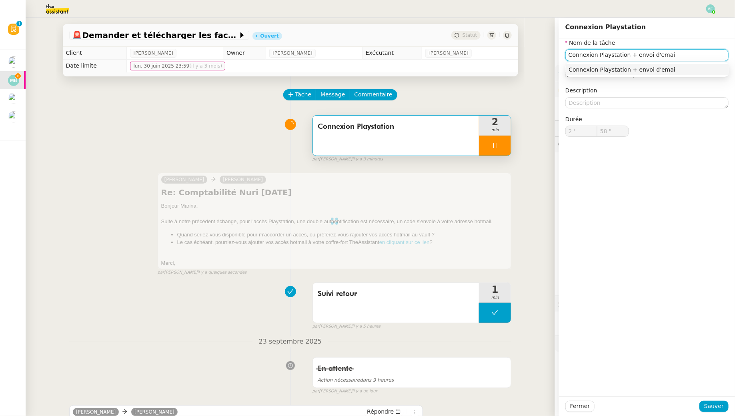
type input "Connexion Playstation + envoi d'email"
type input "59 ""
type input "Connexion Playstation"
type input "2 '"
type input "59 ""
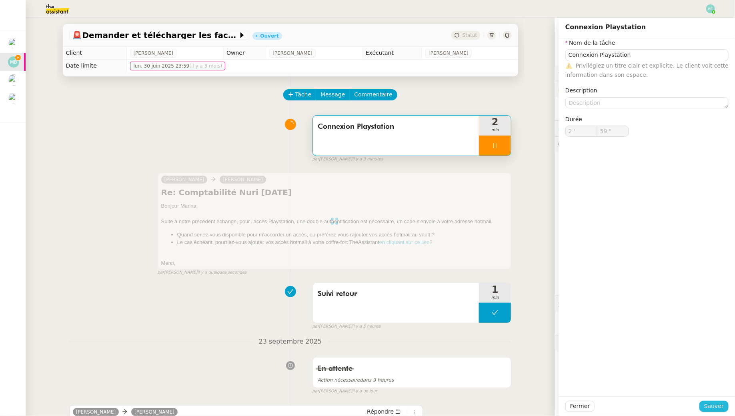
click at [565, 379] on button "Sauver" at bounding box center [713, 406] width 29 height 11
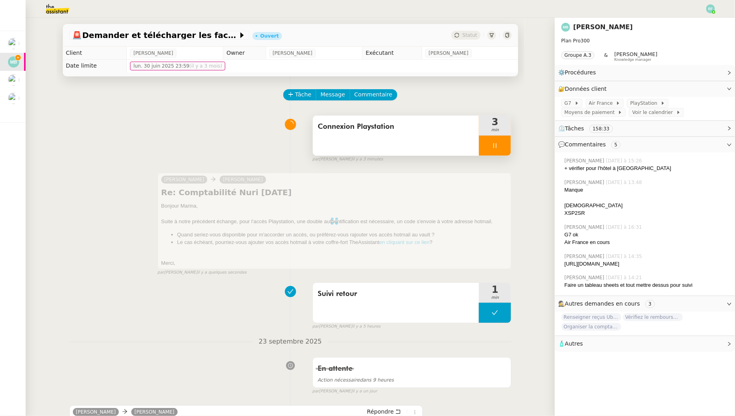
click at [455, 134] on div "Connexion Playstation" at bounding box center [396, 136] width 166 height 40
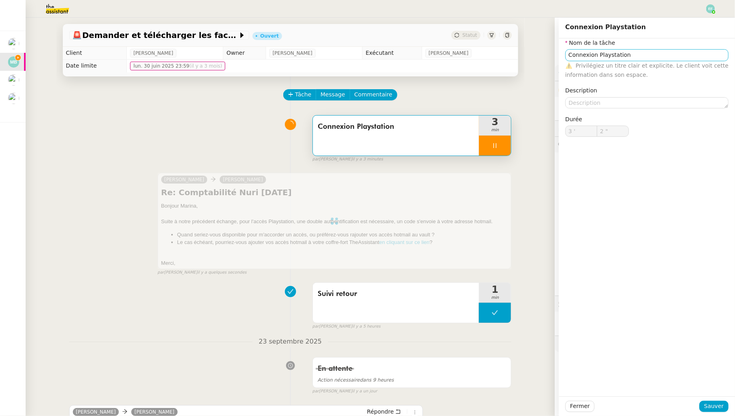
click at [565, 48] on nz-form-item "Nom de la tâche Connexion Playstation ⚠️ Privilégiez un titre clair et explicit…" at bounding box center [646, 58] width 163 height 41
click at [565, 54] on input "Connexion Playstation" at bounding box center [646, 55] width 163 height 12
type input "3 ""
type input "Connexion Playstation + env"
type input "4 ""
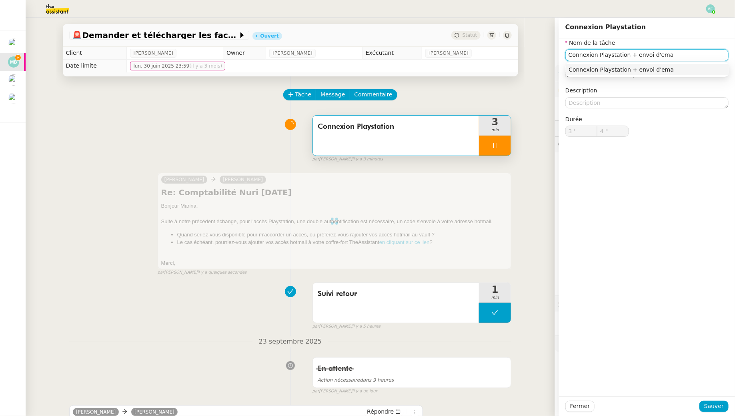
type input "Connexion Playstation + envoi d'emau"
type input "5 ""
type input "Connexion Playstation + envoi d'email"
type input "6 ""
type input "Connexion Playstation + envoi d'email"
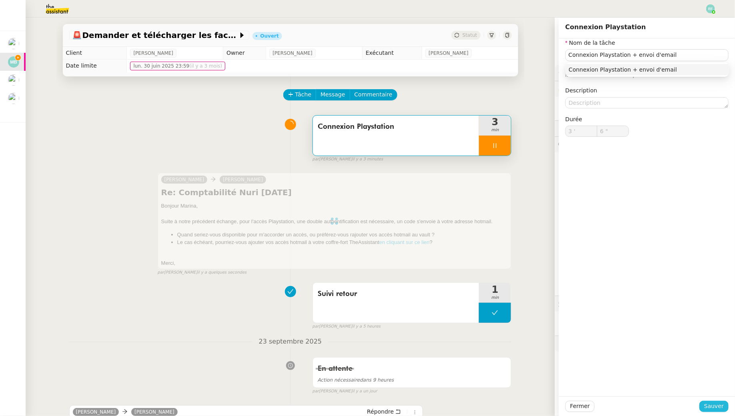
type input "7 ""
click at [565, 379] on span "Sauver" at bounding box center [714, 406] width 20 height 9
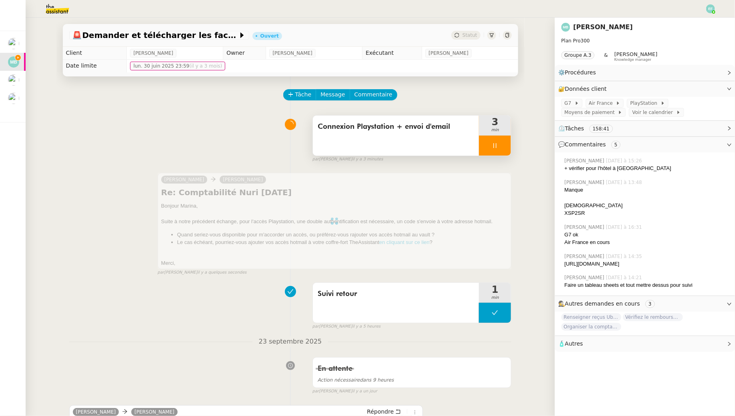
click at [506, 145] on div at bounding box center [495, 146] width 32 height 20
click at [506, 145] on icon at bounding box center [503, 145] width 6 height 6
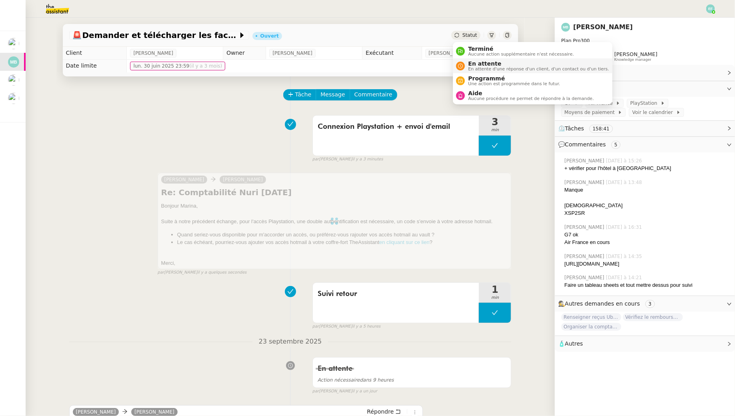
click at [473, 66] on span "En attente" at bounding box center [538, 63] width 141 height 6
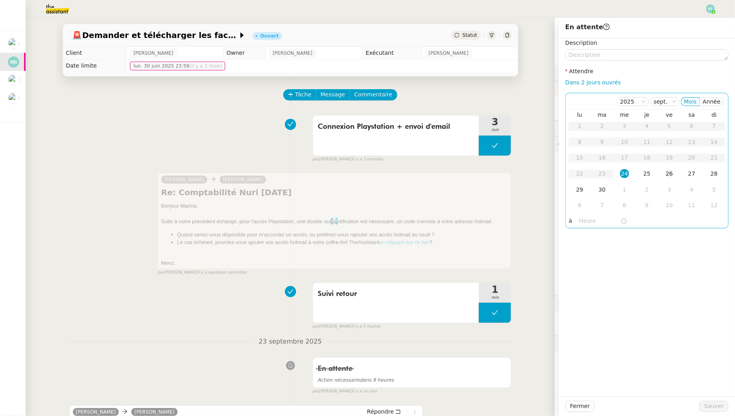
click at [565, 170] on div "26" at bounding box center [669, 173] width 9 height 9
click at [565, 379] on span "Sauver" at bounding box center [714, 406] width 20 height 9
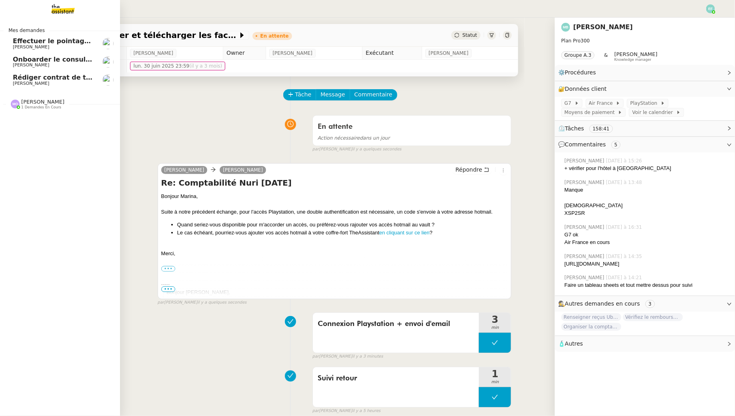
click at [30, 42] on span "Effectuer le pointage des paiements clients manquants" at bounding box center [113, 41] width 200 height 8
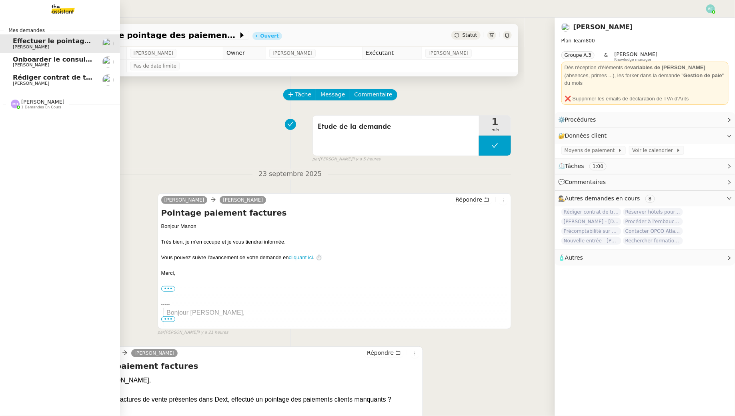
click at [38, 110] on div "Marie Orsoni 1 demandes en cours" at bounding box center [60, 100] width 120 height 23
click at [48, 86] on link "Rédiger contrat de travail pour Orlane Fernandez Manon Loustau" at bounding box center [60, 80] width 120 height 18
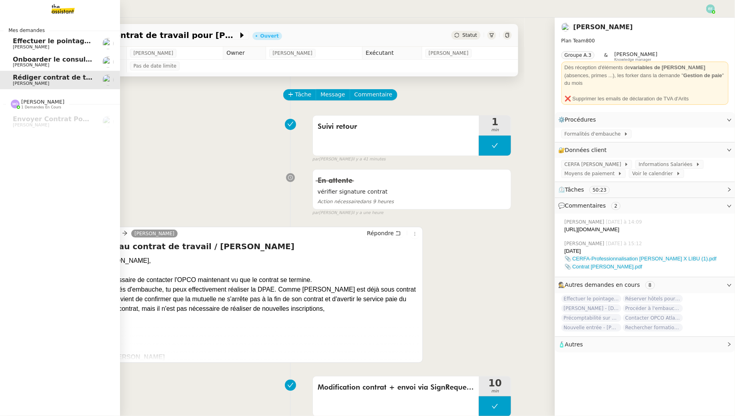
click at [16, 42] on span "Effectuer le pointage des paiements clients manquants" at bounding box center [113, 41] width 200 height 8
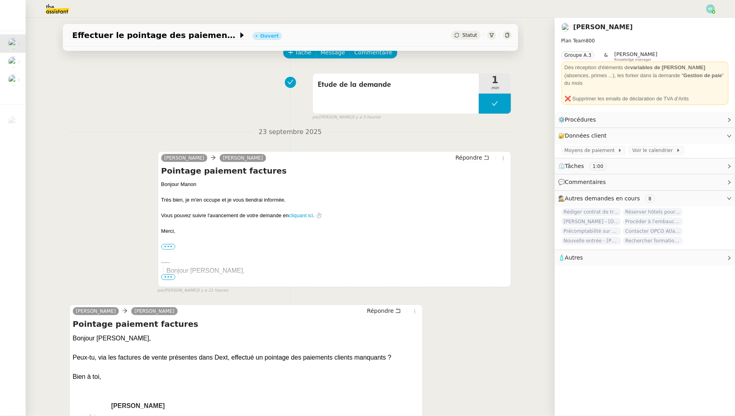
scroll to position [110, 0]
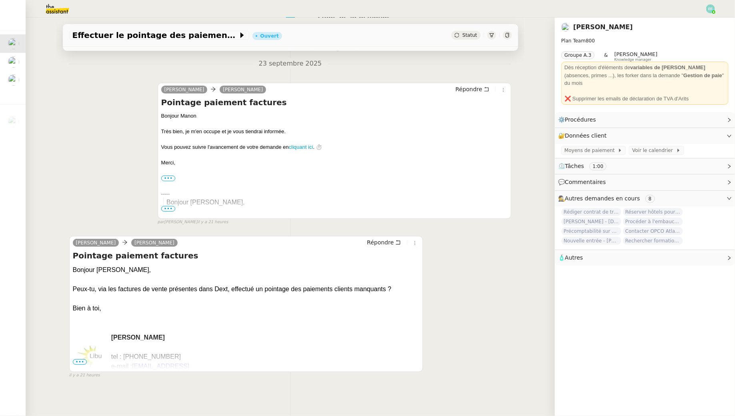
click at [80, 361] on span "•••" at bounding box center [80, 362] width 14 height 6
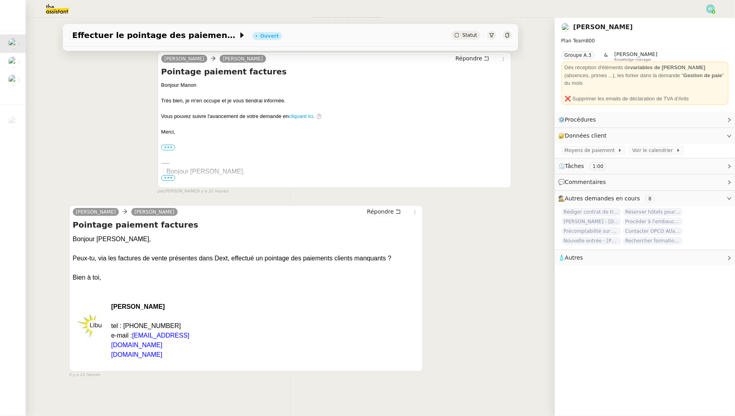
scroll to position [0, 0]
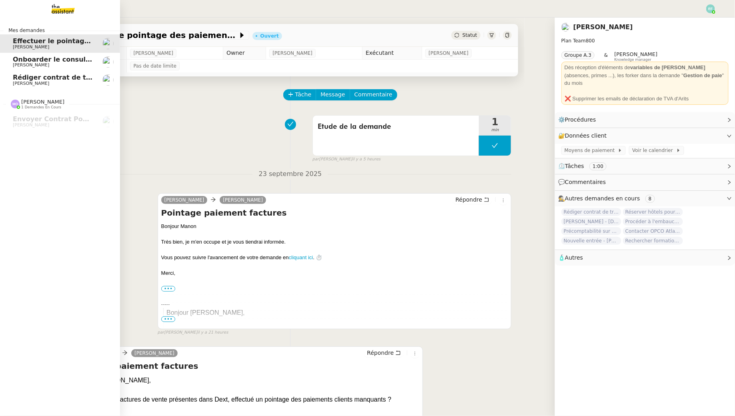
click at [26, 73] on link "Rédiger contrat de travail pour Orlane Fernandez Manon Loustau" at bounding box center [60, 80] width 120 height 18
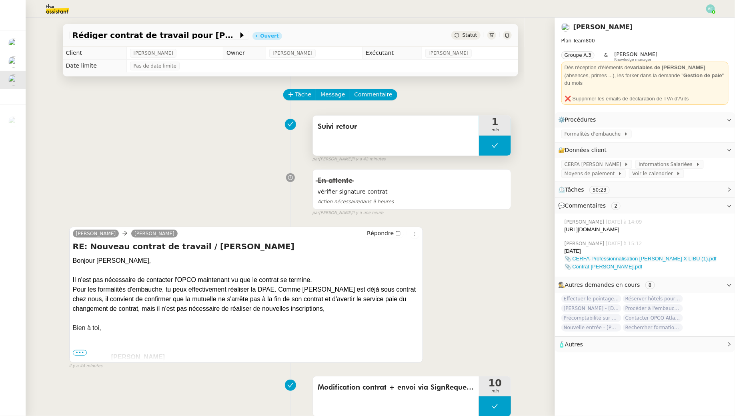
click at [489, 144] on button at bounding box center [495, 146] width 32 height 20
click at [489, 144] on icon at bounding box center [487, 145] width 6 height 6
click at [489, 144] on div at bounding box center [495, 146] width 32 height 20
click at [503, 142] on icon at bounding box center [503, 145] width 6 height 6
click at [483, 144] on button at bounding box center [495, 146] width 32 height 20
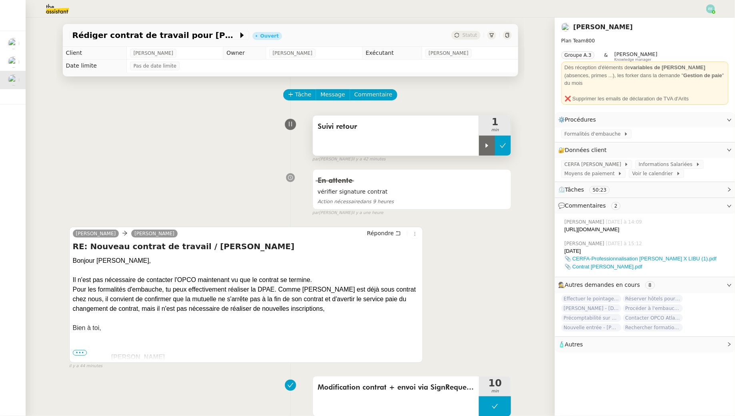
click at [483, 144] on div at bounding box center [487, 146] width 16 height 20
click at [383, 92] on span "Commentaire" at bounding box center [374, 94] width 38 height 9
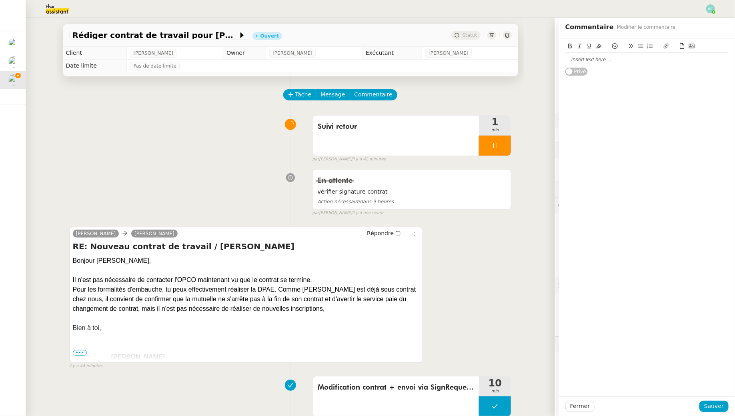
click at [565, 64] on div at bounding box center [646, 60] width 163 height 14
click at [565, 379] on span "Sauver" at bounding box center [714, 406] width 20 height 9
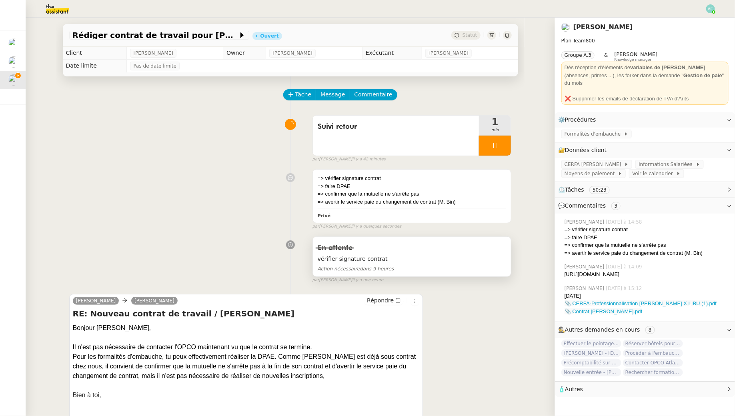
scroll to position [25, 0]
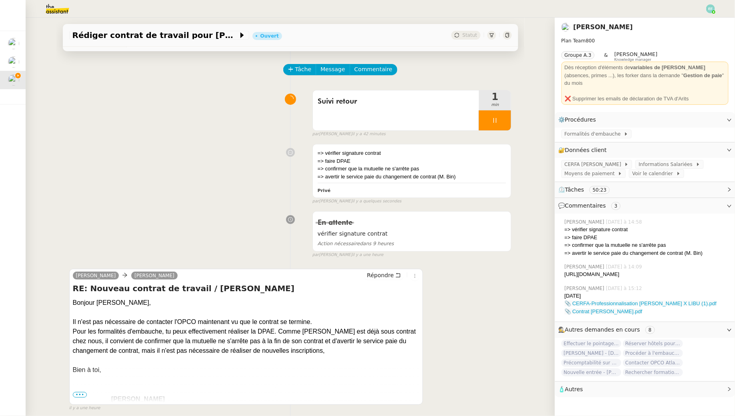
drag, startPoint x: 623, startPoint y: 276, endPoint x: 565, endPoint y: 268, distance: 58.9
click at [565, 270] on div "[URL][DOMAIN_NAME]" at bounding box center [647, 274] width 164 height 8
copy div "[URL][DOMAIN_NAME]"
click at [303, 69] on span "Tâche" at bounding box center [303, 69] width 16 height 9
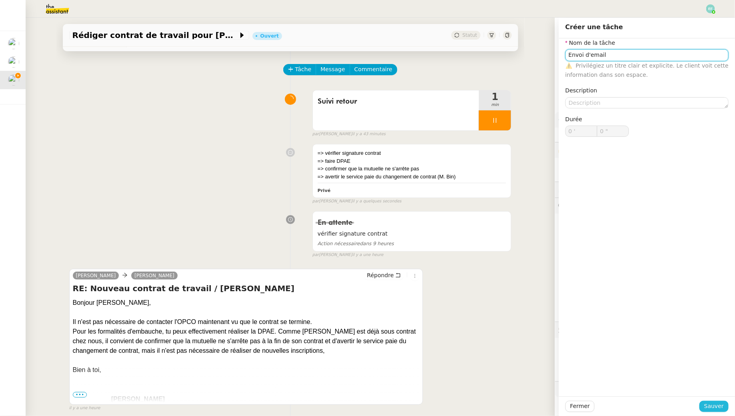
type input "Envoi d'email"
click at [565, 379] on span "Sauver" at bounding box center [714, 406] width 20 height 9
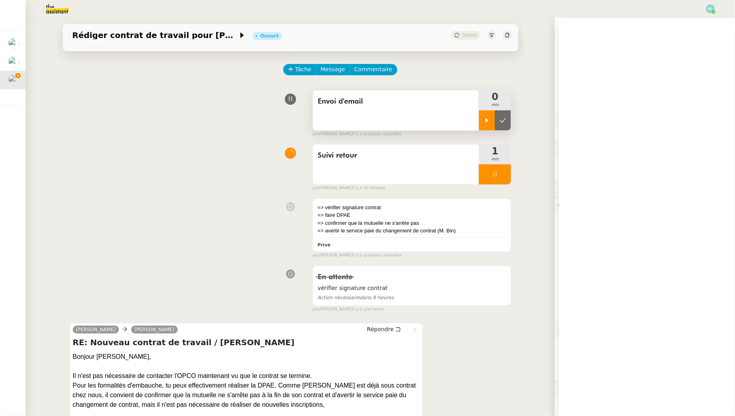
click at [486, 124] on div at bounding box center [487, 120] width 16 height 20
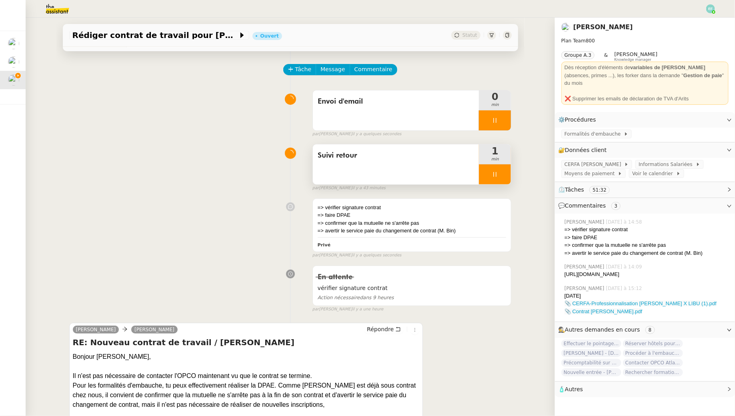
click at [499, 176] on div at bounding box center [495, 174] width 32 height 20
click at [500, 176] on icon at bounding box center [503, 174] width 6 height 6
click at [401, 327] on button "Répondre" at bounding box center [384, 329] width 40 height 9
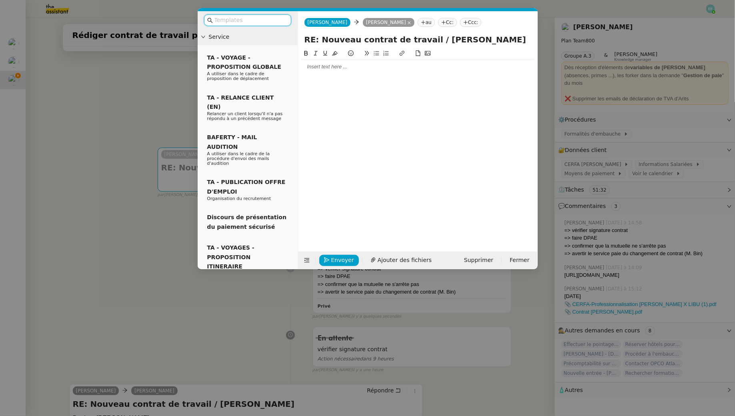
click at [370, 66] on div at bounding box center [417, 66] width 233 height 7
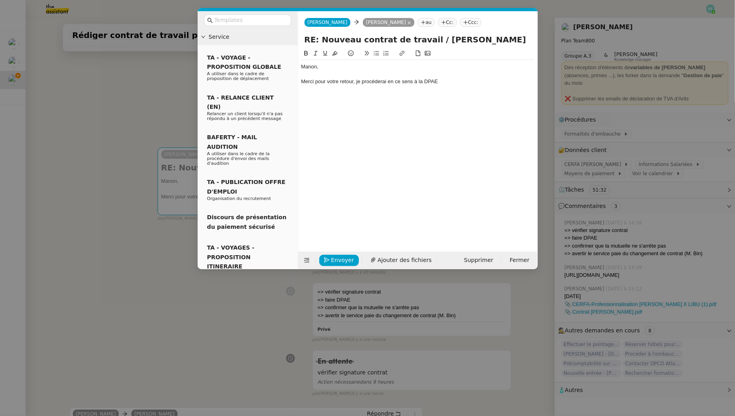
click at [427, 82] on div "Merci pour votre retour, je procéderai en ce sens à la DPAE" at bounding box center [417, 81] width 233 height 7
click at [424, 80] on div "Merci pour votre retour, je procéderai en ce sens à la DPAE" at bounding box center [417, 81] width 233 height 7
click at [481, 80] on div "Merci pour votre retour, je procéderai en ce sens à la réalisation de la DPAE" at bounding box center [417, 81] width 233 height 7
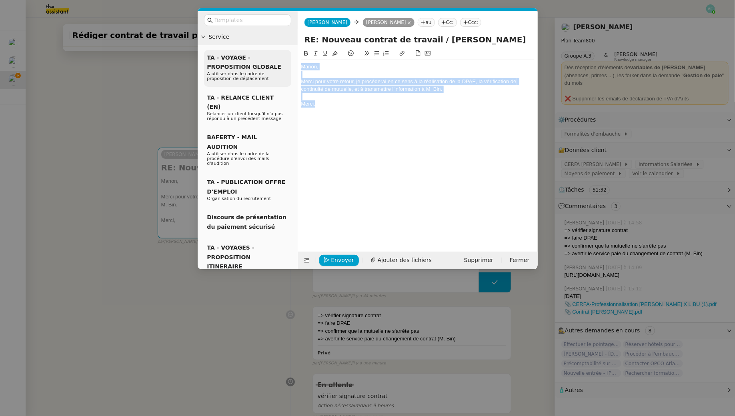
drag, startPoint x: 323, startPoint y: 104, endPoint x: 290, endPoint y: 53, distance: 60.4
click at [292, 55] on nz-layout "Service TA - VOYAGE - PROPOSITION GLOBALE A utiliser dans le cadre de propositi…" at bounding box center [368, 140] width 340 height 258
copy div "Manon, Merci pour votre retour, je procéderai en ce sens à la réalisation de la…"
click at [338, 106] on div "Merci," at bounding box center [417, 103] width 233 height 7
drag, startPoint x: 347, startPoint y: 106, endPoint x: 300, endPoint y: 80, distance: 53.2
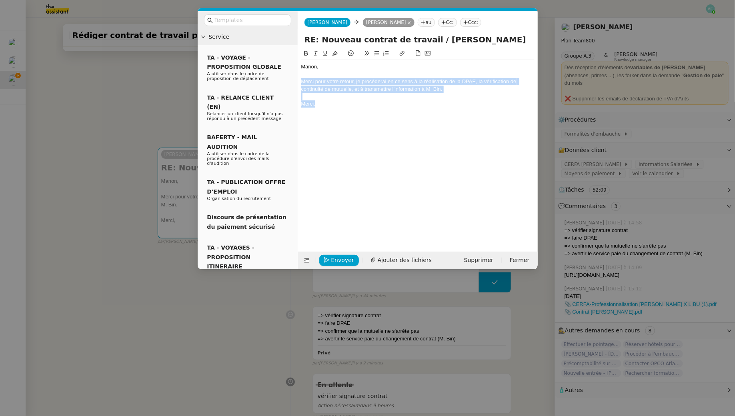
click at [300, 80] on nz-spin "Manon, Merci pour votre retour, je procéderai en ce sens à la réalisation de la…" at bounding box center [418, 146] width 240 height 194
click at [305, 89] on div "Je vais procéder à l’établissement de la DPAE, à la vérification de la continui…" at bounding box center [417, 93] width 233 height 15
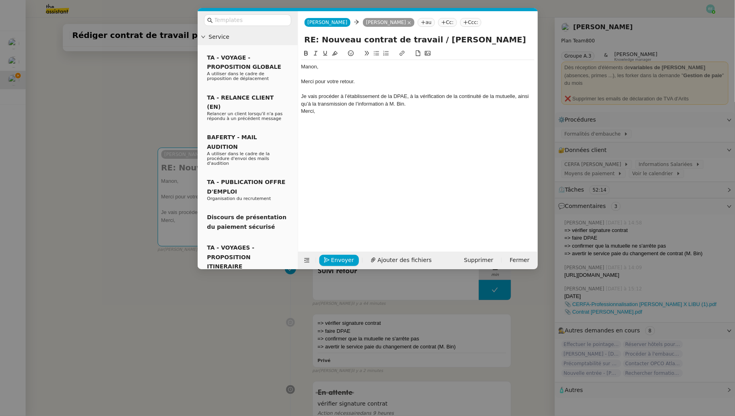
click at [339, 96] on div "Je vais procéder à l’établissement de la DPAE, à la vérification de la continui…" at bounding box center [417, 100] width 233 height 15
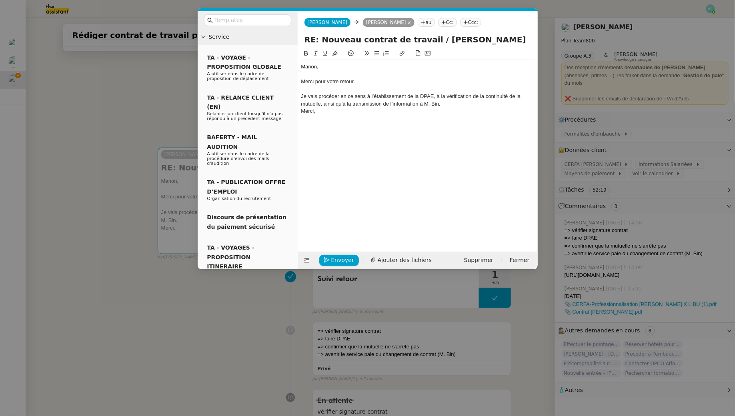
click at [465, 104] on div "Je vais procéder en ce sens à l’établissement de la DPAE, à la vérification de …" at bounding box center [417, 100] width 233 height 15
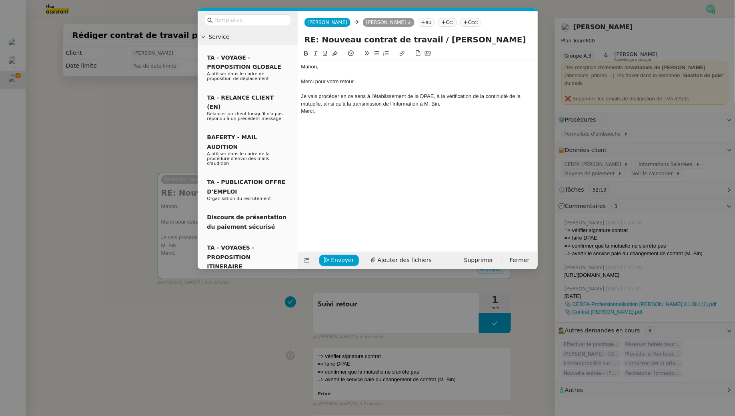
scroll to position [25, 0]
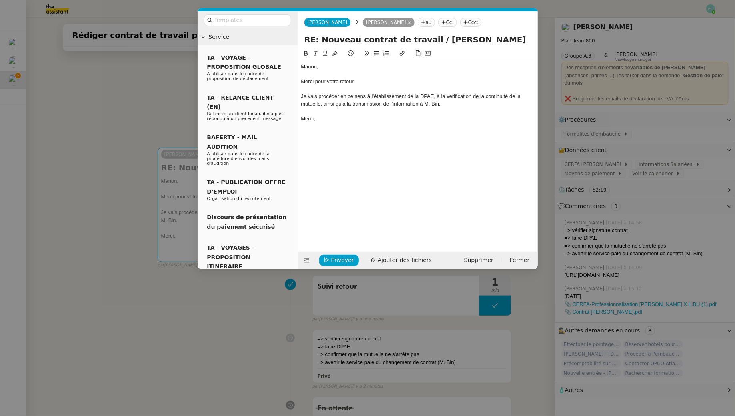
click at [320, 102] on div "Je vais procéder en ce sens à l’établissement de la DPAE, à la vérification de …" at bounding box center [417, 100] width 233 height 15
click at [520, 95] on div "Je vais procéder en ce sens à l’établissement de la DPAE, à la vérification de …" at bounding box center [417, 100] width 233 height 15
click at [390, 103] on div "Je vais procéder en ce sens à l’établissement de la DPAE, à la vérification de …" at bounding box center [417, 100] width 233 height 15
click at [386, 103] on div "Je vais procéder en ce sens à l’établissement de la DPAE, à la vérification de …" at bounding box center [417, 100] width 233 height 15
click at [492, 104] on div "Je vais procéder en ce sens à l’établissement de la DPAE, à la vérification de …" at bounding box center [417, 100] width 233 height 15
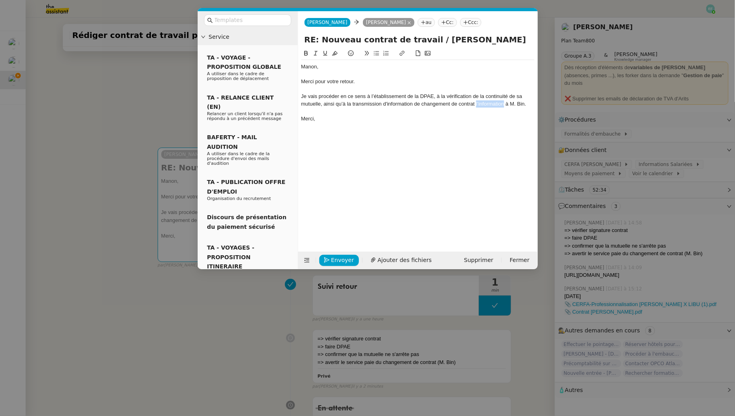
click at [492, 104] on div "Je vais procéder en ce sens à l’établissement de la DPAE, à la vérification de …" at bounding box center [417, 100] width 233 height 15
click at [360, 96] on div "Je vais procéder en ce sens à l’établissement de la DPAE, à la vérification de …" at bounding box center [417, 100] width 233 height 15
click at [352, 103] on div "Je vais procéder en ce sens à l’établissement de la DPAE, à la vérification de …" at bounding box center [417, 100] width 233 height 15
drag, startPoint x: 340, startPoint y: 258, endPoint x: 410, endPoint y: 130, distance: 145.9
click at [410, 130] on form "[PERSON_NAME] au Cc: Ccc: RE: Nouveau contrat de travail / [PERSON_NAME], Merci…" at bounding box center [418, 140] width 240 height 258
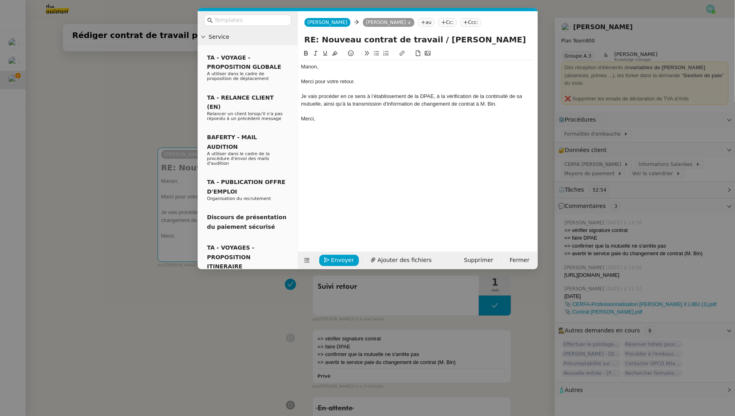
click at [410, 130] on div "[PERSON_NAME], Merci pour votre retour. Je vais procéder en ce sens à l’établis…" at bounding box center [417, 96] width 233 height 73
click at [500, 104] on div "Je vais procéder en ce sens à l’établissement de la DPAE, à la vérification de …" at bounding box center [417, 100] width 233 height 15
click at [305, 112] on div "Je vais procéder en ce sens à l’établissement de la DPAE, à la vérification de …" at bounding box center [417, 104] width 233 height 22
click at [339, 258] on span "Envoyer" at bounding box center [342, 260] width 23 height 9
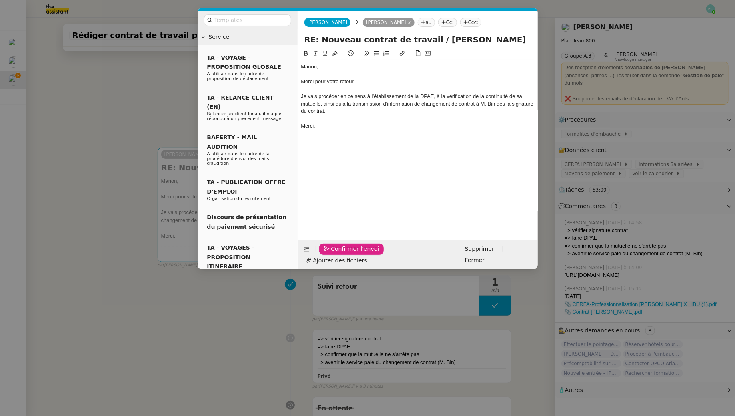
click at [339, 254] on span "Confirmer l'envoi" at bounding box center [355, 248] width 48 height 9
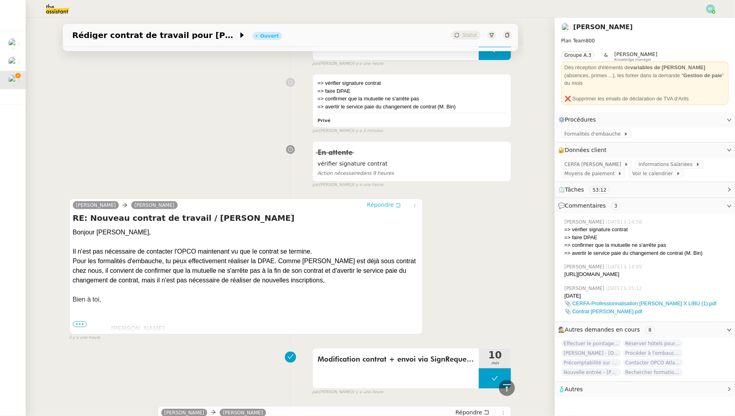
scroll to position [0, 0]
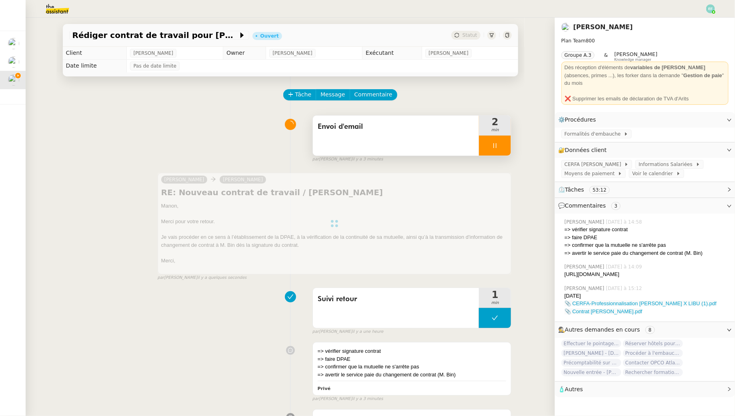
click at [498, 147] on icon at bounding box center [495, 145] width 6 height 6
click at [508, 147] on button at bounding box center [503, 146] width 16 height 20
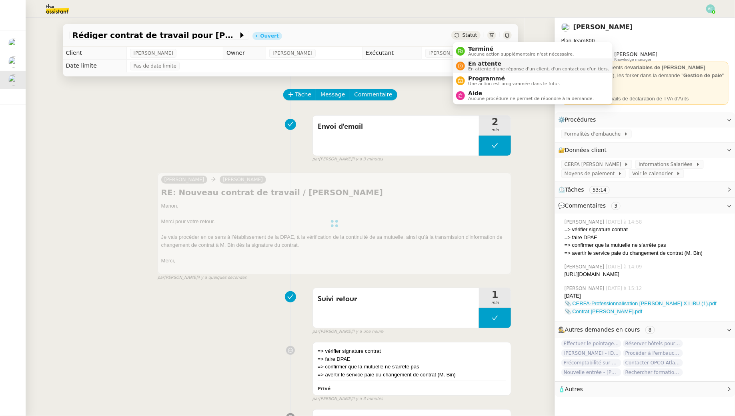
click at [474, 64] on span "En attente" at bounding box center [538, 63] width 141 height 6
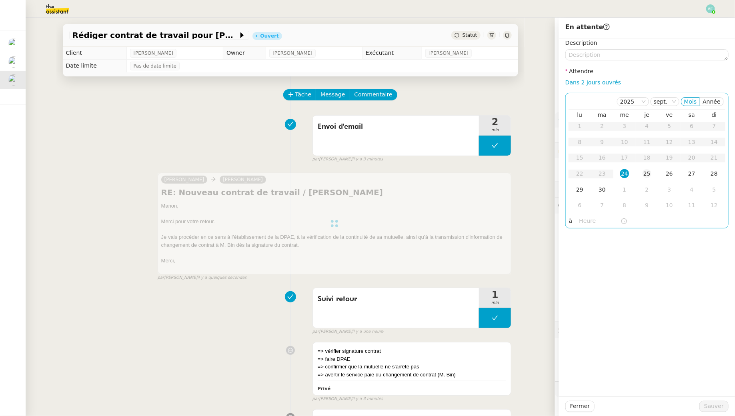
click at [653, 175] on td "25" at bounding box center [647, 174] width 22 height 16
click at [711, 406] on span "Sauver" at bounding box center [714, 406] width 20 height 9
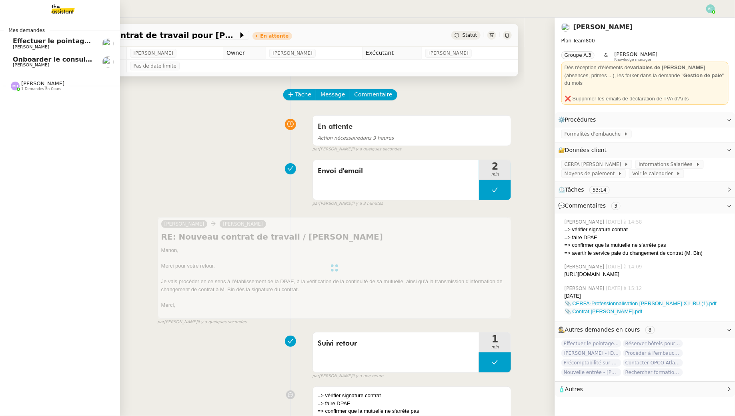
click at [12, 67] on link "Onboarder le consultant [PERSON_NAME] [PERSON_NAME]" at bounding box center [60, 62] width 120 height 18
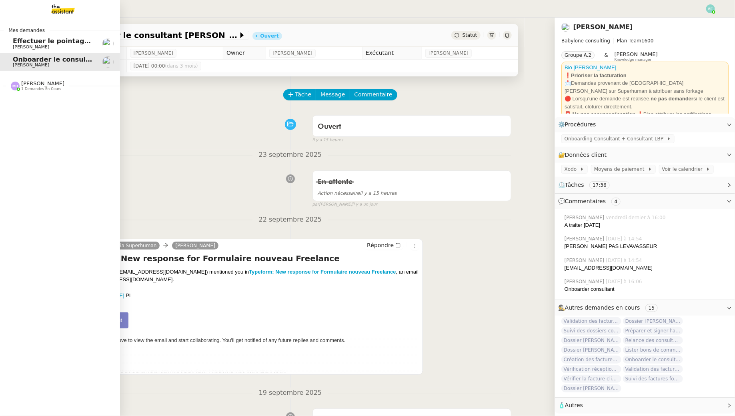
click at [63, 42] on span "Effectuer le pointage des paiements clients manquants" at bounding box center [113, 41] width 200 height 8
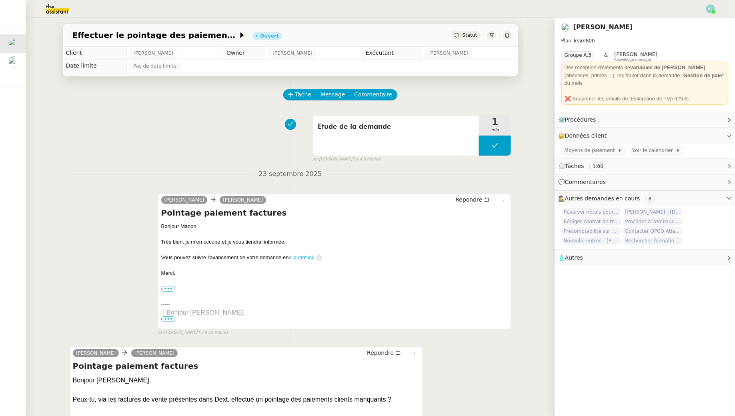
click at [302, 102] on div "Tâche Message Commentaire" at bounding box center [398, 98] width 228 height 19
click at [302, 101] on div "Tâche Message Commentaire" at bounding box center [398, 98] width 228 height 19
click at [302, 98] on span "Tâche" at bounding box center [303, 94] width 16 height 9
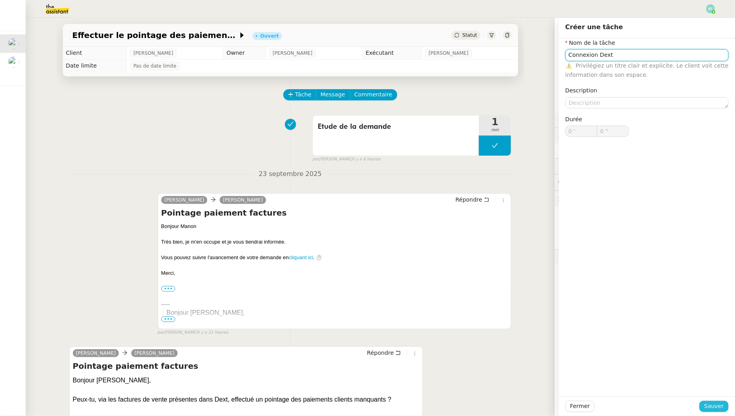
type input "Connexion Dext"
click at [719, 405] on span "Sauver" at bounding box center [714, 406] width 20 height 9
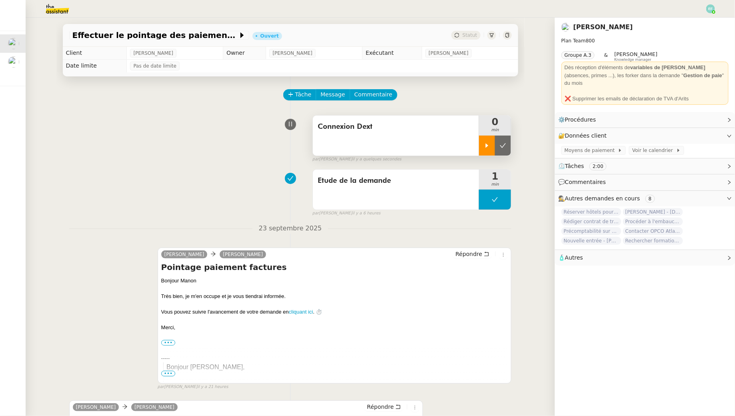
click at [490, 146] on icon at bounding box center [487, 145] width 6 height 6
click at [310, 95] on span "Tâche" at bounding box center [303, 94] width 16 height 9
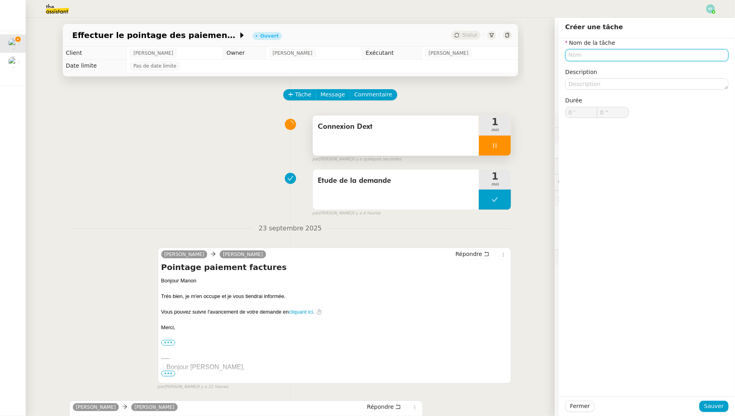
click at [629, 54] on input "text" at bounding box center [646, 55] width 163 height 12
type input "Pointage"
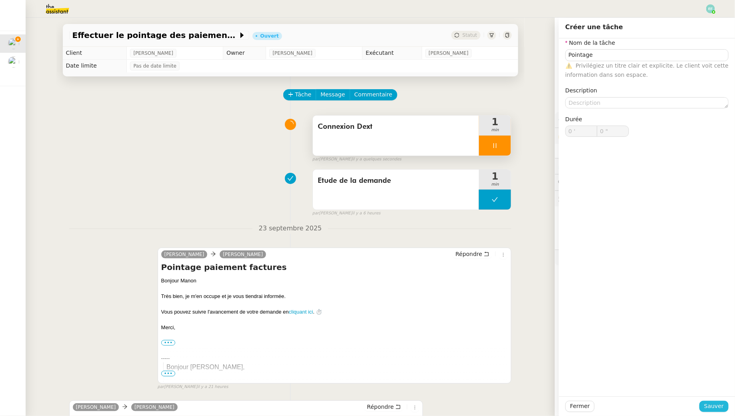
click at [713, 408] on span "Sauver" at bounding box center [714, 406] width 20 height 9
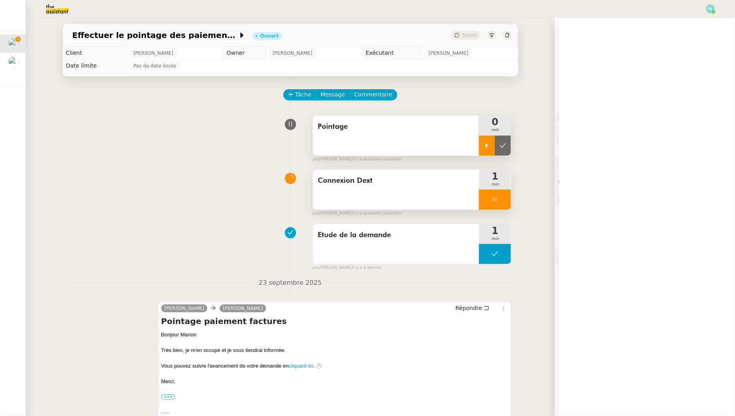
click at [489, 145] on icon at bounding box center [487, 145] width 6 height 6
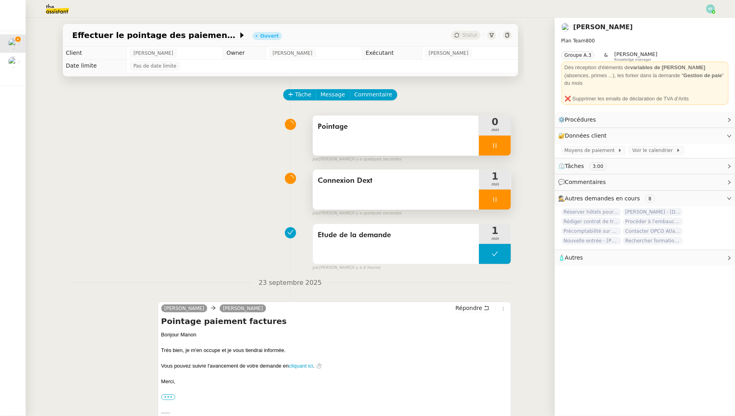
click at [497, 194] on div at bounding box center [495, 200] width 32 height 20
click at [505, 198] on icon at bounding box center [503, 200] width 6 height 4
click at [53, 7] on img at bounding box center [51, 9] width 62 height 18
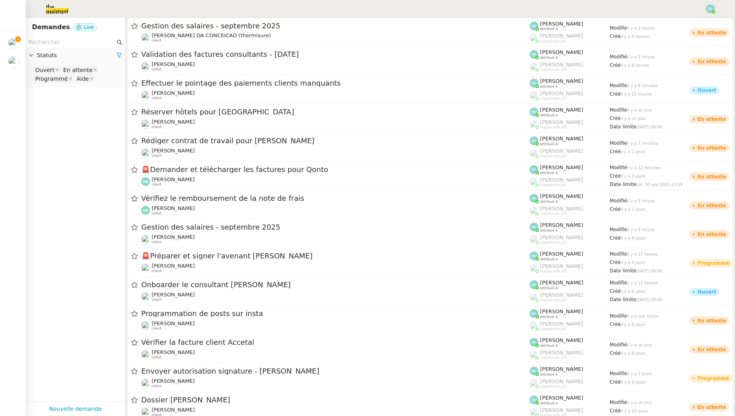
click at [52, 40] on input "text" at bounding box center [71, 42] width 87 height 9
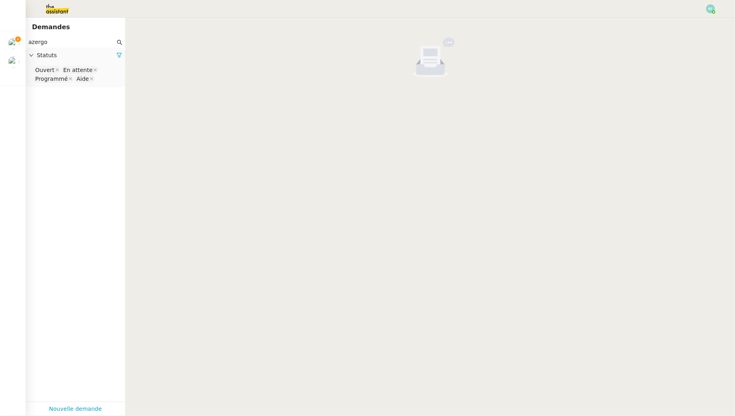
type input "azergo"
click at [102, 75] on nz-select-top-control "Ouvert En attente Programmé Aide" at bounding box center [75, 74] width 87 height 19
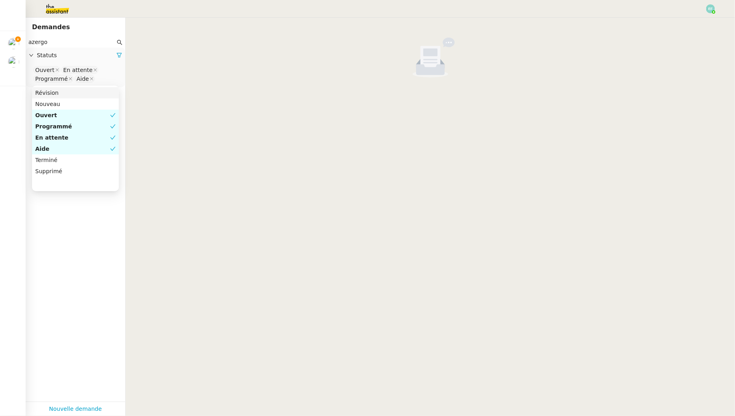
type input "g"
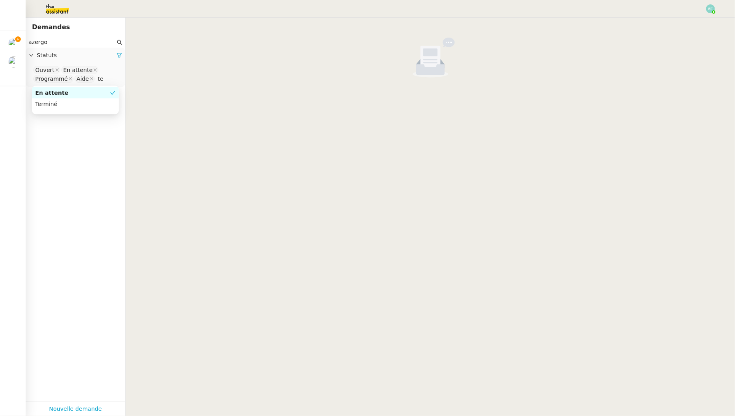
type input "ter"
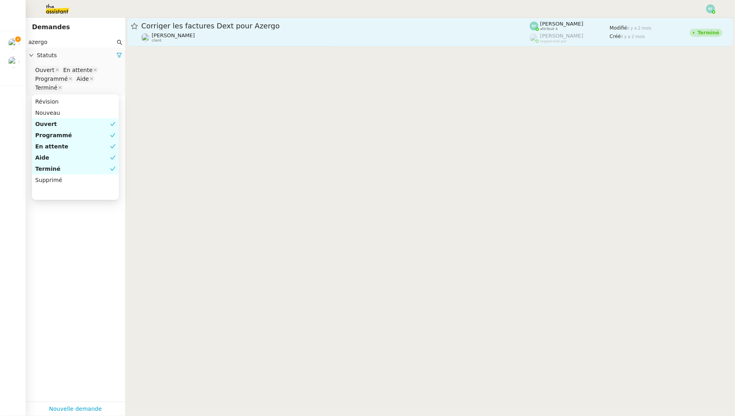
click at [212, 36] on div "[PERSON_NAME] client" at bounding box center [335, 37] width 389 height 10
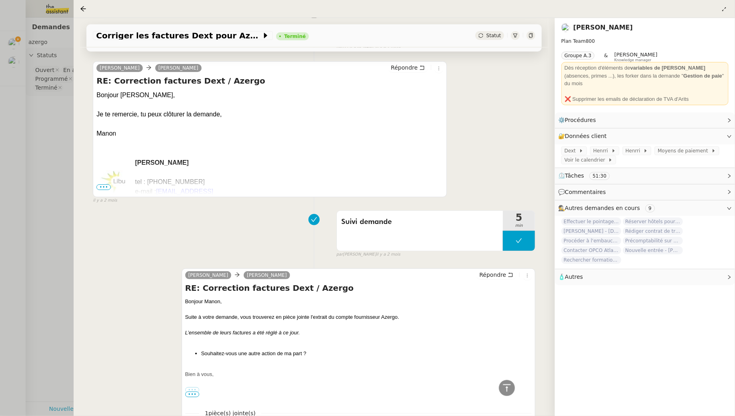
scroll to position [466, 0]
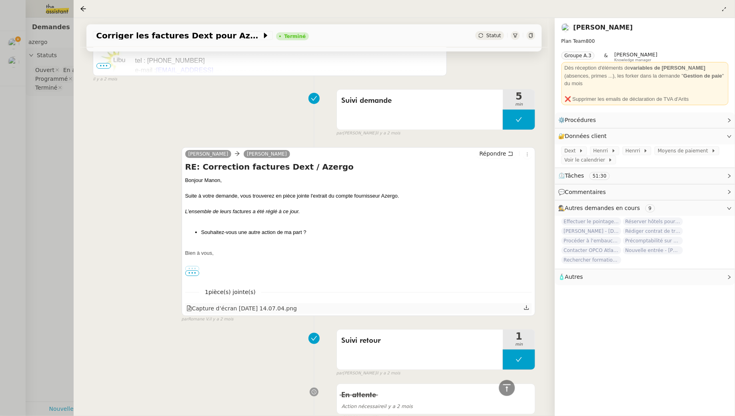
click at [528, 308] on icon at bounding box center [527, 308] width 6 height 6
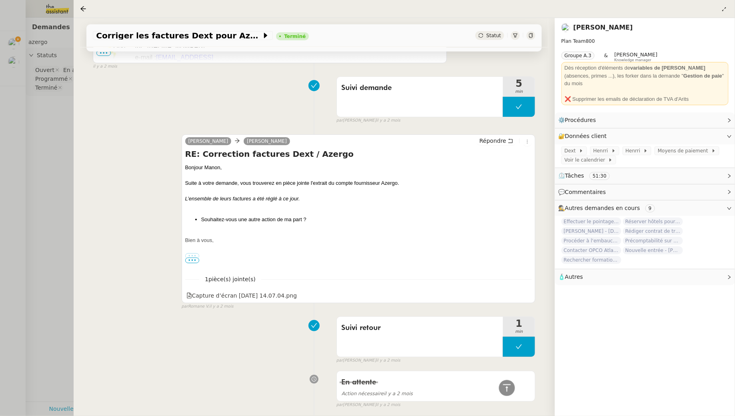
scroll to position [0, 0]
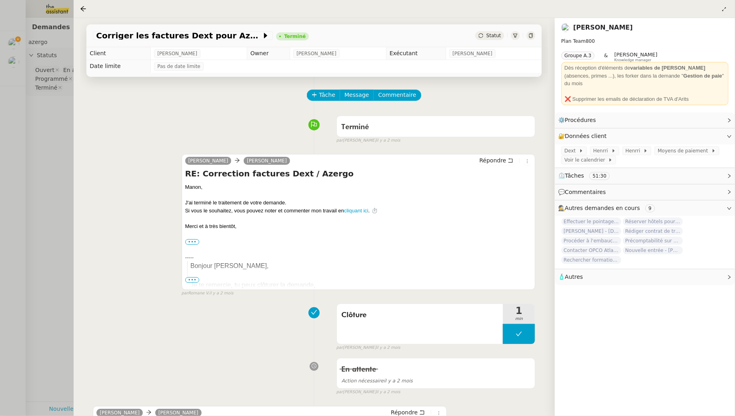
click at [56, 91] on div at bounding box center [367, 208] width 735 height 416
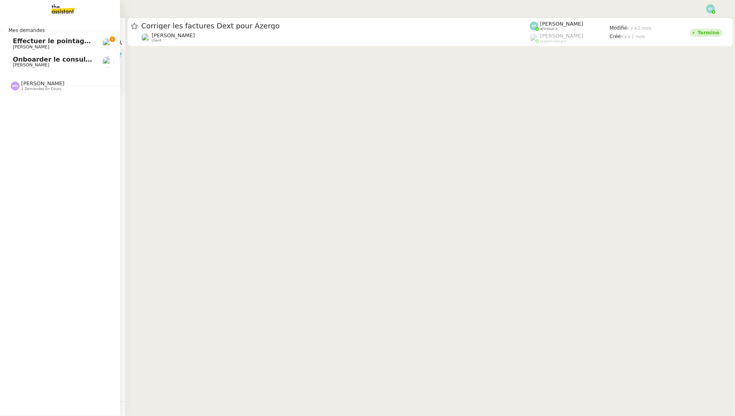
click at [18, 40] on span "Effectuer le pointage des paiements clients manquants" at bounding box center [113, 41] width 200 height 8
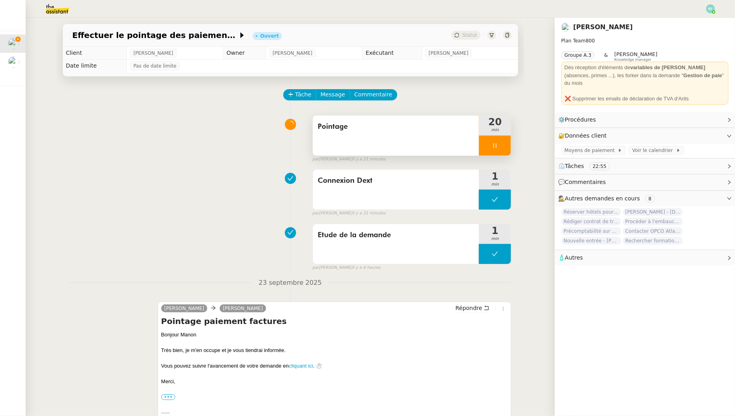
click at [407, 151] on div "Pointage" at bounding box center [396, 136] width 166 height 40
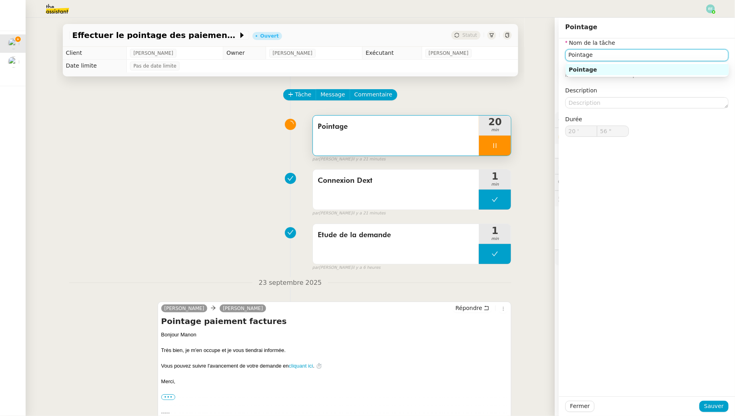
click at [632, 53] on input "Pointage" at bounding box center [646, 55] width 163 height 12
click at [570, 54] on input "Pointage" at bounding box center [646, 55] width 163 height 12
type input "59 ""
click at [609, 54] on input "Pointage" at bounding box center [646, 55] width 163 height 12
type input "Pointage"
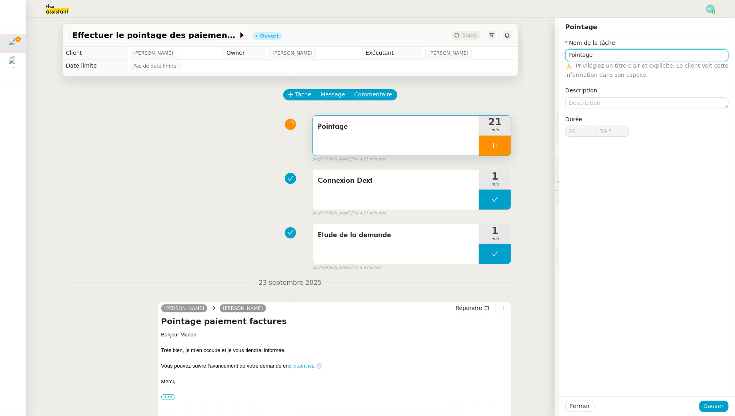
type input "21 '"
type input "0 ""
type input "Pointage factures"
type input "1 ""
type input "Pointage factures + e"
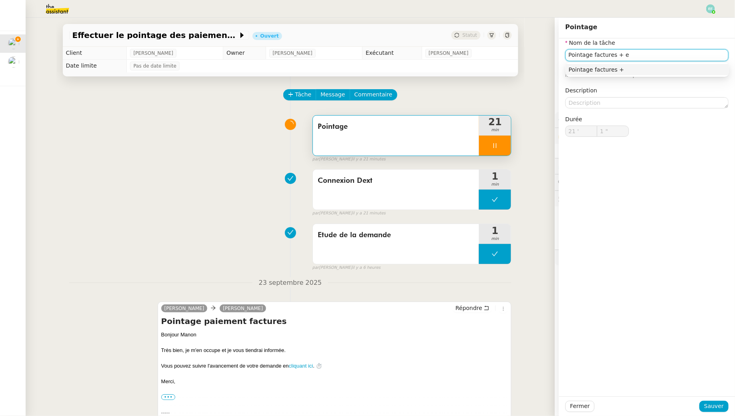
type input "2 ""
type input "Pointage factures + env"
type input "3 ""
type input "Pointage factures + créat"
type input "4 ""
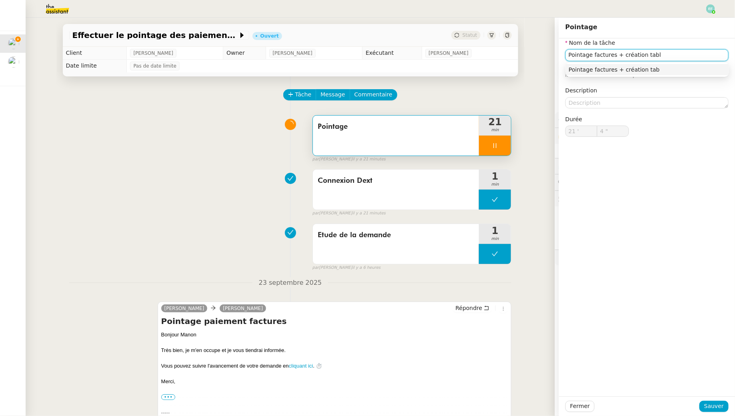
type input "Pointage factures + création table"
type input "5 ""
type input "Pointage factures + création tableau +"
type input "6 ""
type input "Pointage factures + création tableau + envoi d'e"
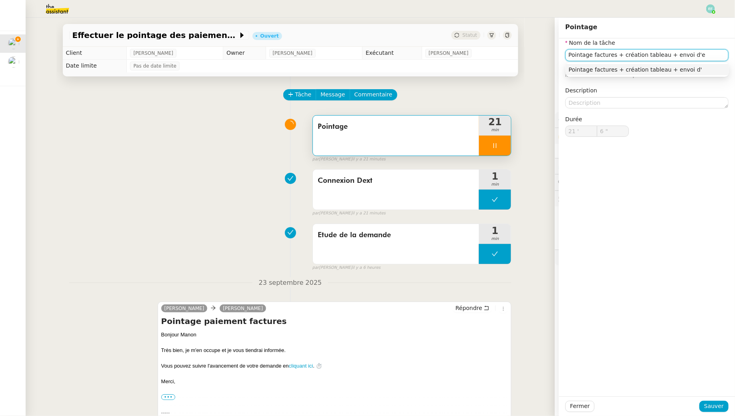
type input "7 ""
type input "Pointage factures + création tableau + envoi d'email"
type input "9 ""
click at [572, 55] on input "Pointage factures + création tableau + envoi d'email" at bounding box center [646, 55] width 163 height 12
type input "ointage factures + création tableau + envoi d'email"
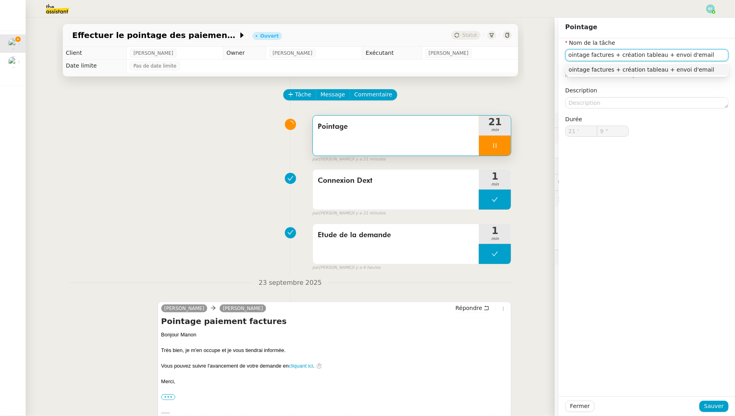
type input "10 ""
type input "ointage factures + création tableau + envoi d'email"
type input "11 ""
type input "Pointage factures + création tableau + envoi d'email"
type input "12 ""
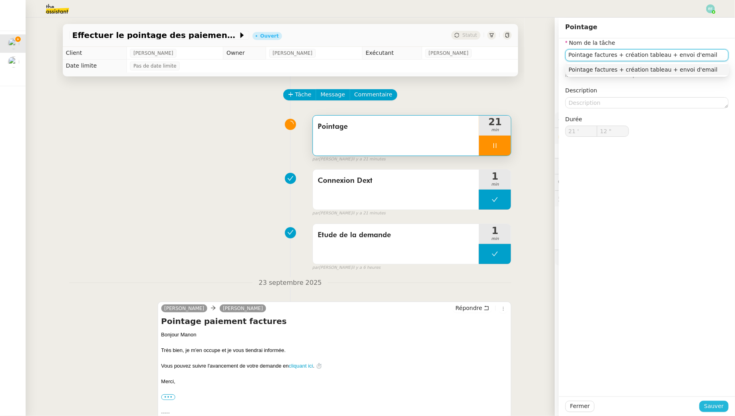
type input "Pointage factures + création tableau + envoi d'email"
click at [716, 405] on span "Sauver" at bounding box center [714, 406] width 20 height 9
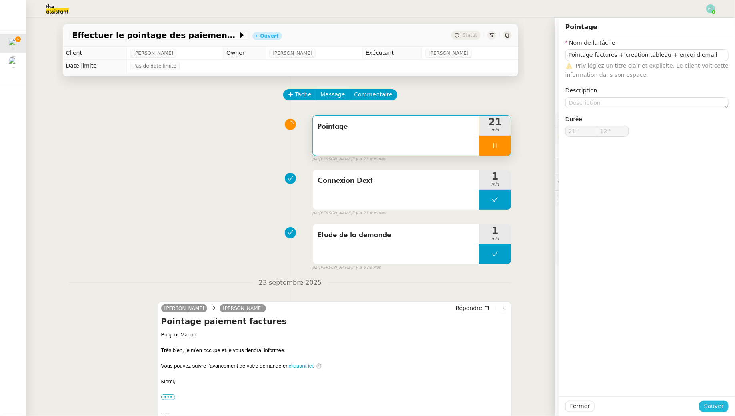
type input "13 ""
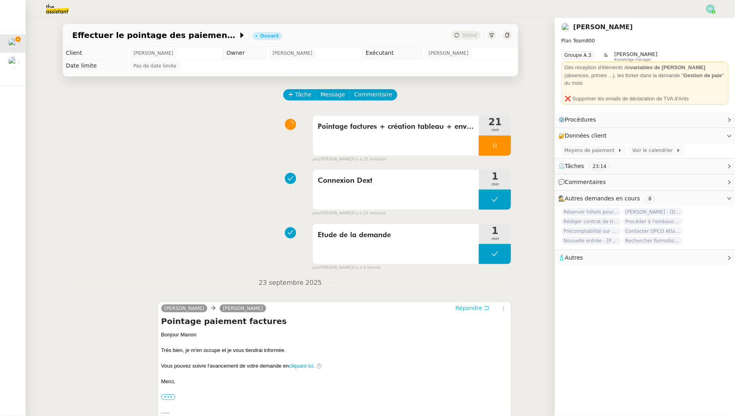
click at [489, 305] on button "Répondre" at bounding box center [473, 308] width 40 height 9
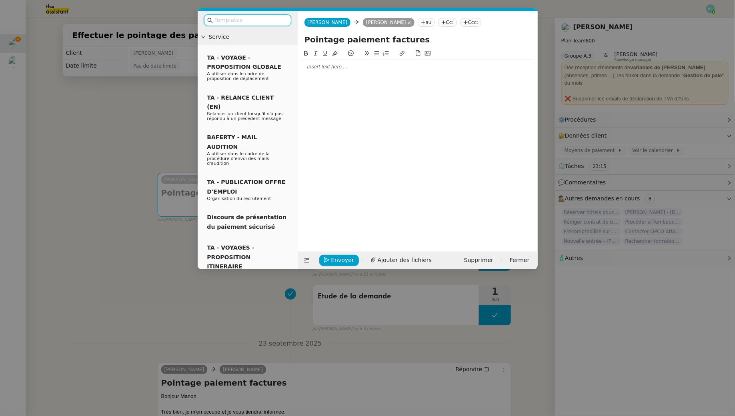
click at [379, 64] on div at bounding box center [417, 66] width 233 height 7
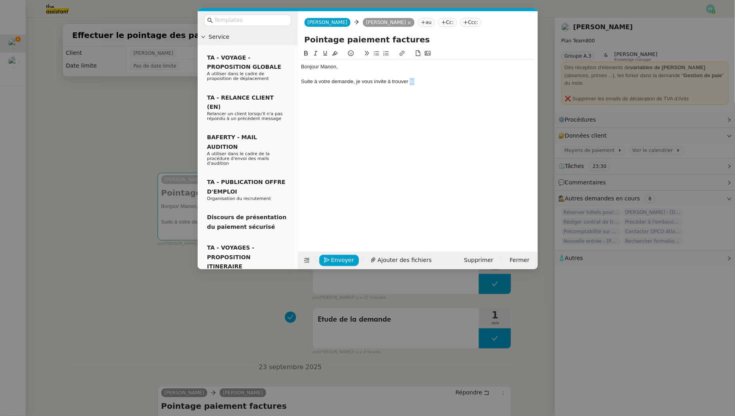
drag, startPoint x: 419, startPoint y: 83, endPoint x: 409, endPoint y: 82, distance: 10.0
click at [409, 82] on div "Suite à votre demande, je vous invite à trouver ici" at bounding box center [417, 81] width 233 height 7
click at [401, 54] on icon at bounding box center [402, 53] width 6 height 6
paste input "[URL][DOMAIN_NAME]"
type input "[URL][DOMAIN_NAME]"
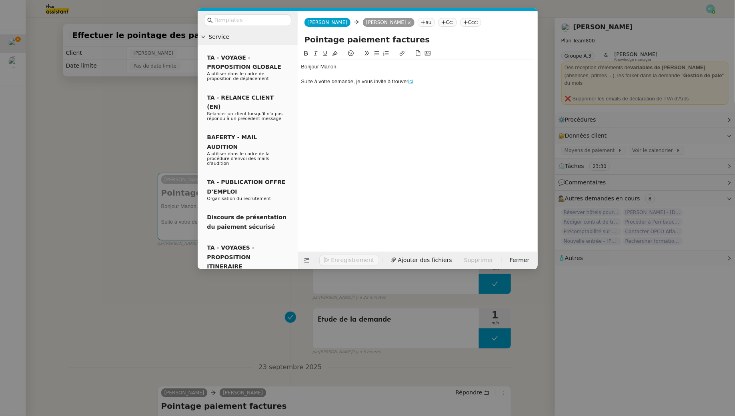
click at [128, 139] on nz-modal-container "Service TA - VOYAGE - PROPOSITION GLOBALE A utiliser dans le cadre de propositi…" at bounding box center [367, 208] width 735 height 416
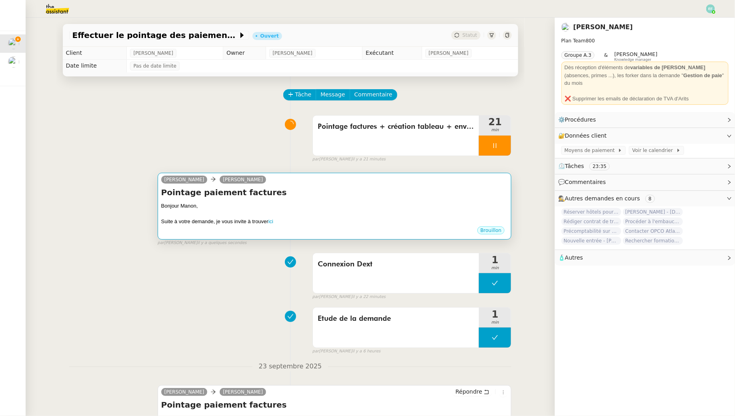
click at [351, 212] on div at bounding box center [334, 214] width 347 height 8
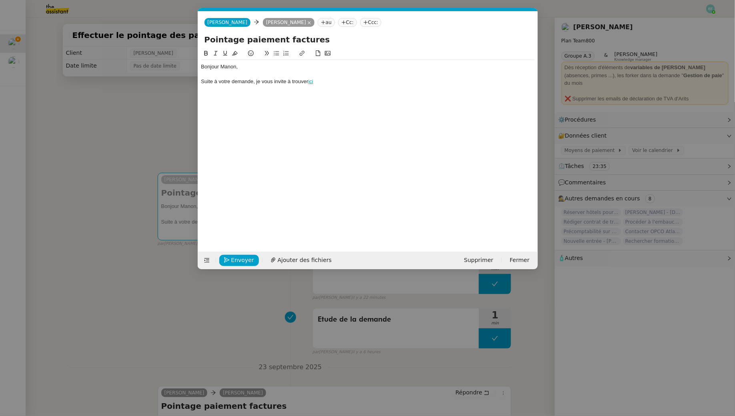
scroll to position [0, 17]
click at [338, 82] on div "Suite à votre demande, je vous invite à trouver ici" at bounding box center [367, 81] width 333 height 7
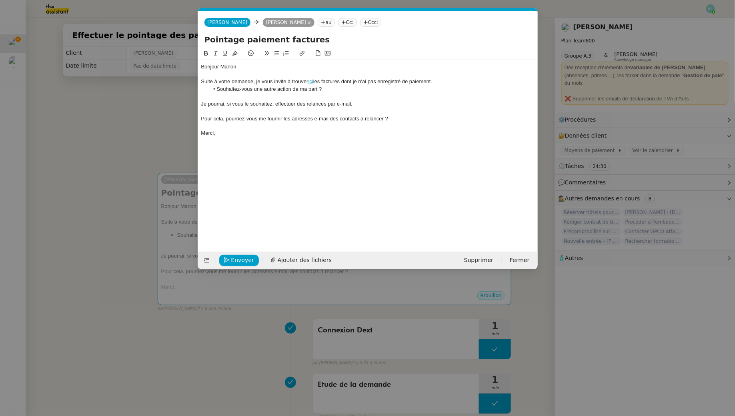
click at [248, 100] on div "Je pourrai, si vous le souhaitez, effectuer des relances par e-mail." at bounding box center [367, 103] width 333 height 7
click at [215, 53] on icon at bounding box center [216, 53] width 6 height 6
click at [203, 121] on div "Pour cela, pourriez-vous me fournir les adresses e-mail des contacts à relancer…" at bounding box center [367, 118] width 333 height 7
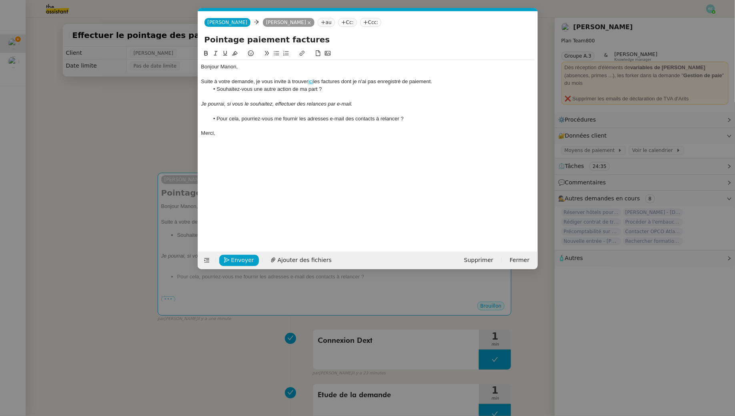
click at [383, 104] on div "Je pourrai, si vous le souhaitez, effectuer des relances par e-mail." at bounding box center [367, 103] width 333 height 7
click at [159, 82] on nz-modal-container "Service TA - VOYAGE - PROPOSITION GLOBALE A utiliser dans le cadre de propositi…" at bounding box center [367, 208] width 735 height 416
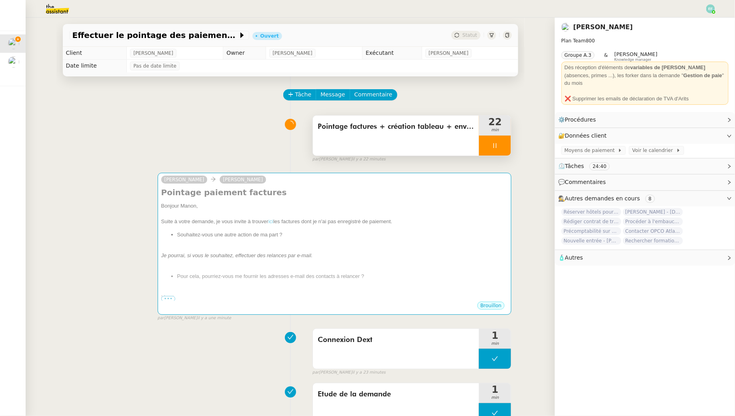
click at [497, 149] on div at bounding box center [495, 146] width 32 height 20
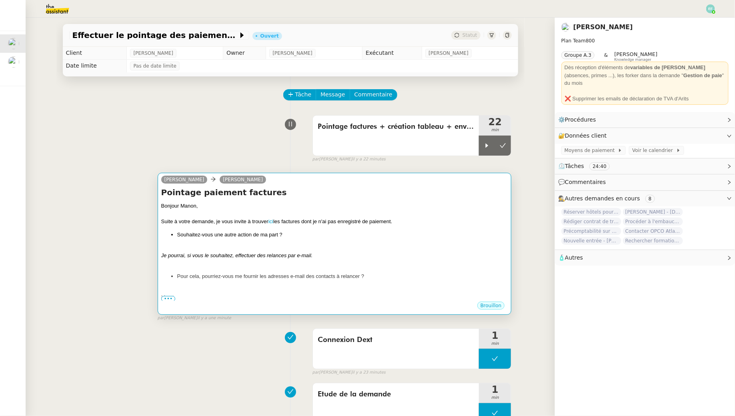
click at [436, 243] on div "Bonjour Manon, Suite à votre demande, je vous invite à trouver ici les factures…" at bounding box center [334, 251] width 347 height 99
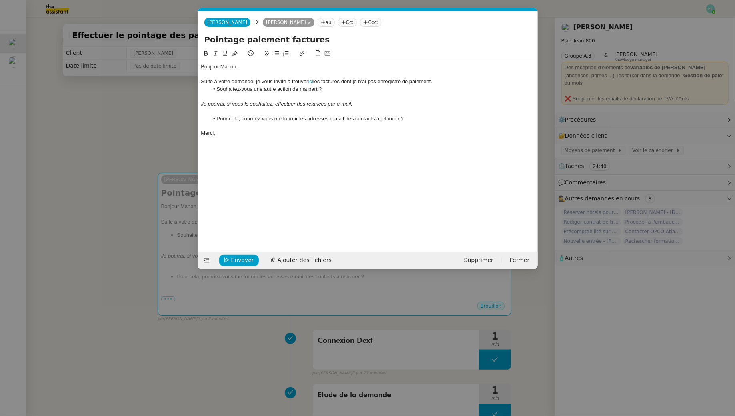
click at [127, 118] on nz-modal-container "Service TA - VOYAGE - PROPOSITION GLOBALE A utiliser dans le cadre de propositi…" at bounding box center [367, 208] width 735 height 416
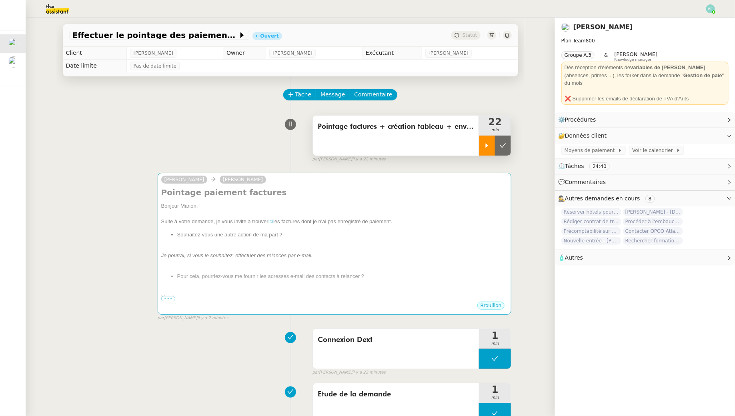
click at [494, 148] on div at bounding box center [487, 146] width 16 height 20
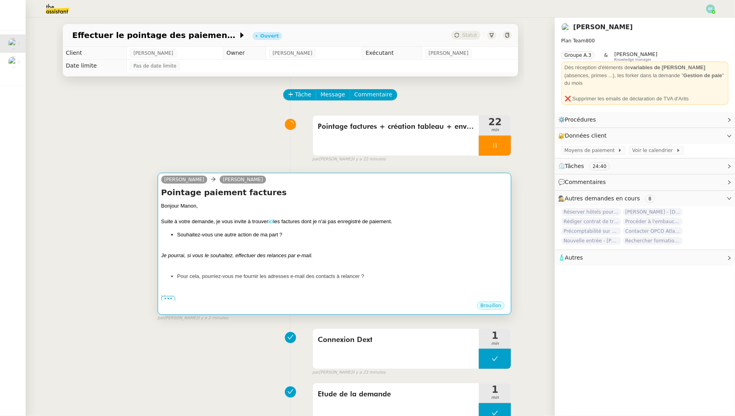
click at [455, 207] on div "Bonjour Manon," at bounding box center [334, 206] width 347 height 8
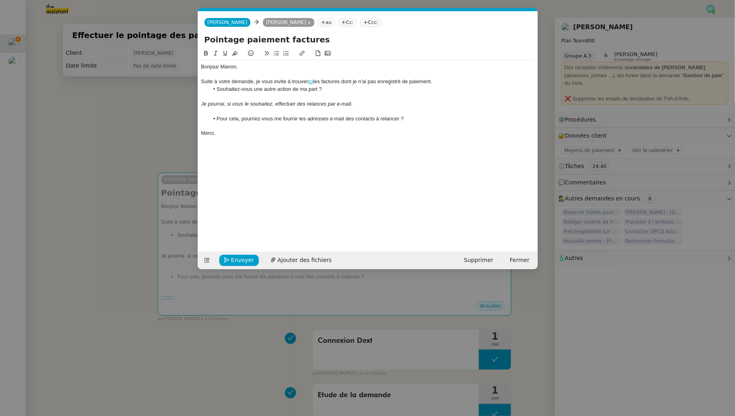
click at [340, 111] on div at bounding box center [367, 111] width 333 height 7
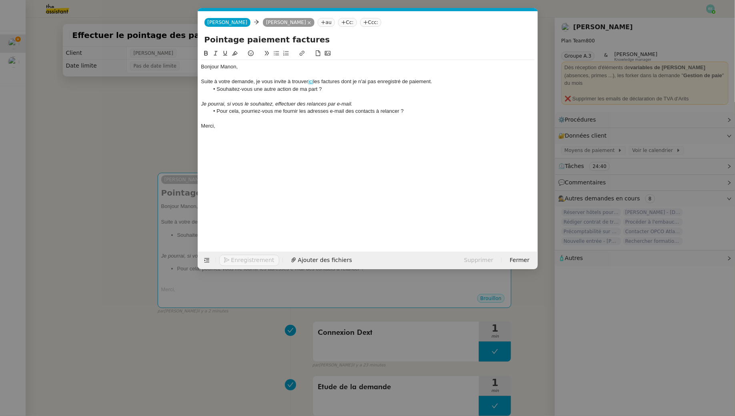
click at [435, 109] on li "Pour cela, pourriez-vous me fournir les adresses e-mail des contacts à relancer…" at bounding box center [372, 111] width 326 height 7
click at [433, 104] on div "Je pourrai, si vous le souhaitez, effectuer des relances par e-mail." at bounding box center [367, 103] width 333 height 7
drag, startPoint x: 355, startPoint y: 111, endPoint x: 309, endPoint y: 111, distance: 45.6
click at [309, 111] on li "Pour cela, pourriez-vous me fournir les adresses e-mail des contacts à relancer…" at bounding box center [372, 111] width 326 height 7
click at [228, 131] on div "Bonjour Manon, Suite à votre demande, je vous invite à trouver ici les factures…" at bounding box center [367, 96] width 333 height 73
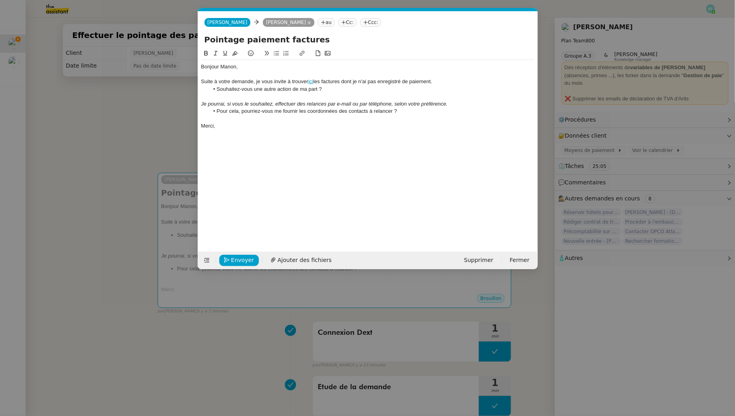
click at [272, 101] on em "Je pourrai, si vous le souhaitez, effectuer des relances par e-mail ou par télé…" at bounding box center [324, 104] width 246 height 6
click at [240, 260] on span "Envoyer" at bounding box center [242, 260] width 23 height 9
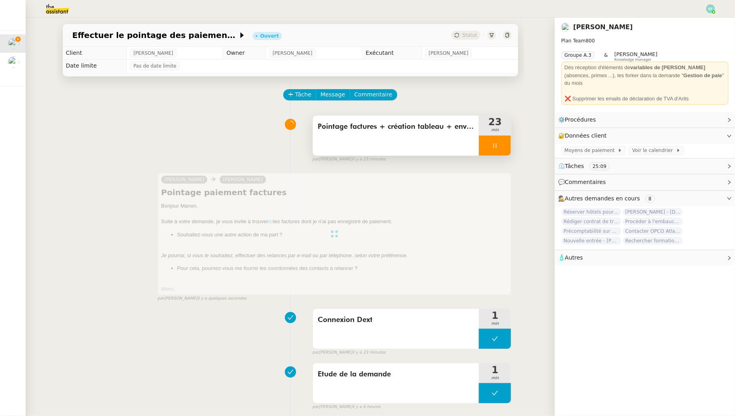
click at [485, 152] on div at bounding box center [495, 146] width 32 height 20
click at [502, 152] on button at bounding box center [503, 146] width 16 height 20
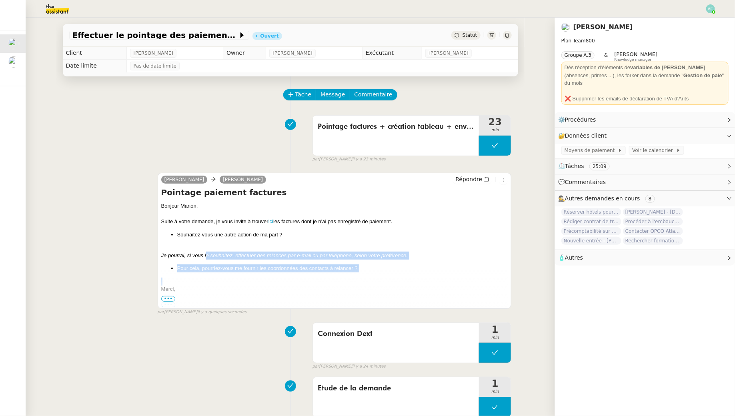
drag, startPoint x: 206, startPoint y: 258, endPoint x: 207, endPoint y: 274, distance: 16.4
click at [207, 274] on div "Bonjour Manon, Suite à votre demande, je vous invite à trouver ici les factures…" at bounding box center [334, 373] width 347 height 343
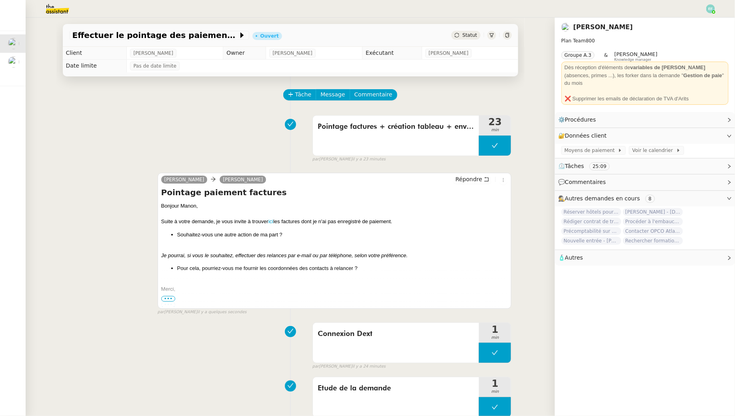
click at [167, 297] on span "•••" at bounding box center [168, 299] width 14 height 6
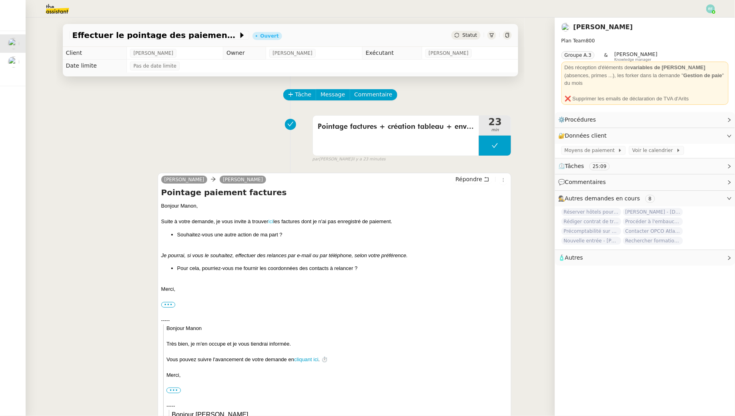
click at [272, 223] on link "ici" at bounding box center [270, 221] width 5 height 6
click at [205, 141] on div "Pointage factures + création tableau + envoi d'email 23 min false par [PERSON_N…" at bounding box center [290, 137] width 443 height 51
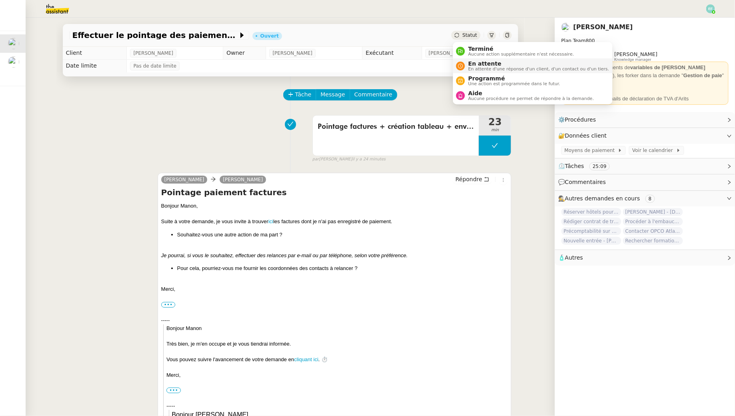
click at [476, 69] on span "En attente d'une réponse d'un client, d'un contact ou d'un tiers." at bounding box center [538, 69] width 141 height 4
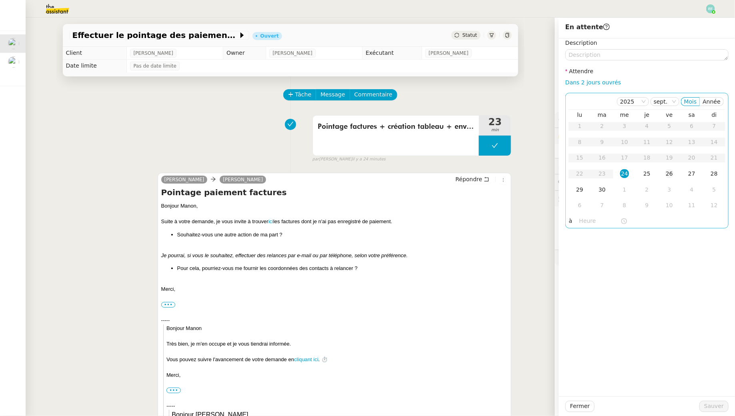
click at [672, 174] on div "26" at bounding box center [669, 173] width 9 height 9
click at [715, 408] on span "Sauver" at bounding box center [714, 406] width 20 height 9
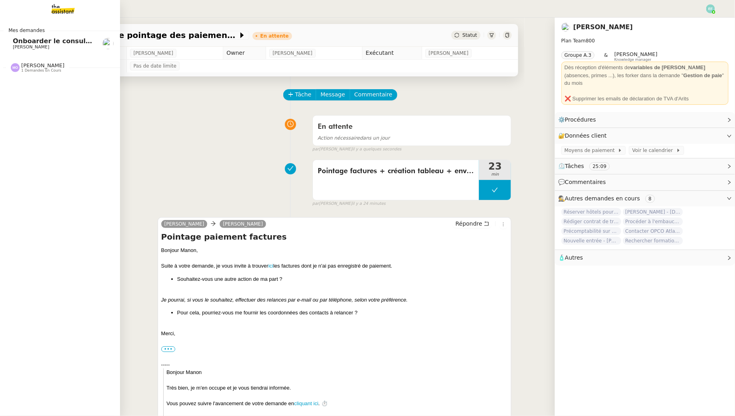
click at [20, 47] on span "[PERSON_NAME]" at bounding box center [31, 46] width 36 height 5
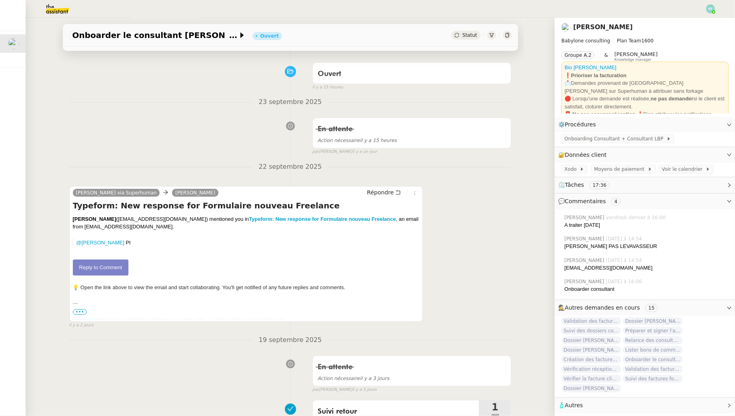
scroll to position [64, 0]
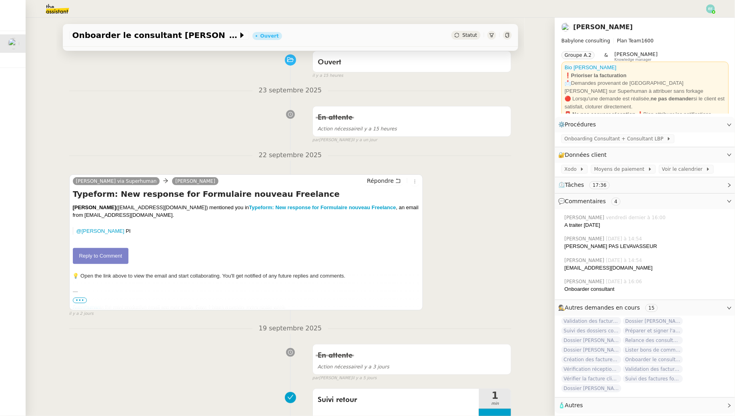
click at [121, 254] on link "Reply to Comment" at bounding box center [101, 256] width 56 height 16
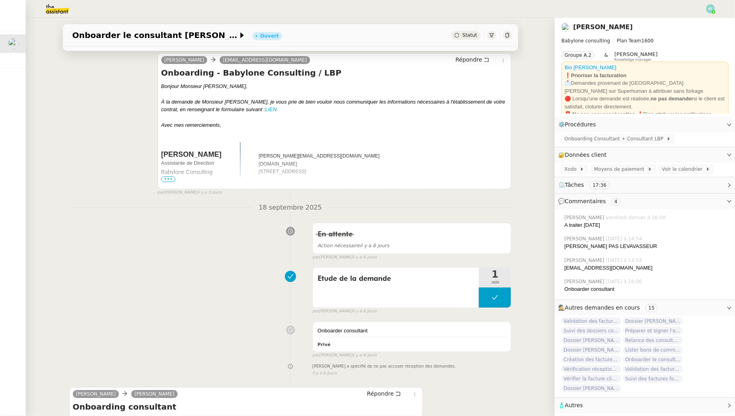
scroll to position [2859, 0]
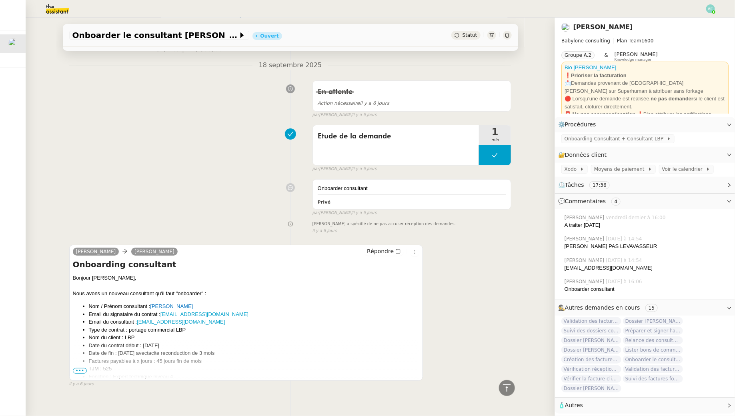
click at [81, 368] on span "•••" at bounding box center [80, 371] width 14 height 6
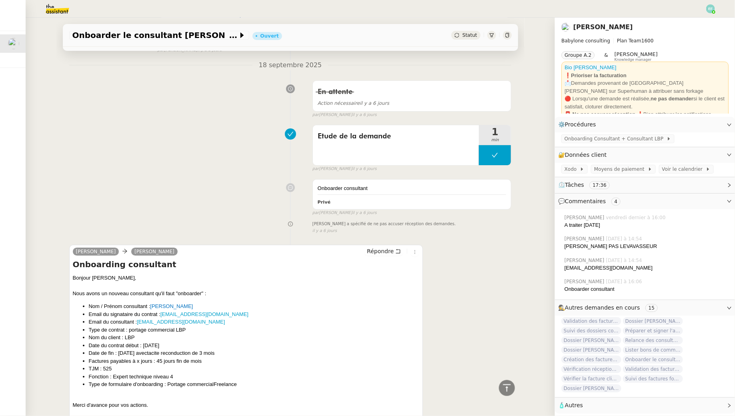
drag, startPoint x: 187, startPoint y: 335, endPoint x: 143, endPoint y: 334, distance: 44.0
click at [143, 342] on li "Date du contrat début : [DATE]" at bounding box center [254, 346] width 331 height 8
copy span "[DATE]"
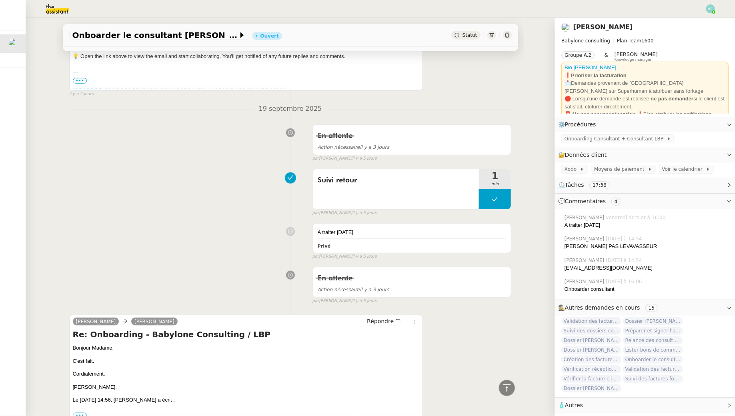
scroll to position [0, 0]
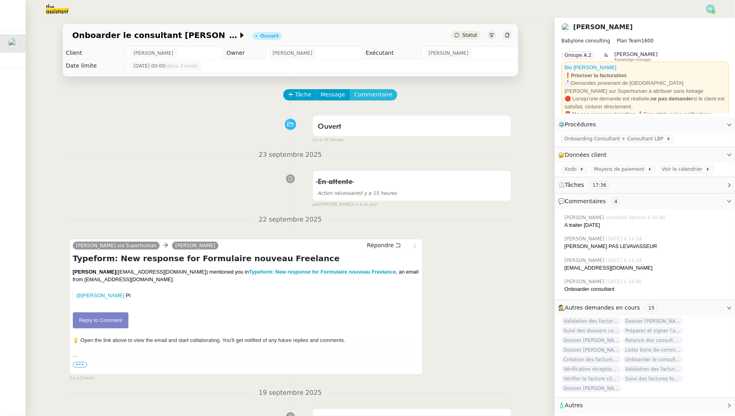
click at [384, 92] on span "Commentaire" at bounding box center [374, 94] width 38 height 9
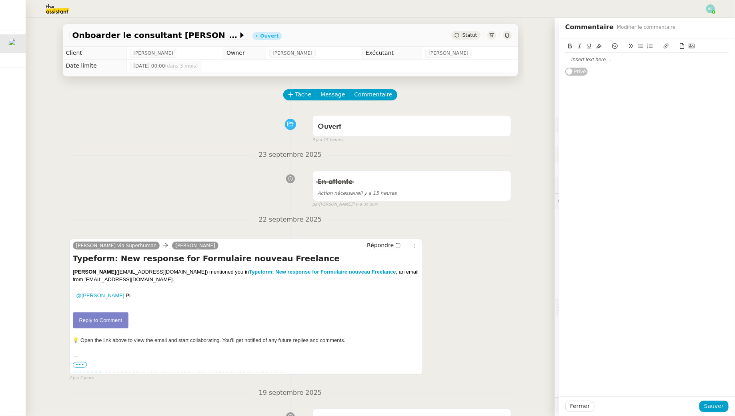
click at [631, 65] on div at bounding box center [646, 60] width 163 height 14
click at [711, 402] on span "Sauver" at bounding box center [714, 406] width 20 height 9
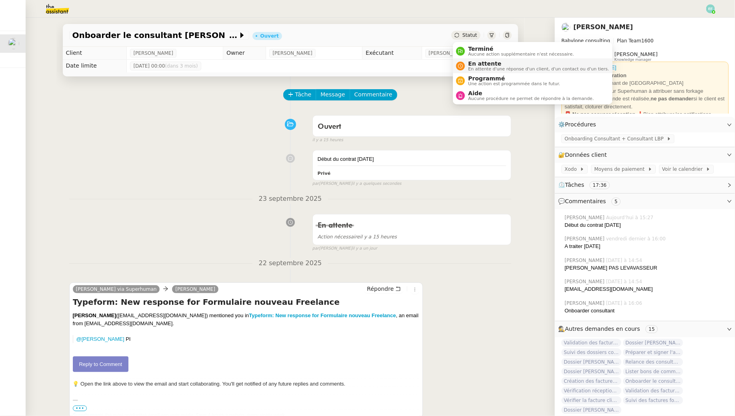
click at [480, 66] on span "En attente" at bounding box center [538, 63] width 141 height 6
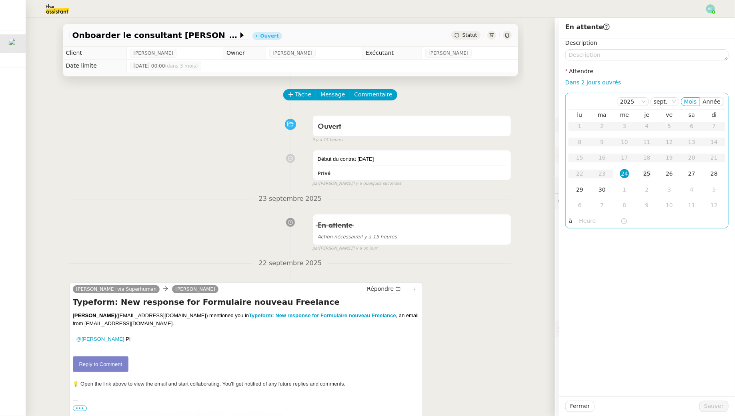
click at [646, 172] on div "25" at bounding box center [647, 173] width 9 height 9
click at [717, 404] on span "Sauver" at bounding box center [714, 406] width 20 height 9
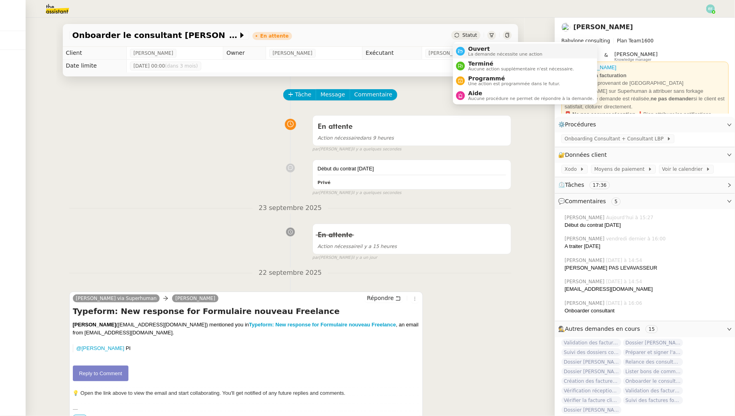
click at [469, 50] on span "Ouvert" at bounding box center [505, 49] width 74 height 6
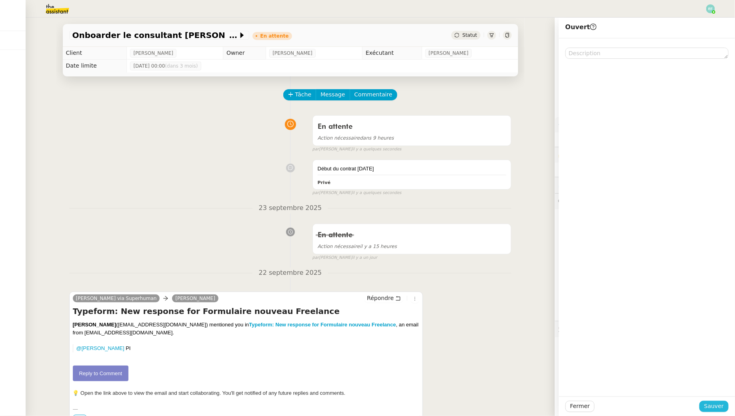
click at [712, 409] on span "Sauver" at bounding box center [714, 406] width 20 height 9
